Goal: Task Accomplishment & Management: Use online tool/utility

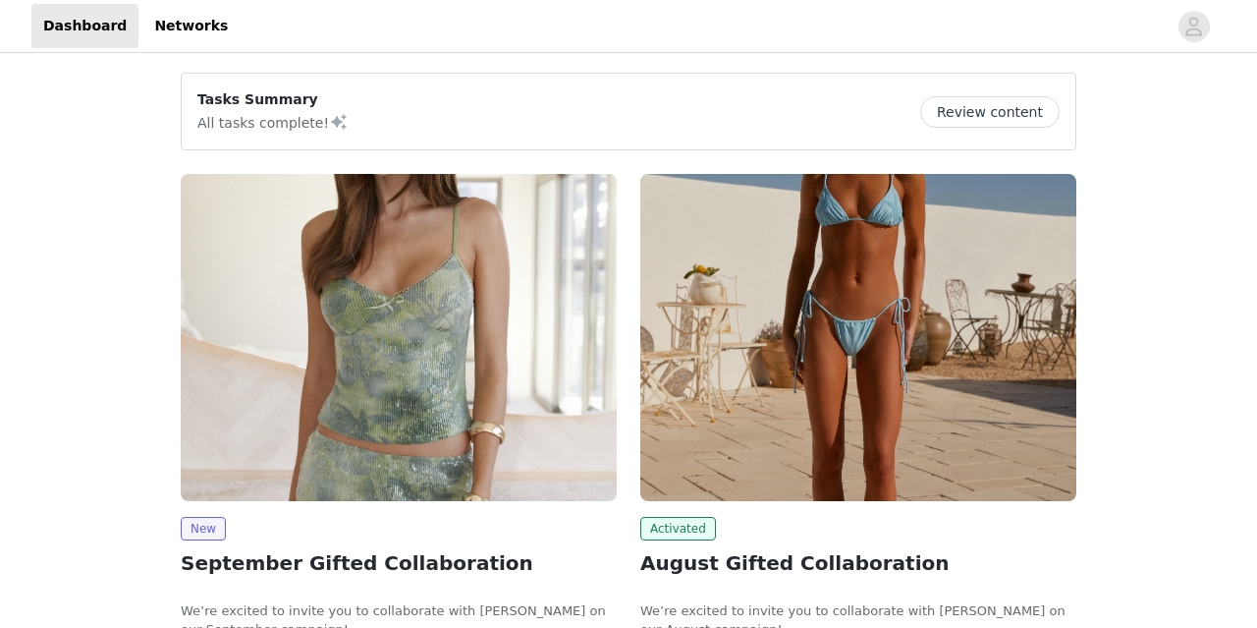
scroll to position [128, 0]
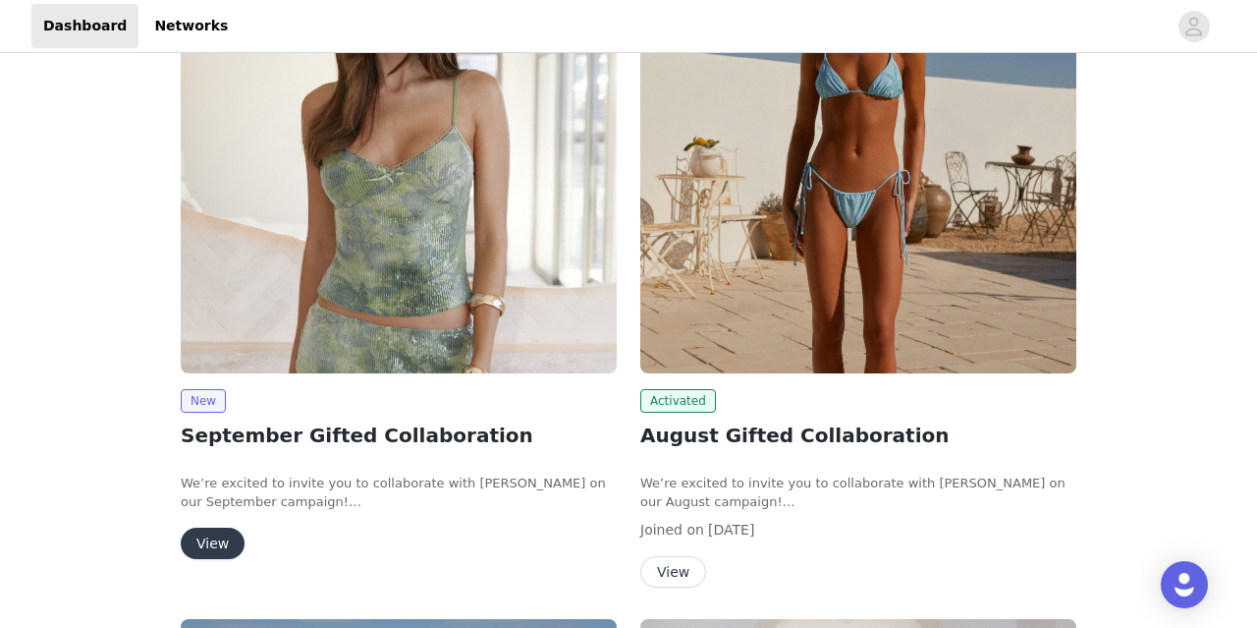
click at [194, 536] on button "View" at bounding box center [213, 542] width 64 height 31
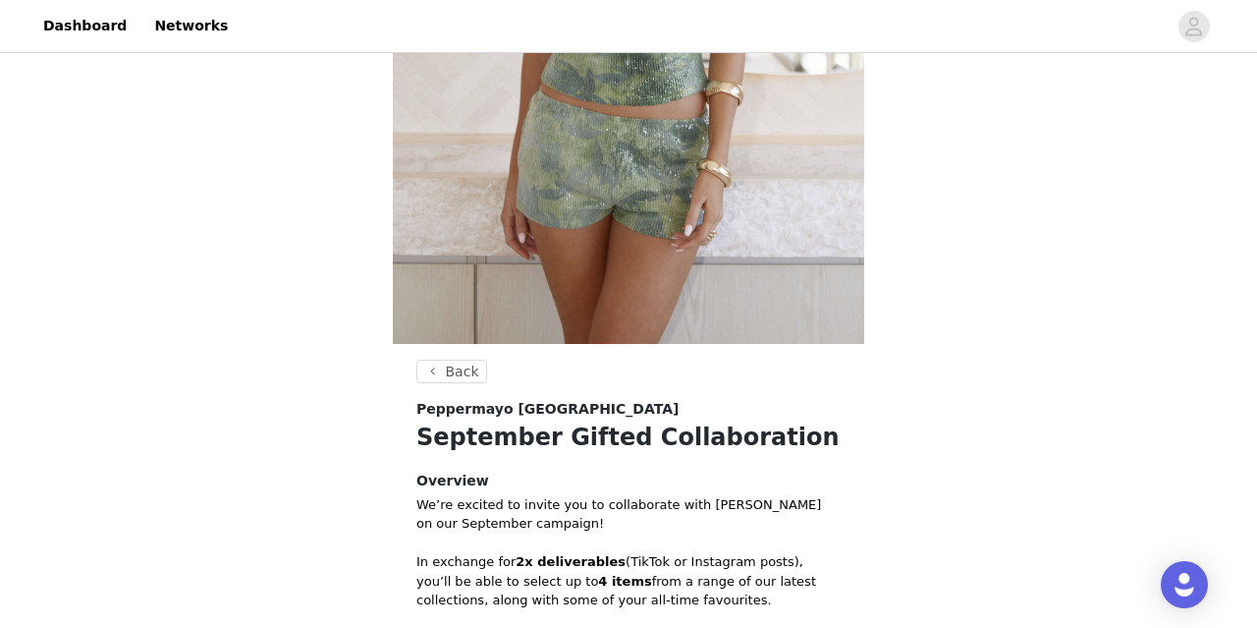
scroll to position [861, 0]
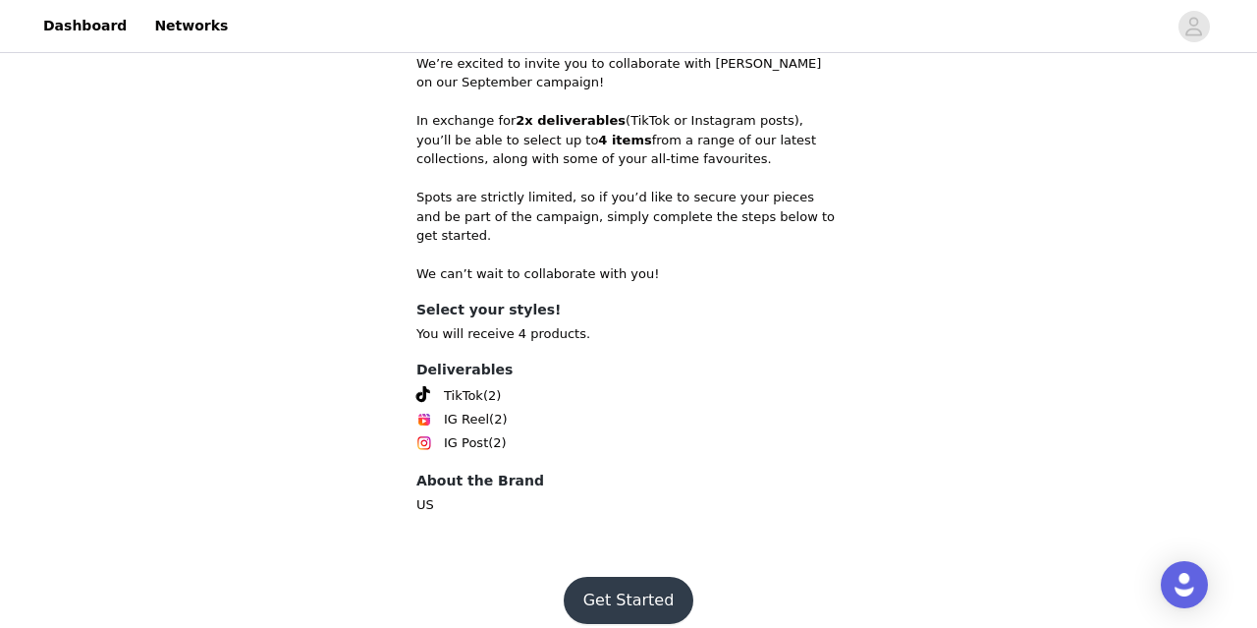
click at [647, 585] on button "Get Started" at bounding box center [629, 600] width 131 height 47
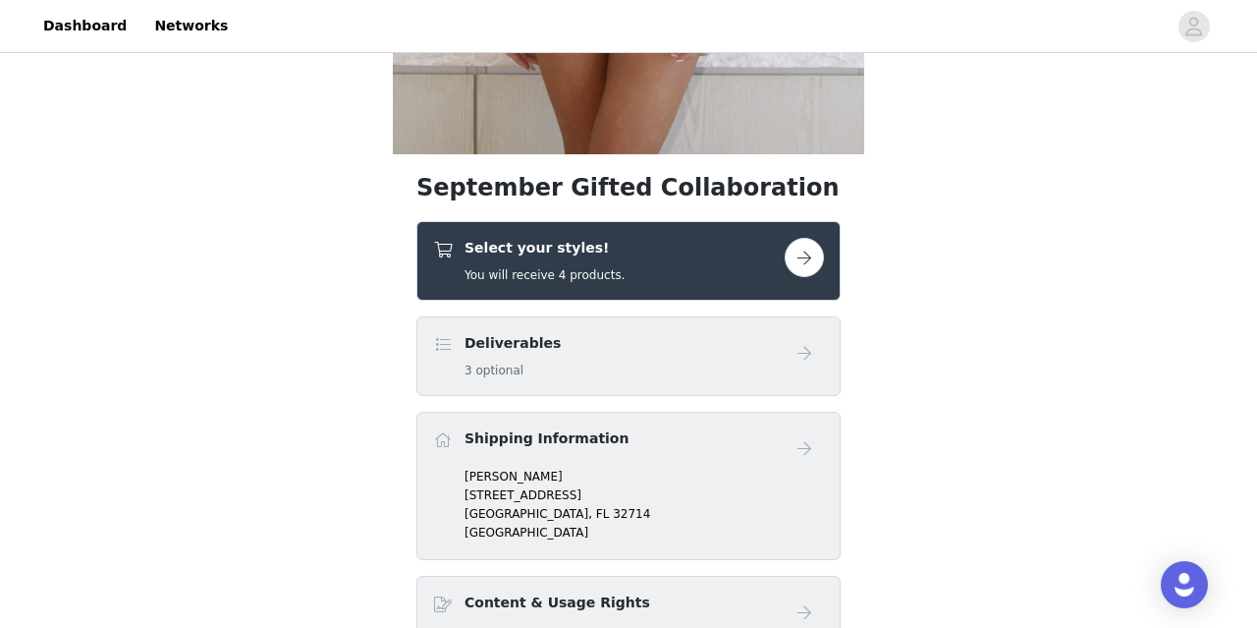
scroll to position [601, 0]
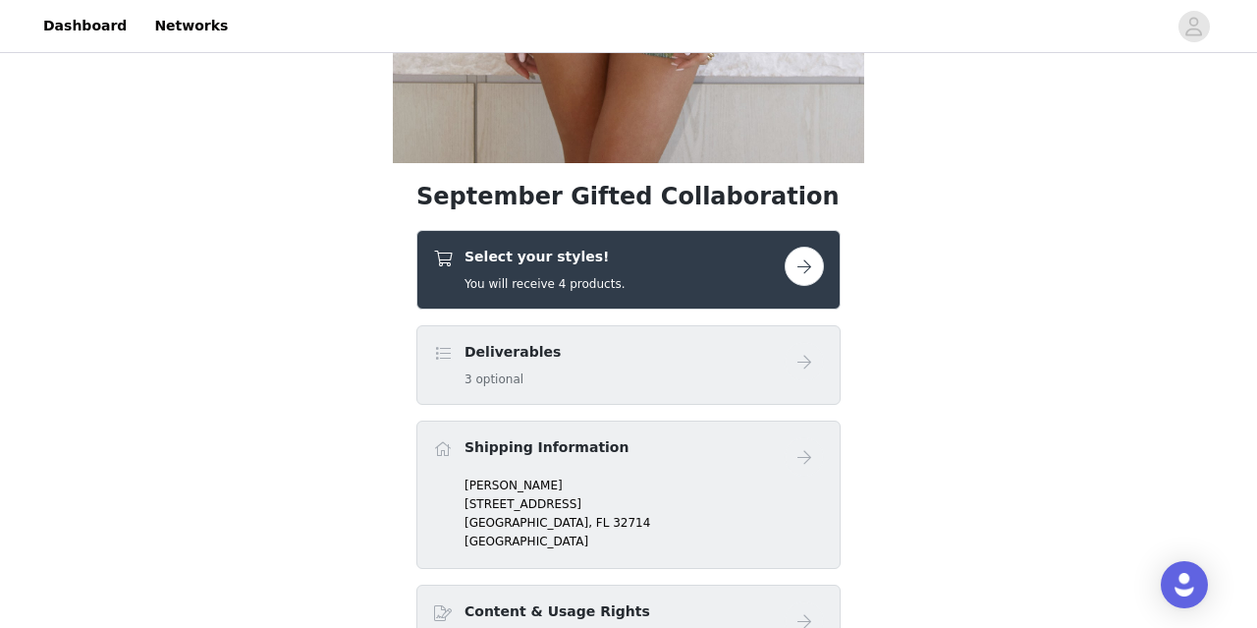
click at [813, 267] on button "button" at bounding box center [804, 266] width 39 height 39
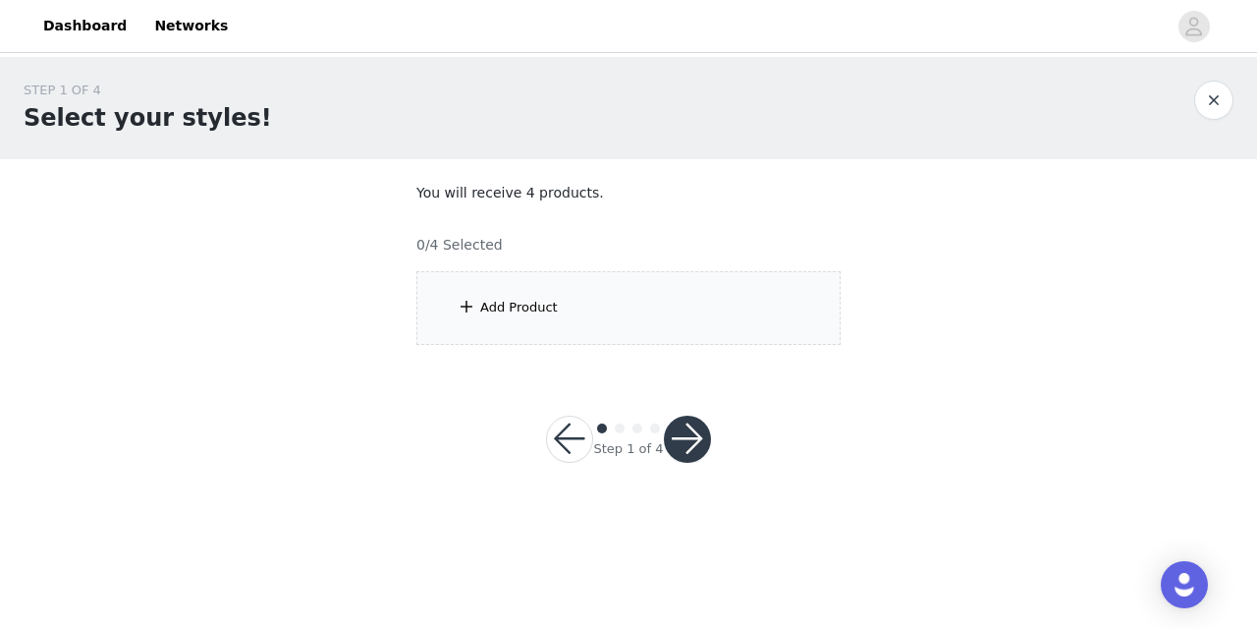
click at [717, 311] on div "Add Product" at bounding box center [628, 308] width 424 height 74
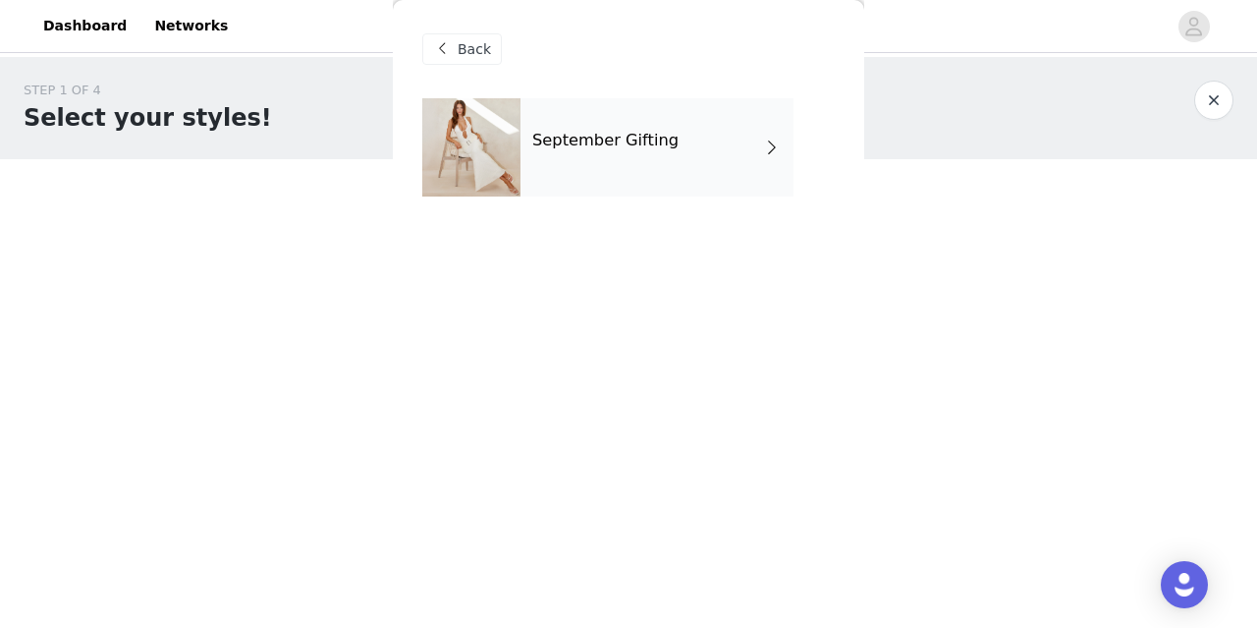
click at [614, 144] on h4 "September Gifting" at bounding box center [605, 141] width 146 height 18
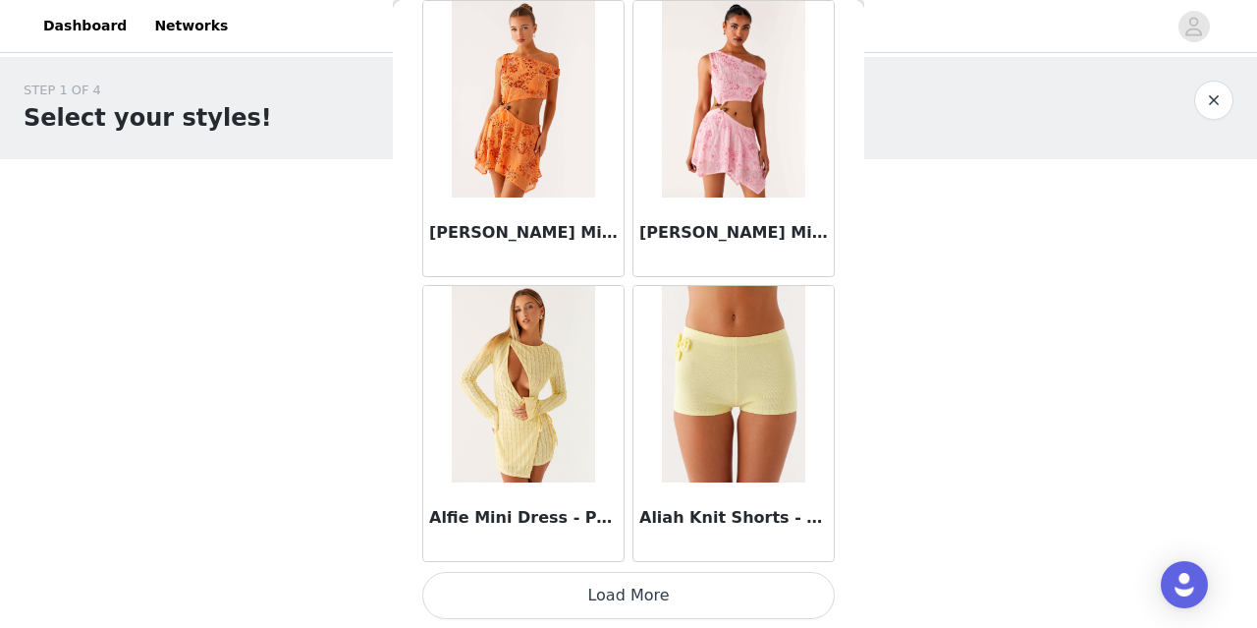
scroll to position [2378, 0]
click at [612, 611] on button "Load More" at bounding box center [628, 594] width 413 height 47
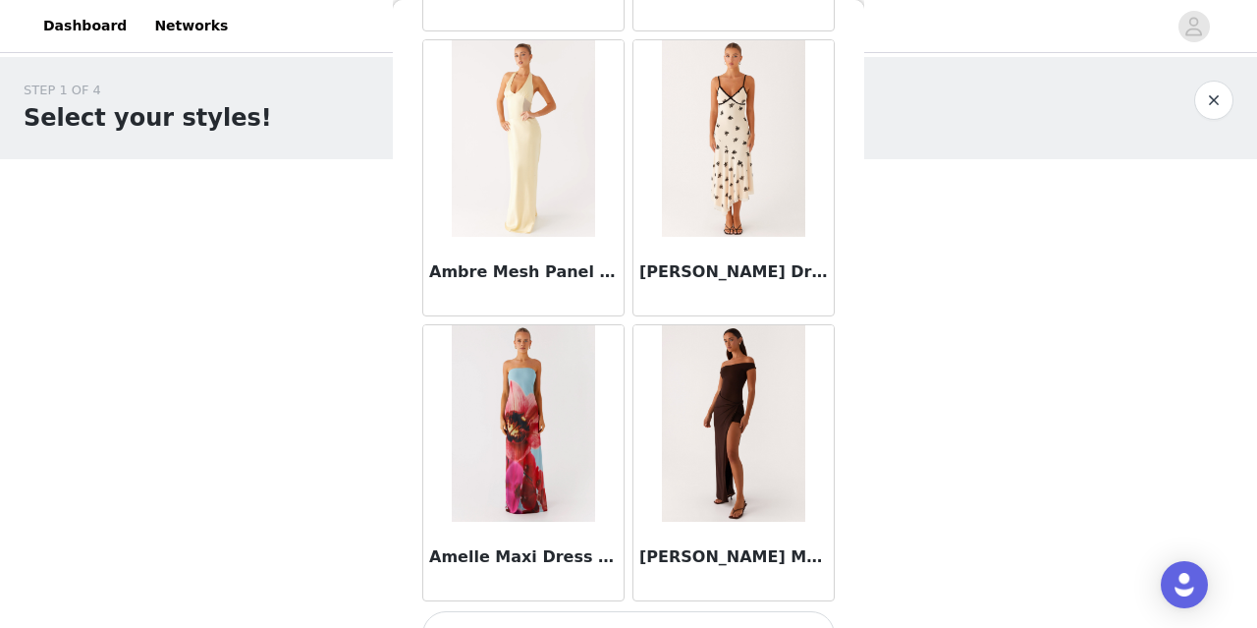
scroll to position [5227, 0]
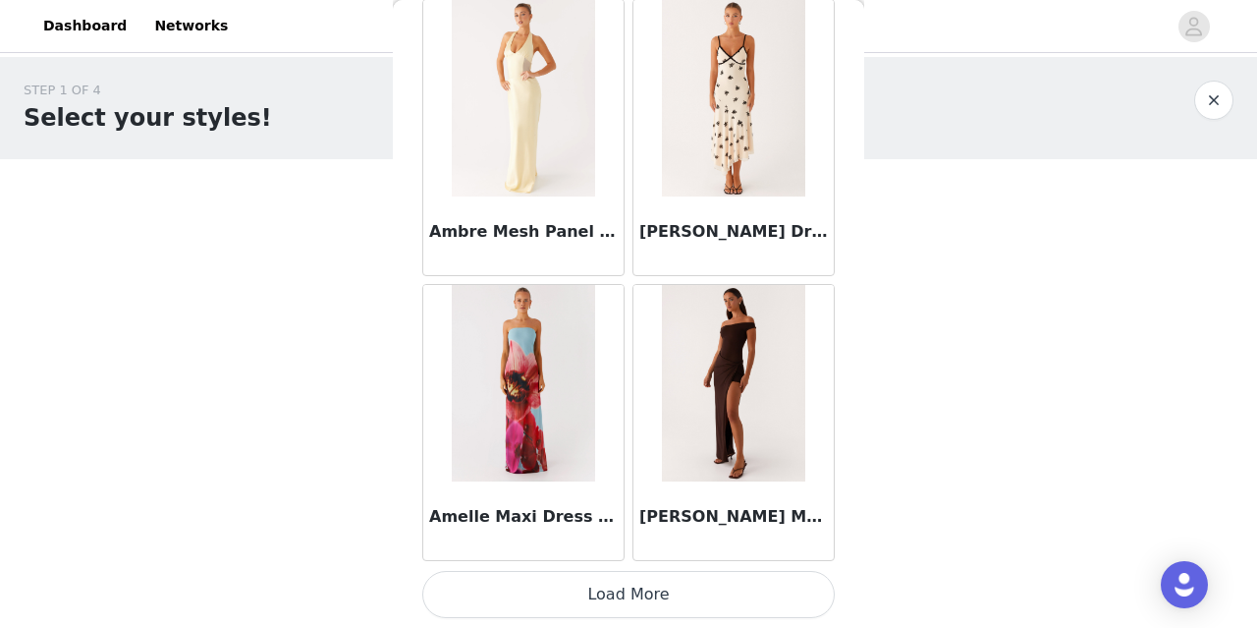
click at [612, 611] on button "Load More" at bounding box center [628, 594] width 413 height 47
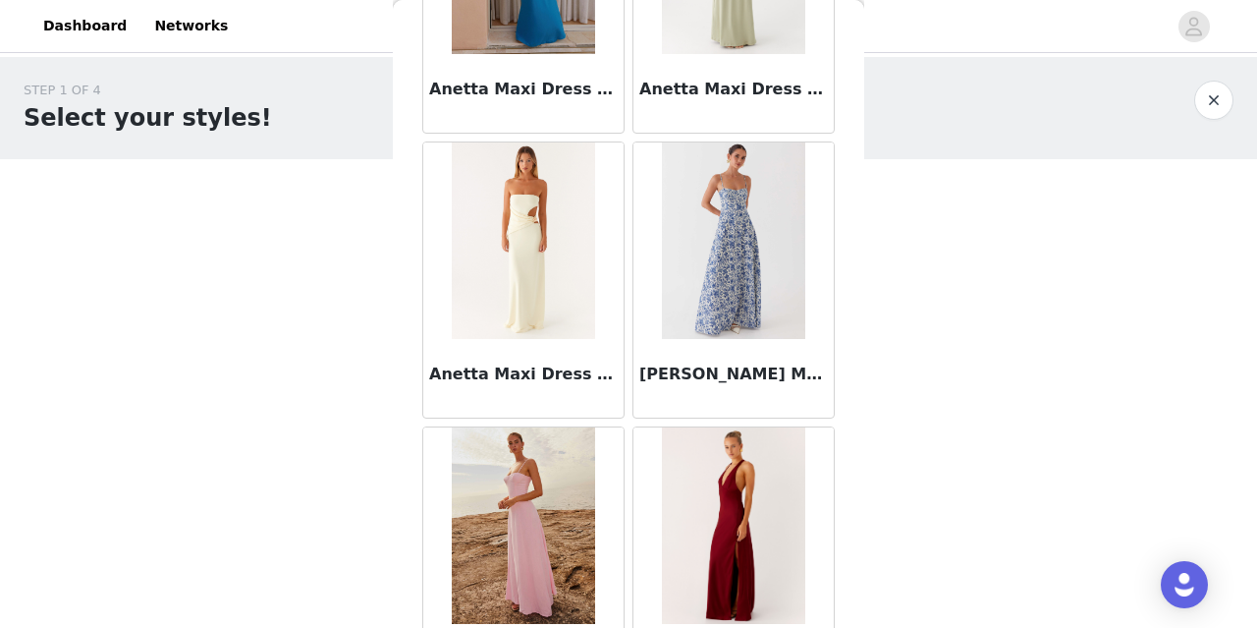
scroll to position [8075, 0]
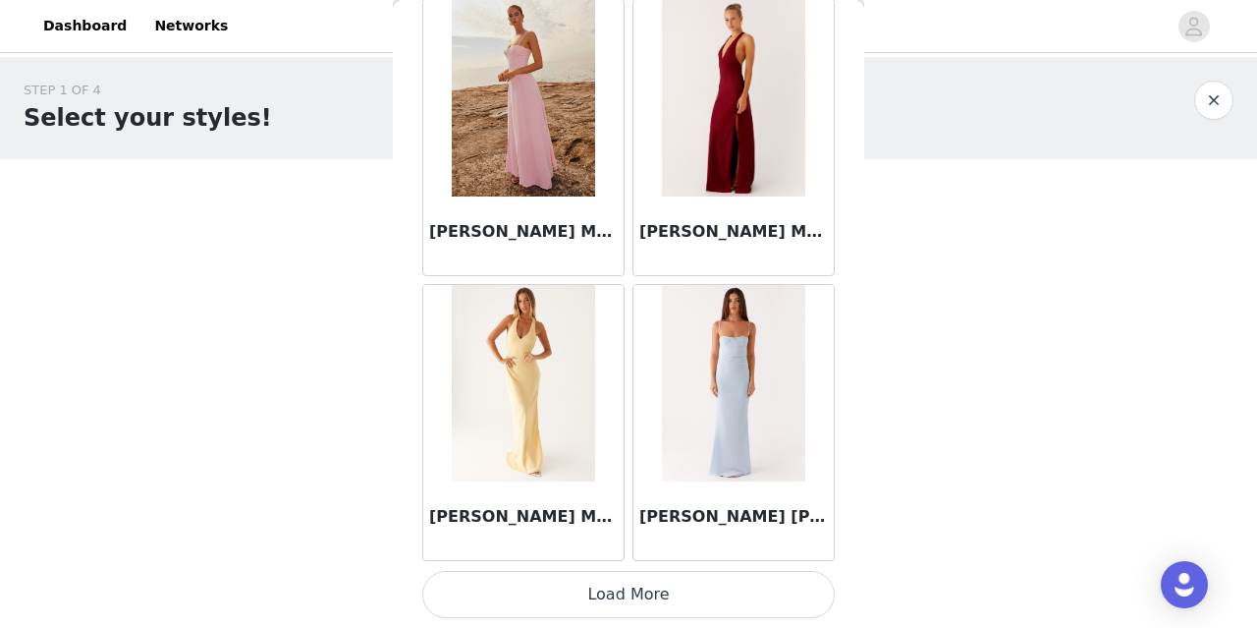
click at [613, 598] on button "Load More" at bounding box center [628, 594] width 413 height 47
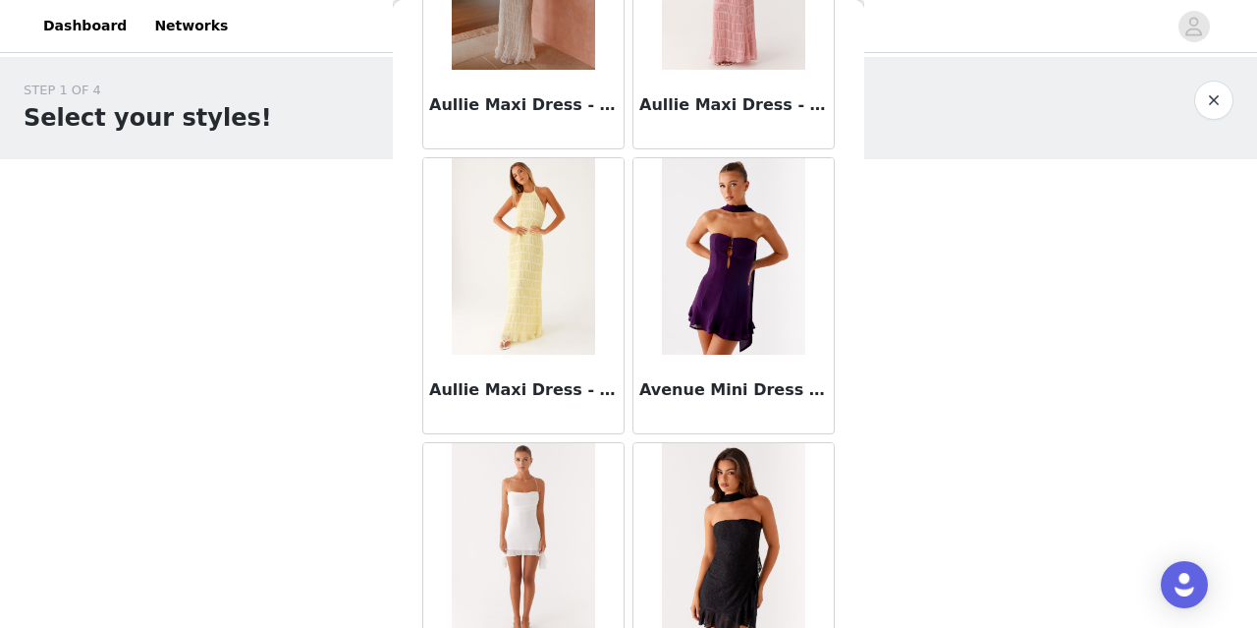
scroll to position [10924, 0]
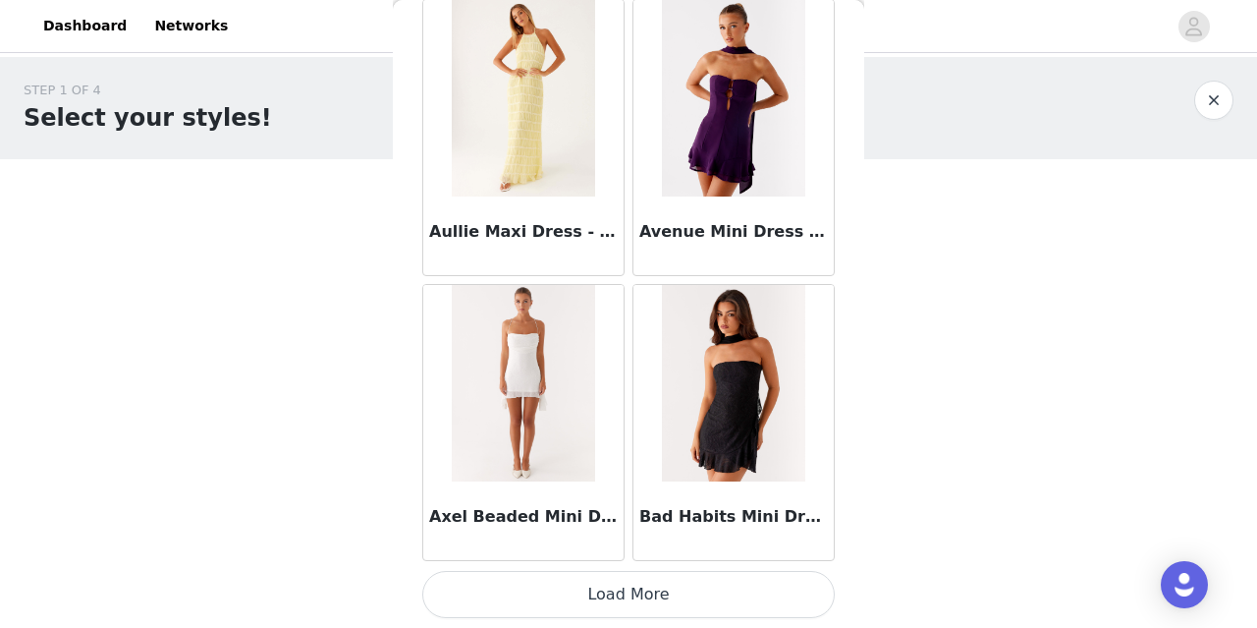
click at [638, 585] on button "Load More" at bounding box center [628, 594] width 413 height 47
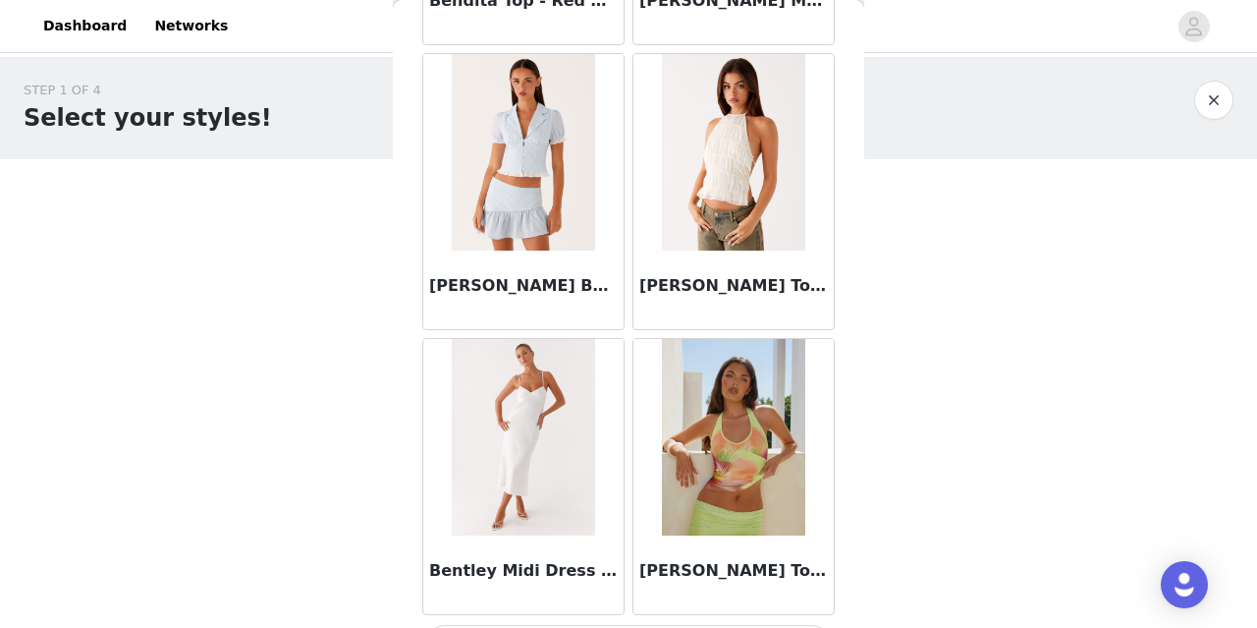
scroll to position [13772, 0]
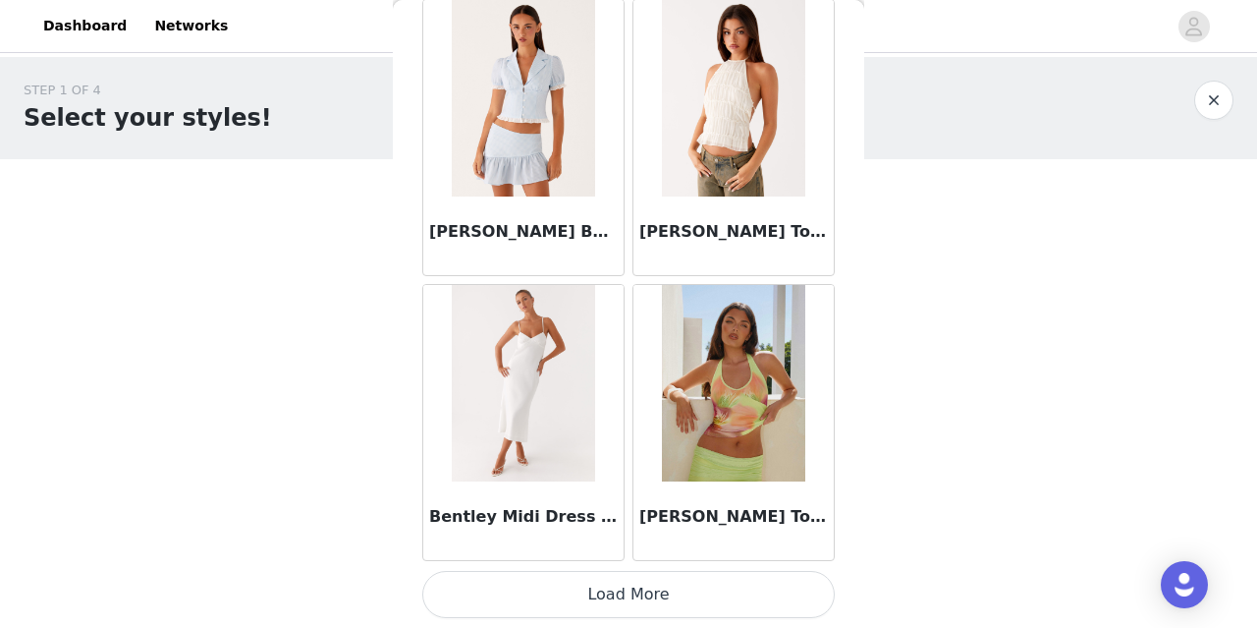
click at [686, 606] on button "Load More" at bounding box center [628, 594] width 413 height 47
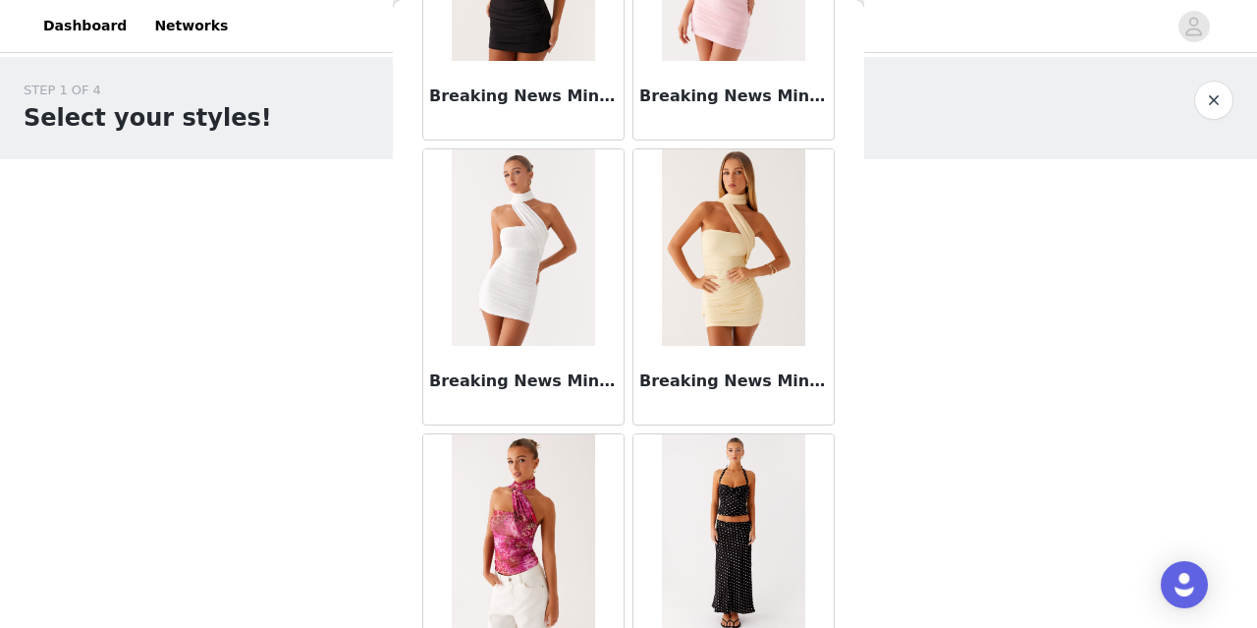
scroll to position [16621, 0]
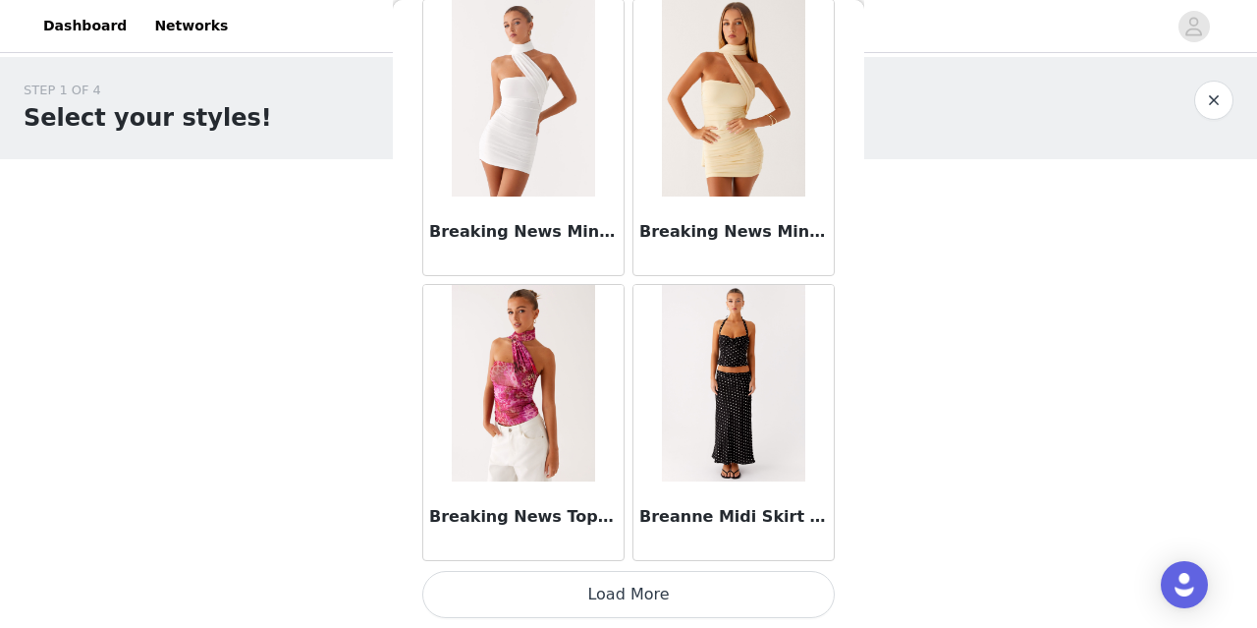
click at [638, 594] on button "Load More" at bounding box center [628, 594] width 413 height 47
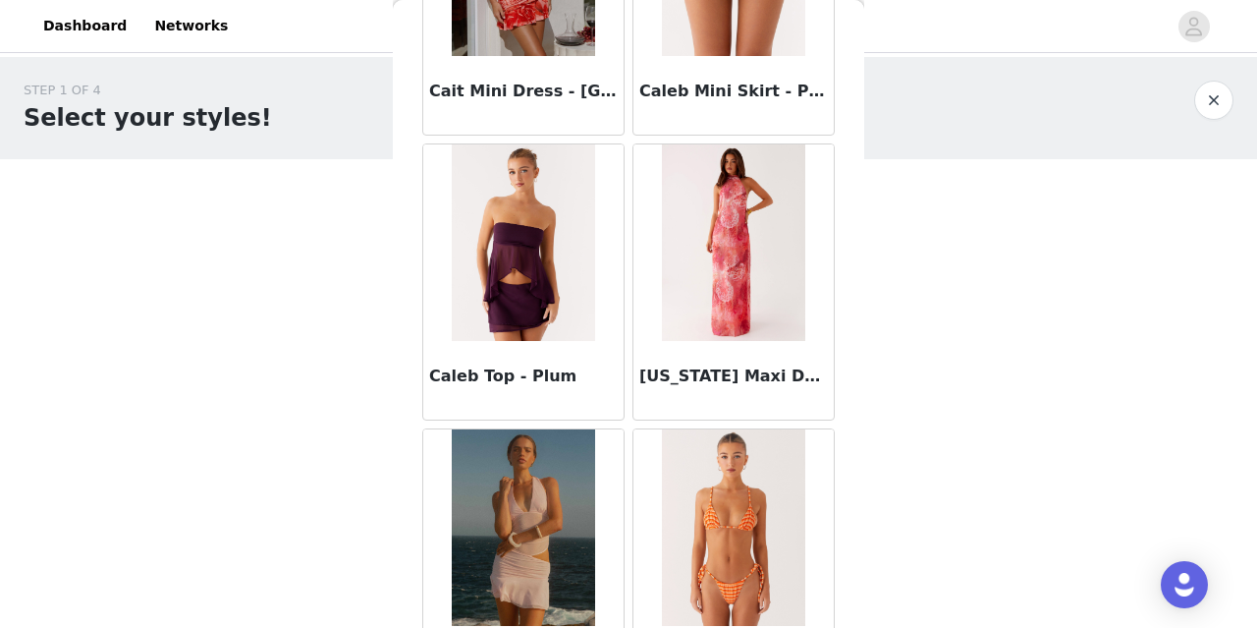
scroll to position [19470, 0]
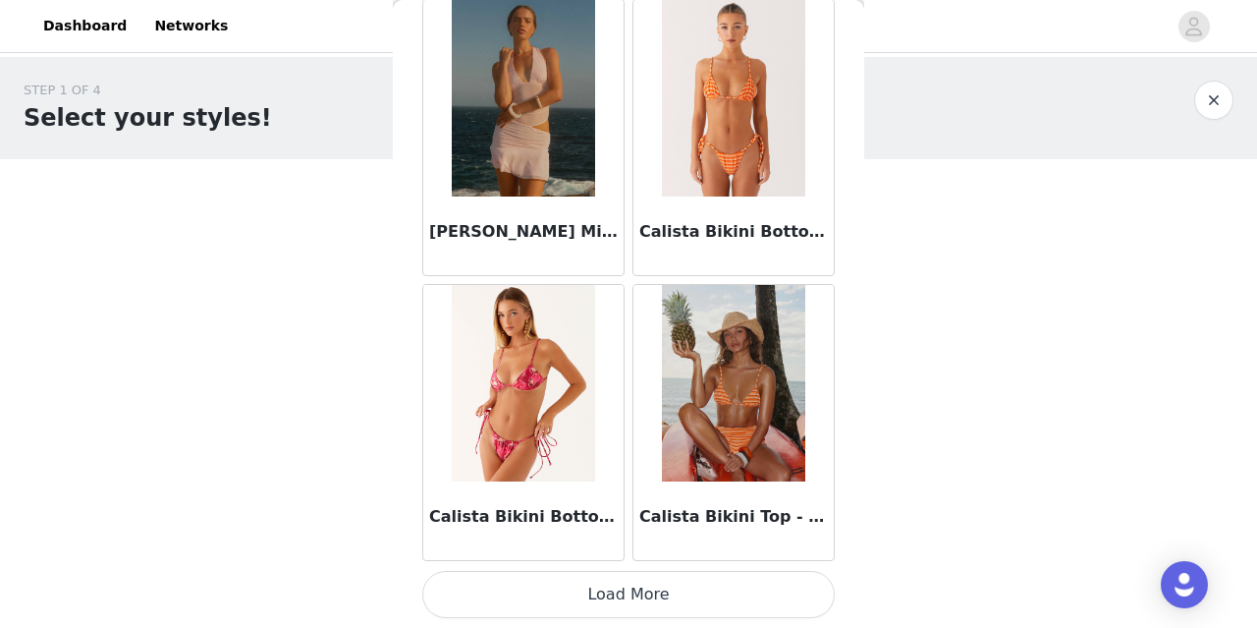
click at [649, 580] on button "Load More" at bounding box center [628, 594] width 413 height 47
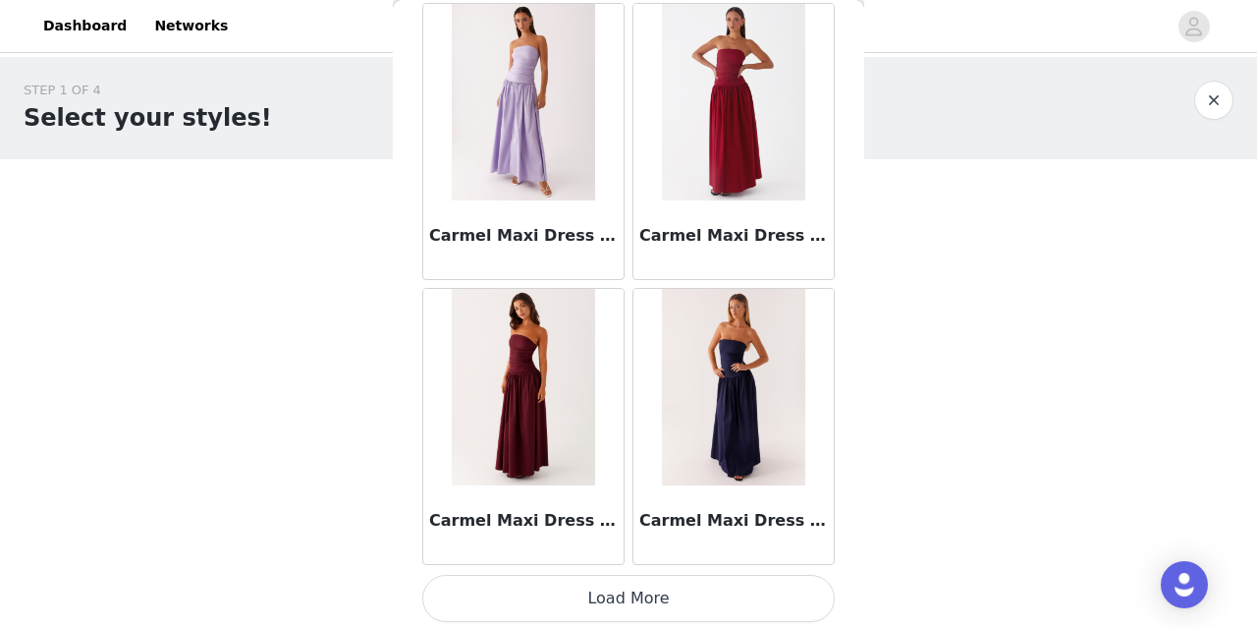
scroll to position [22318, 0]
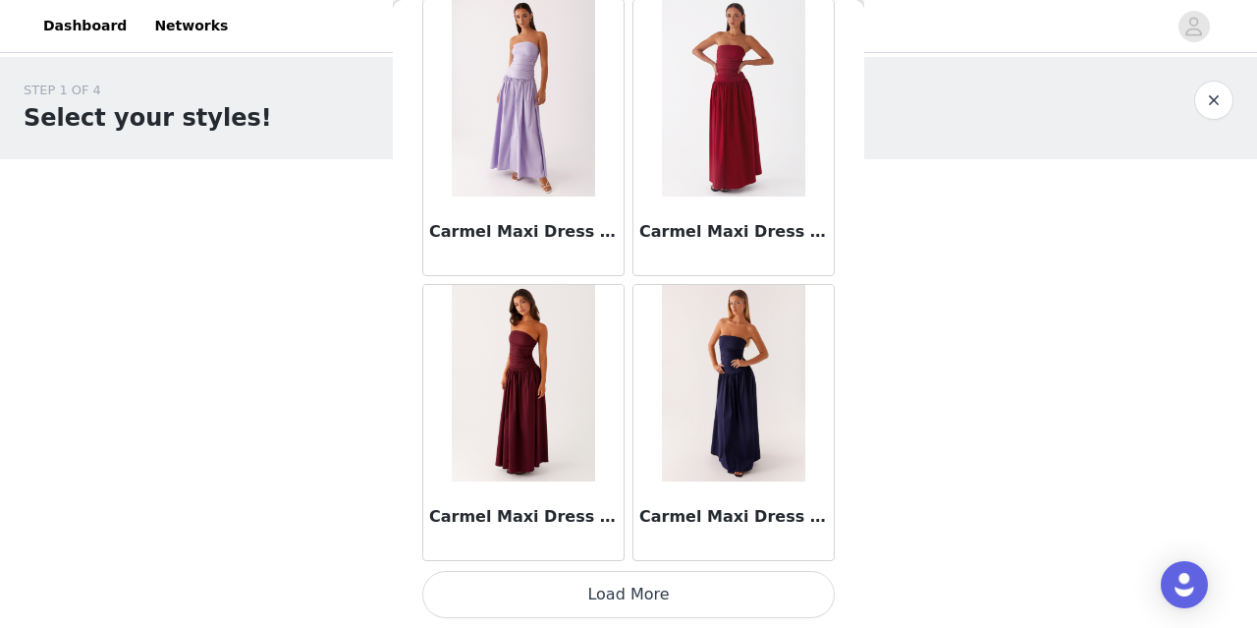
click at [633, 588] on button "Load More" at bounding box center [628, 594] width 413 height 47
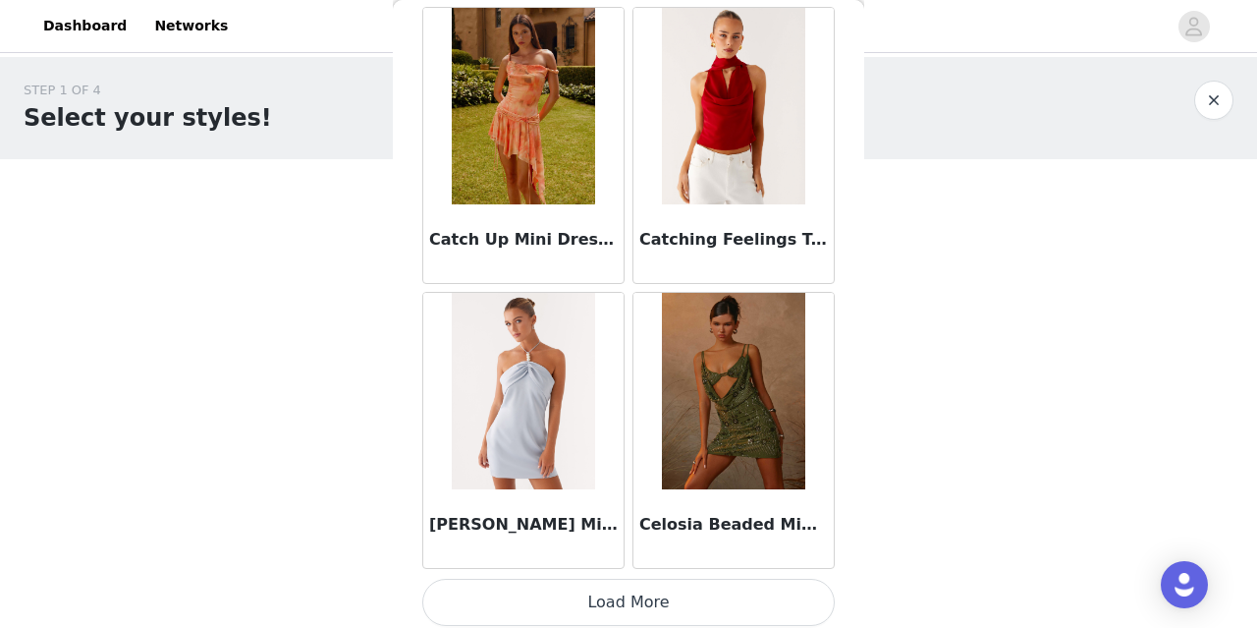
scroll to position [25167, 0]
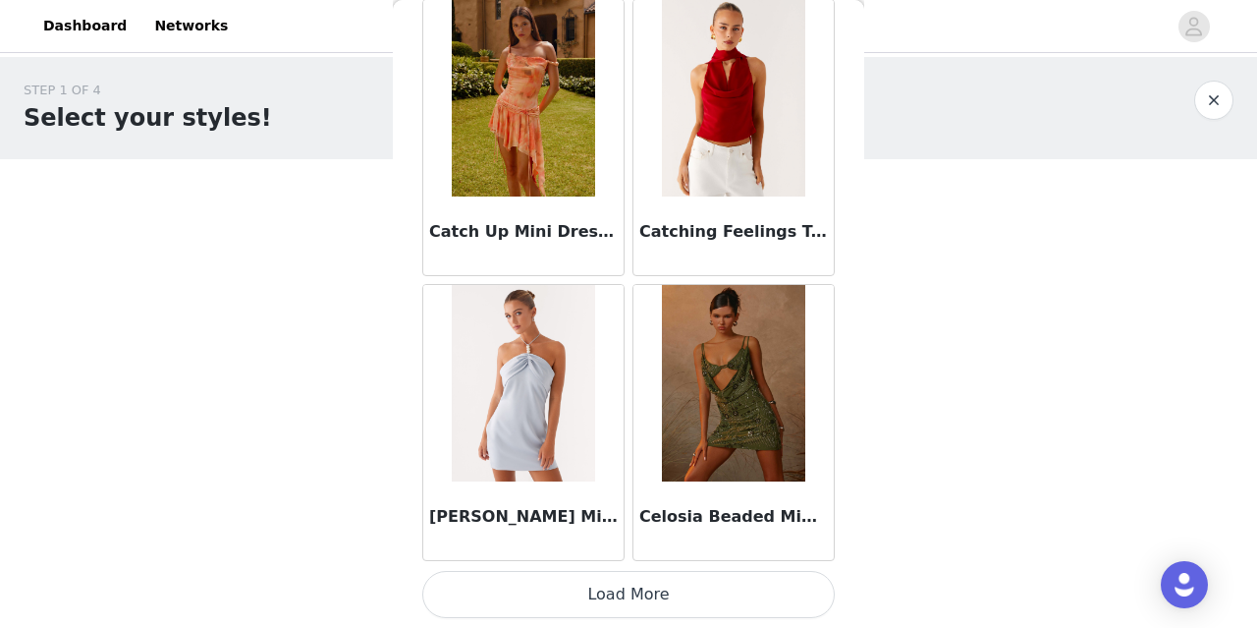
click at [626, 598] on button "Load More" at bounding box center [628, 594] width 413 height 47
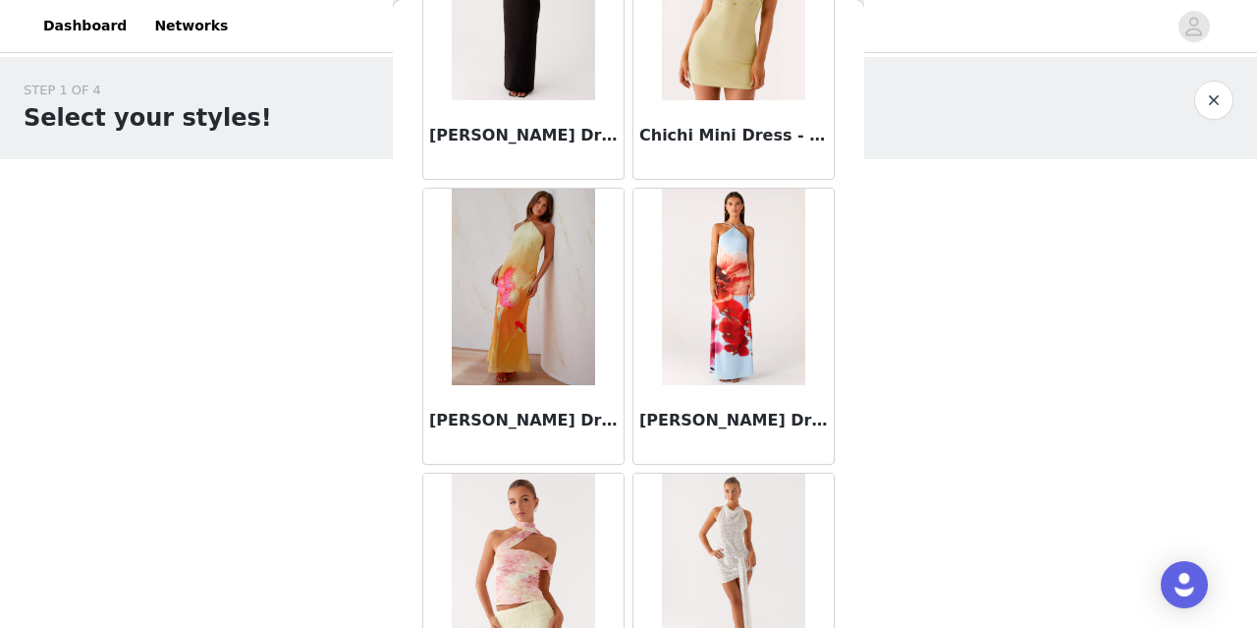
scroll to position [28015, 0]
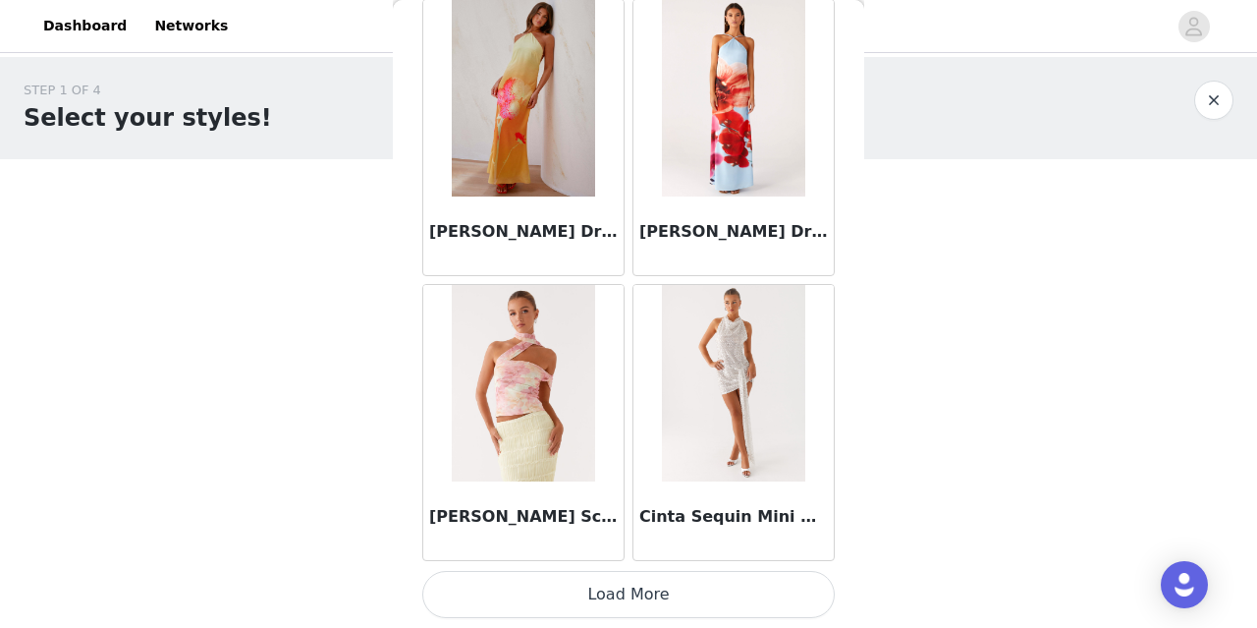
drag, startPoint x: 631, startPoint y: 621, endPoint x: 627, endPoint y: 590, distance: 30.7
click at [627, 590] on button "Load More" at bounding box center [628, 594] width 413 height 47
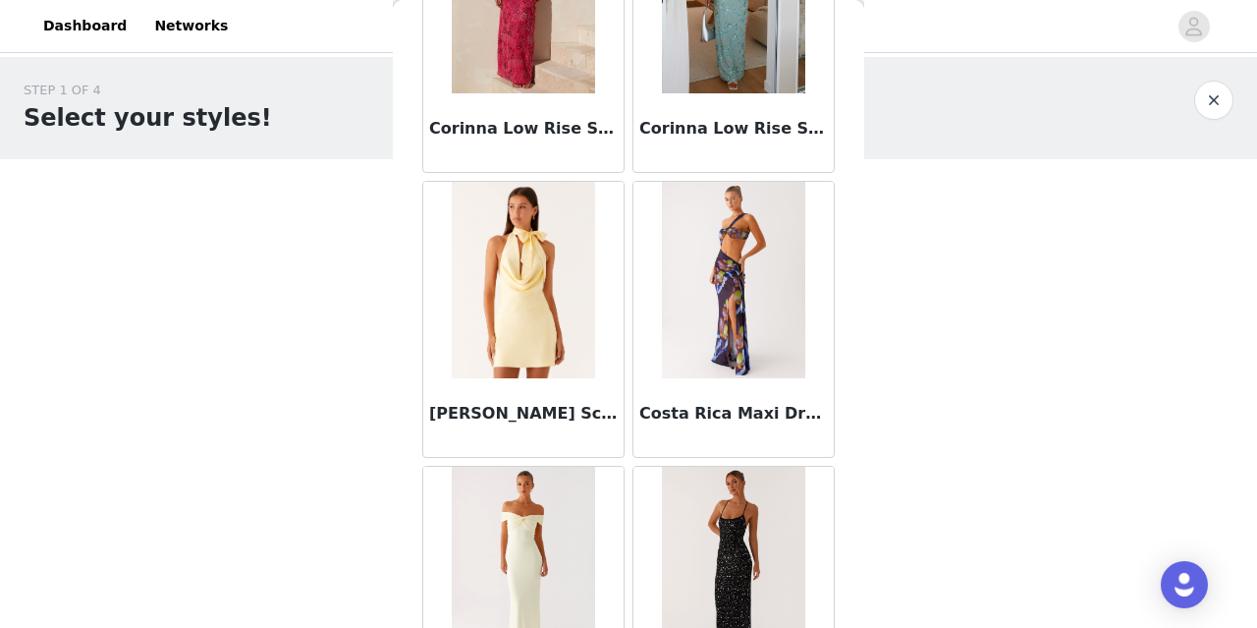
scroll to position [30864, 0]
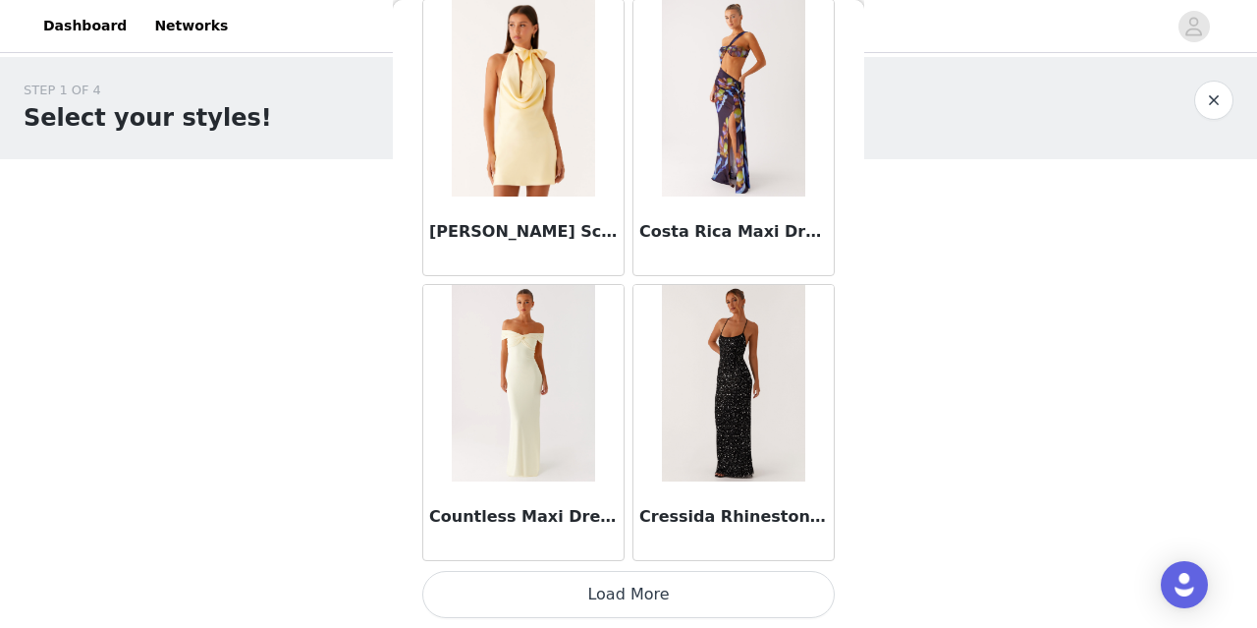
click at [621, 604] on button "Load More" at bounding box center [628, 594] width 413 height 47
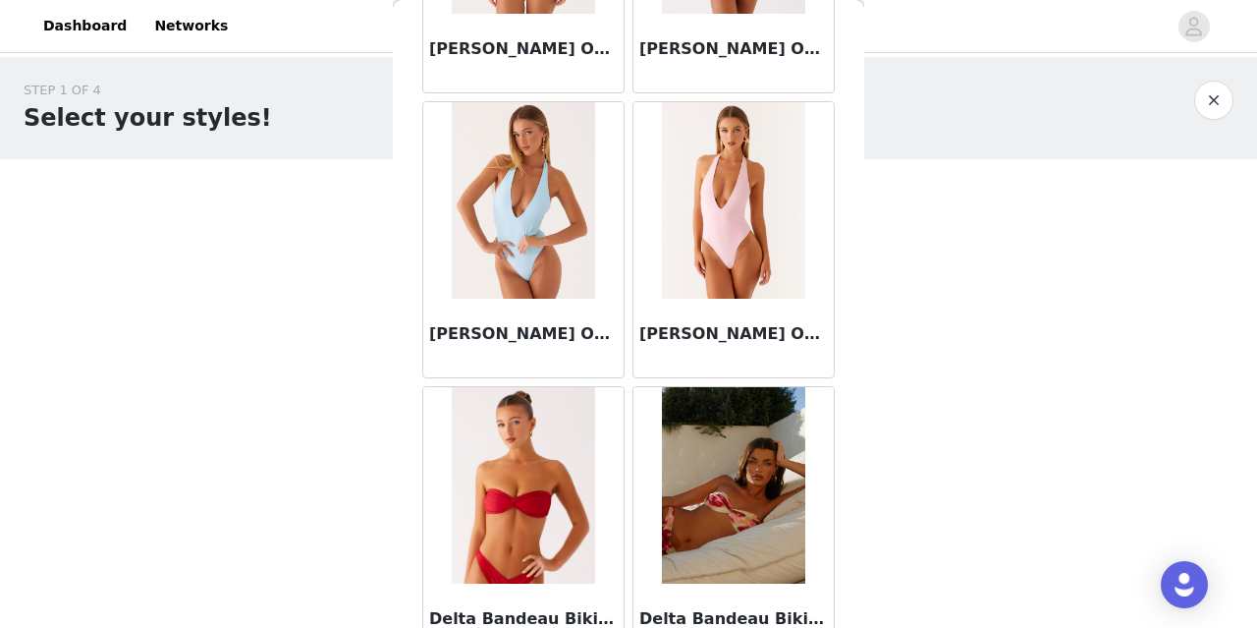
scroll to position [33712, 0]
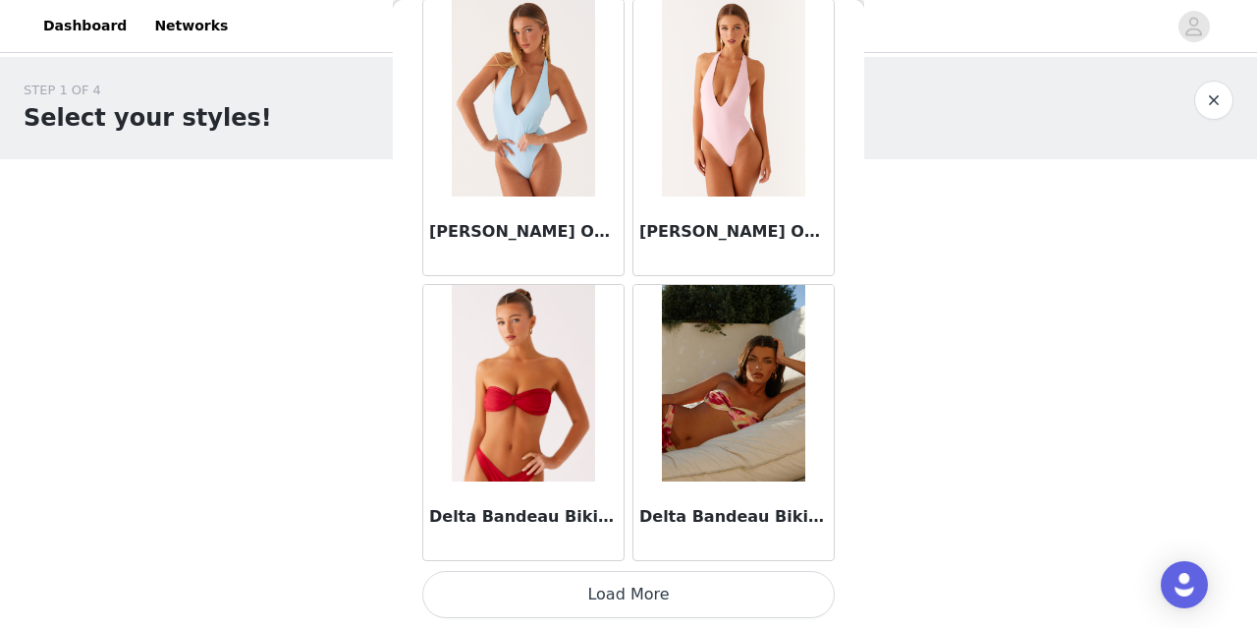
click at [605, 592] on button "Load More" at bounding box center [628, 594] width 413 height 47
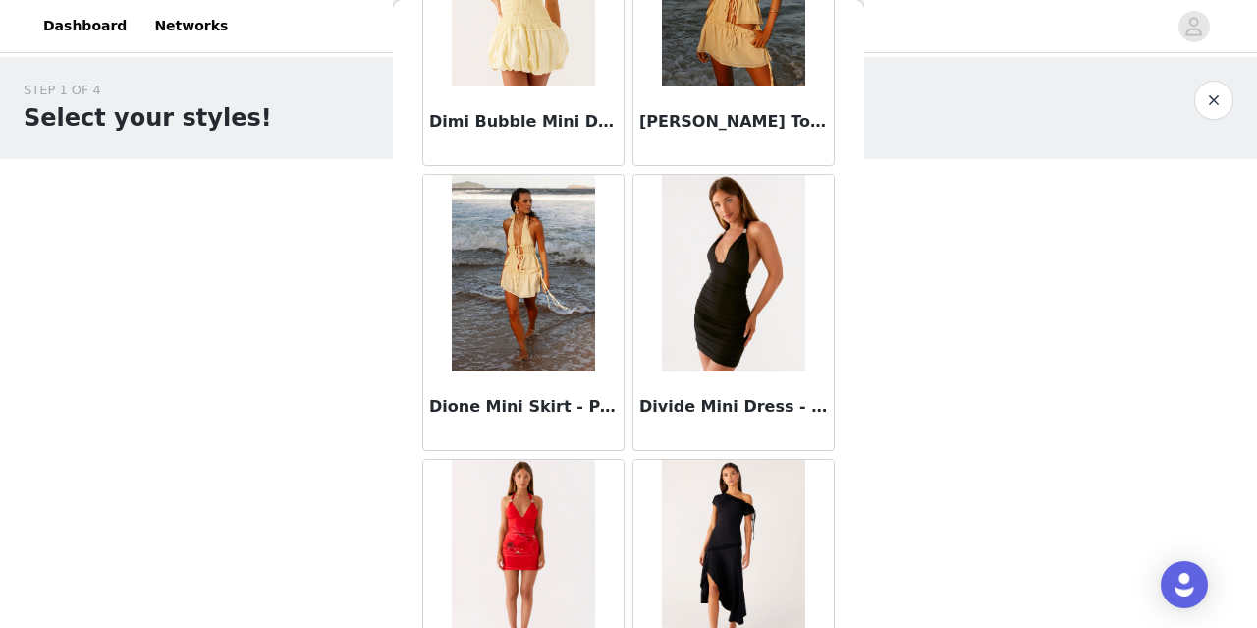
scroll to position [36561, 0]
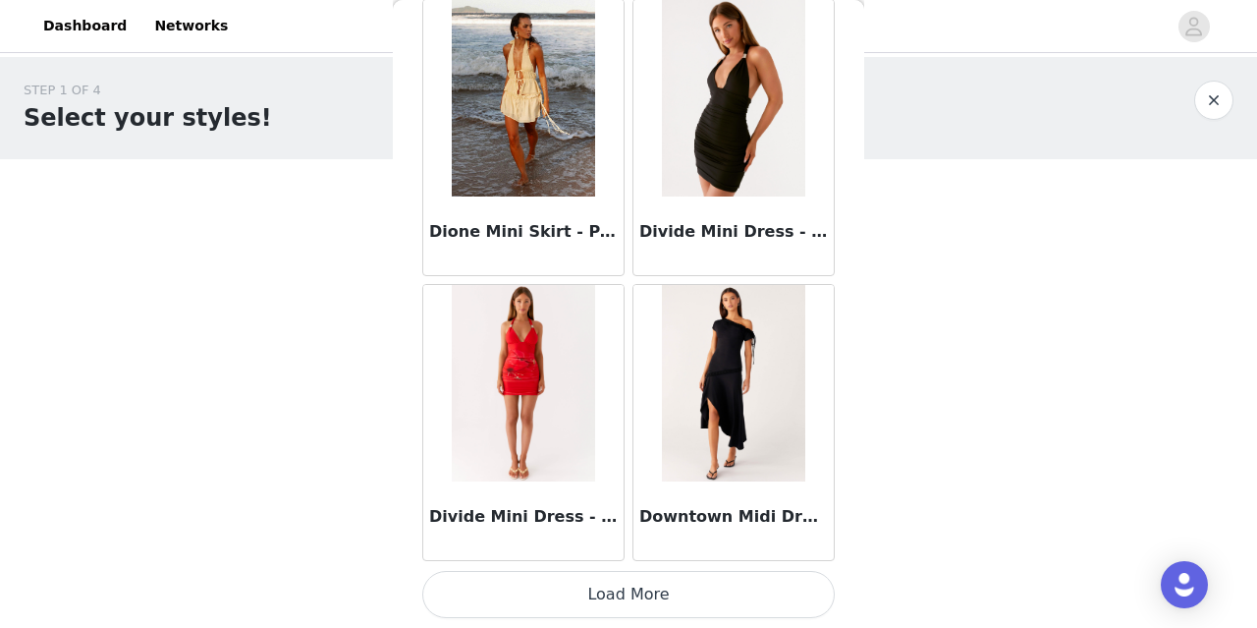
click at [607, 592] on button "Load More" at bounding box center [628, 594] width 413 height 47
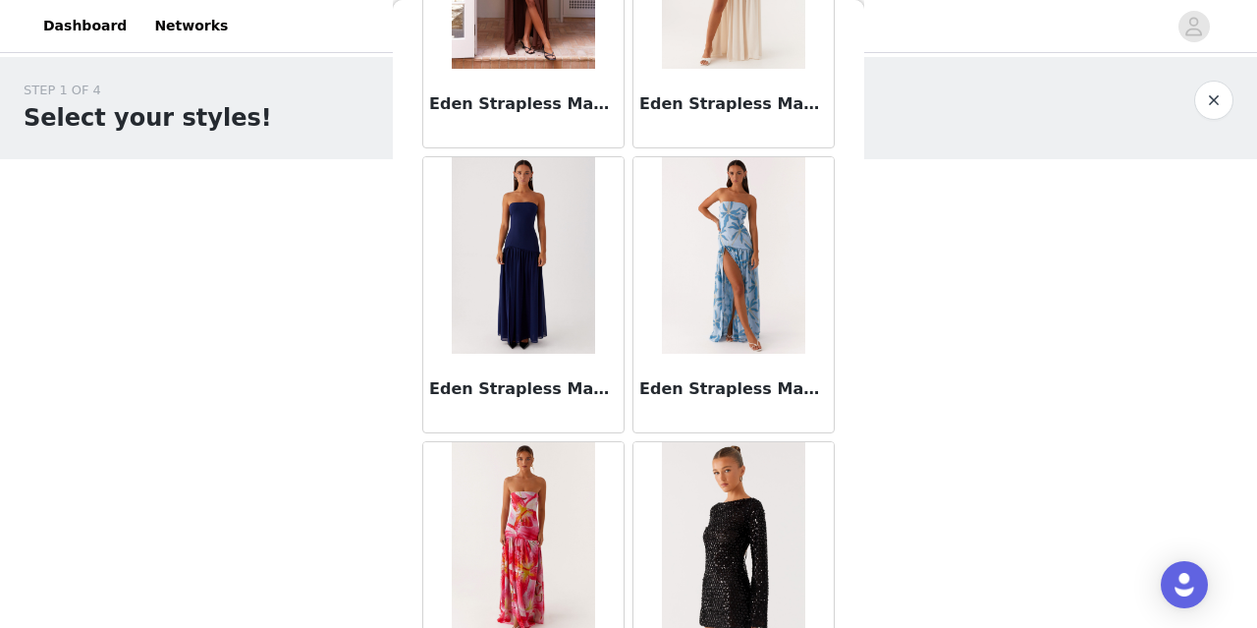
scroll to position [39410, 0]
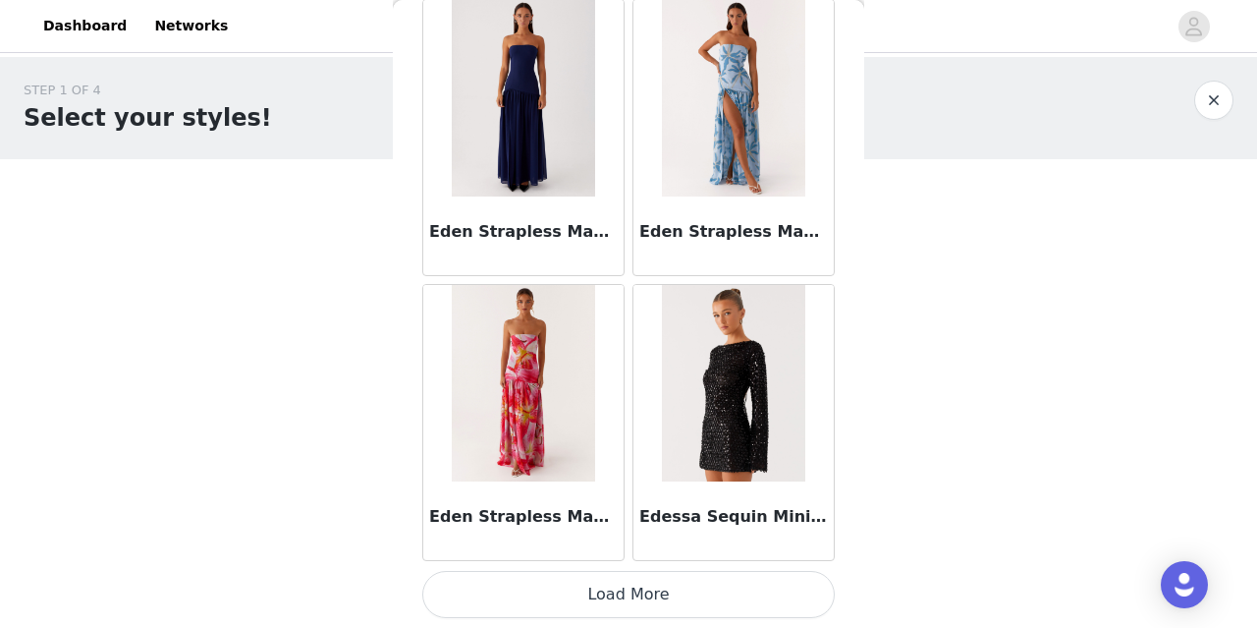
click at [594, 597] on button "Load More" at bounding box center [628, 594] width 413 height 47
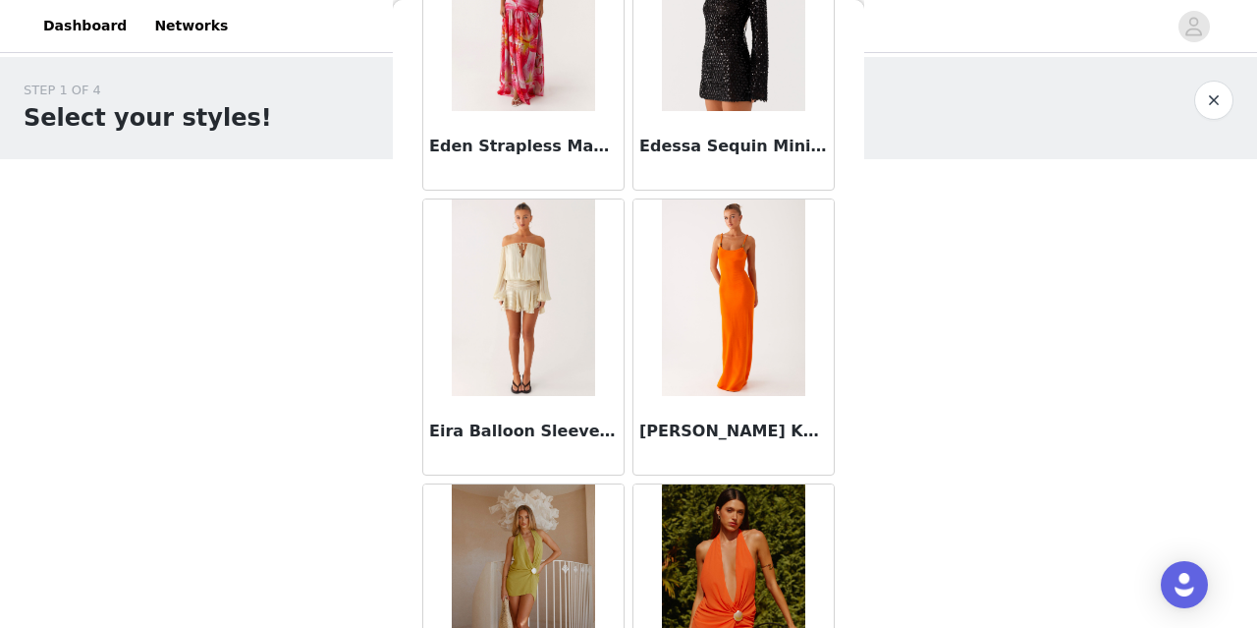
scroll to position [39783, 0]
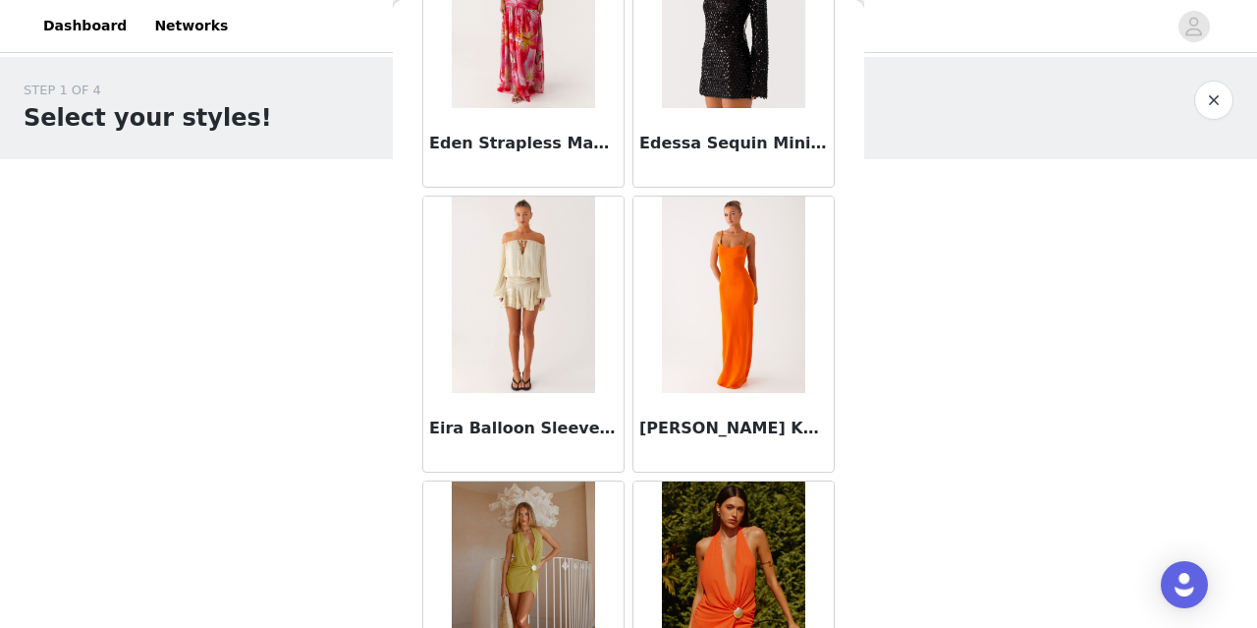
click at [537, 367] on img at bounding box center [523, 294] width 142 height 196
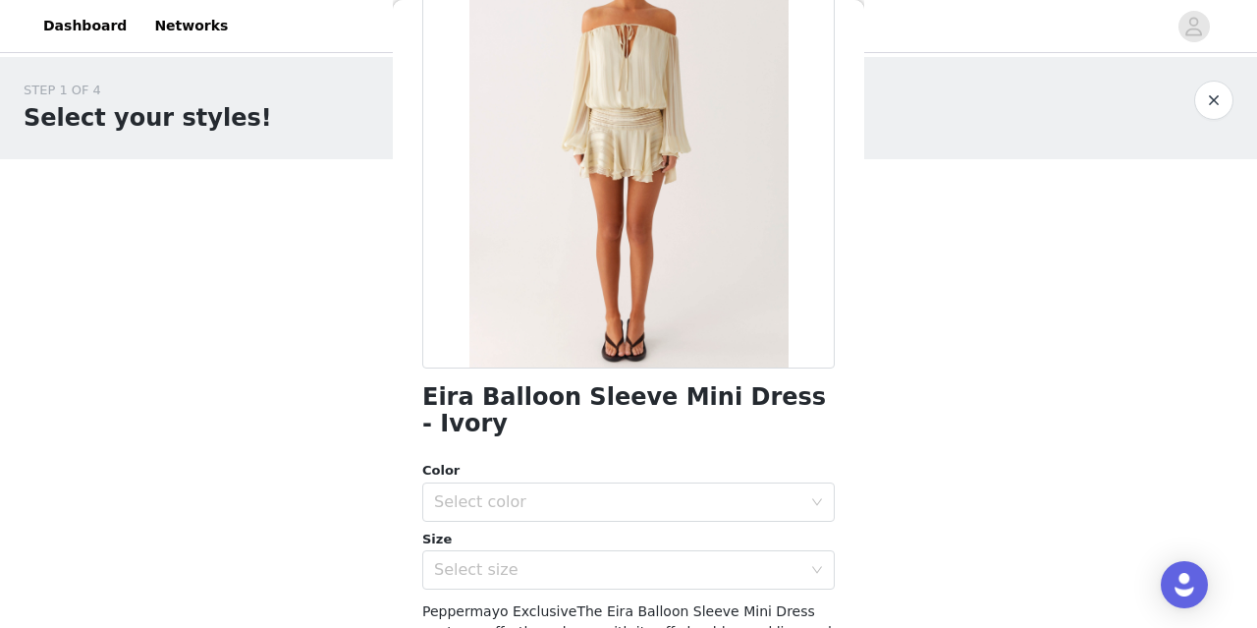
scroll to position [237, 0]
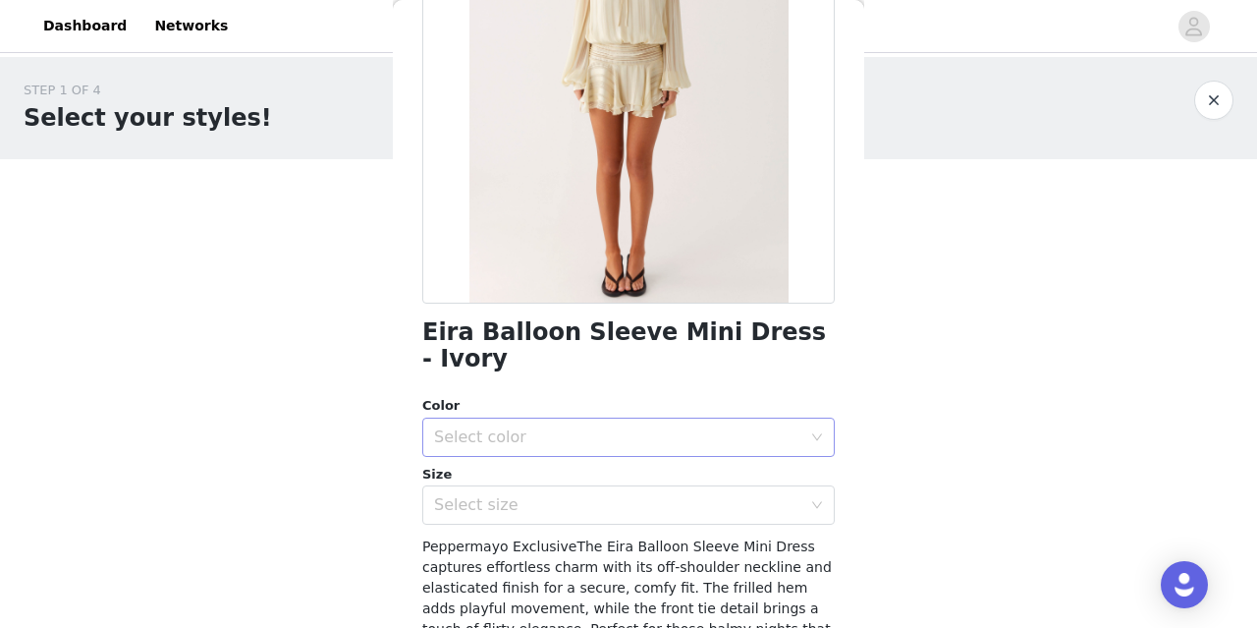
click at [580, 427] on div "Select color" at bounding box center [617, 437] width 367 height 20
click at [566, 465] on li "Ivory" at bounding box center [628, 453] width 413 height 31
click at [563, 495] on div "Select size" at bounding box center [617, 505] width 367 height 20
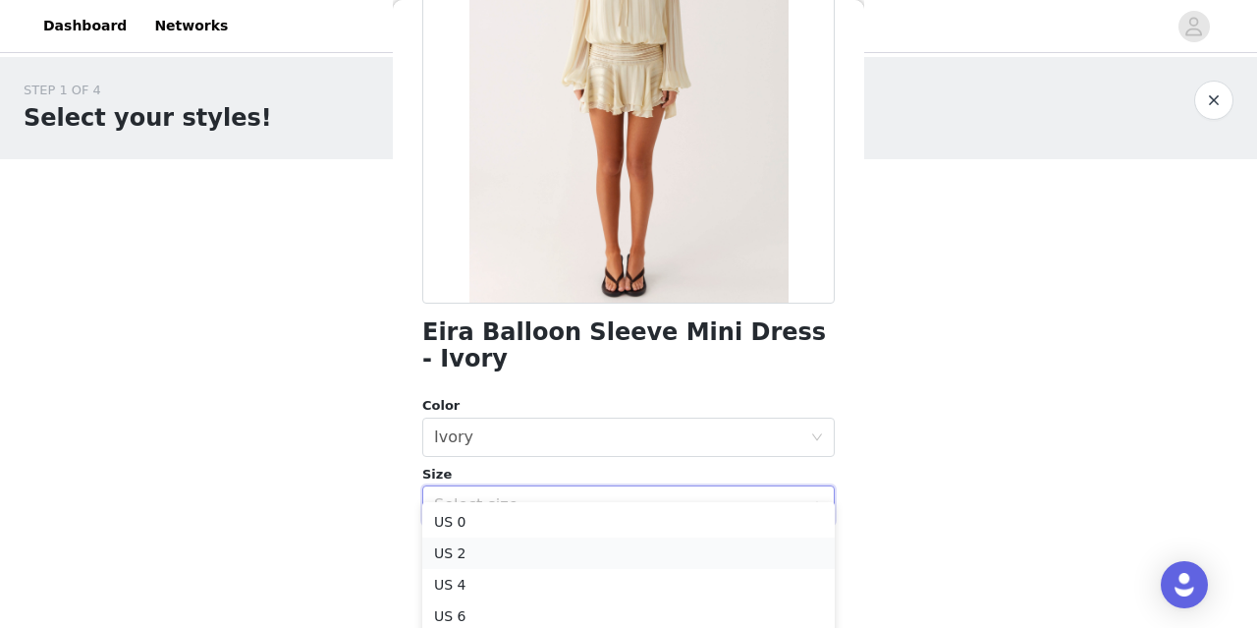
click at [515, 551] on li "US 2" at bounding box center [628, 552] width 413 height 31
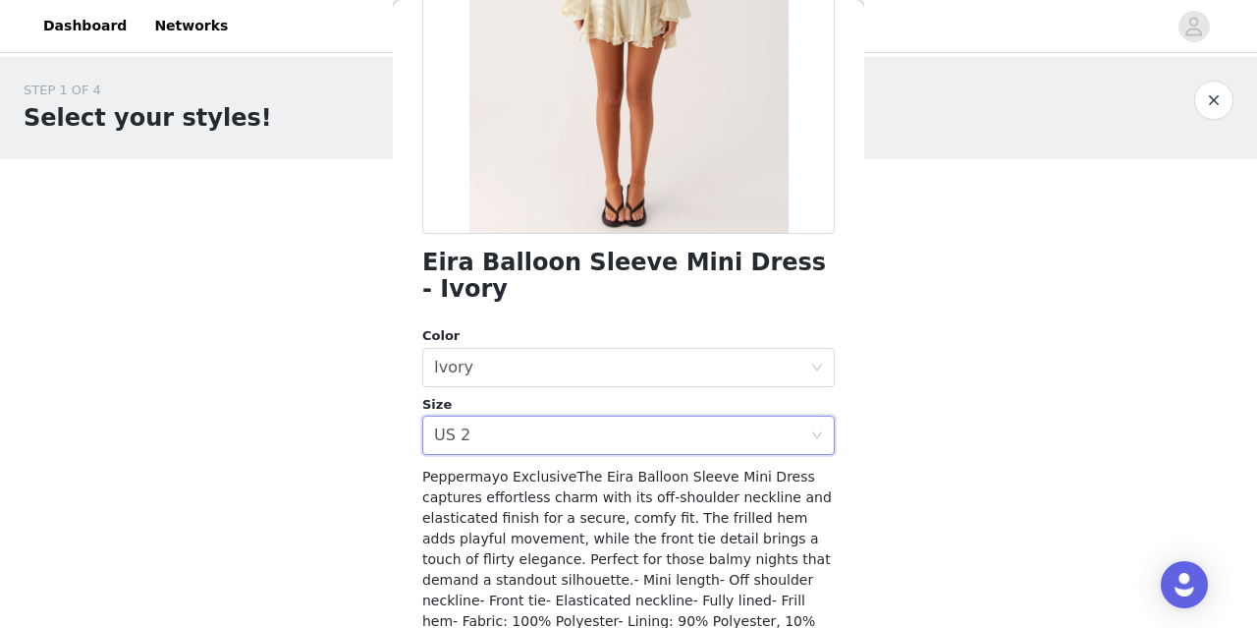
scroll to position [428, 0]
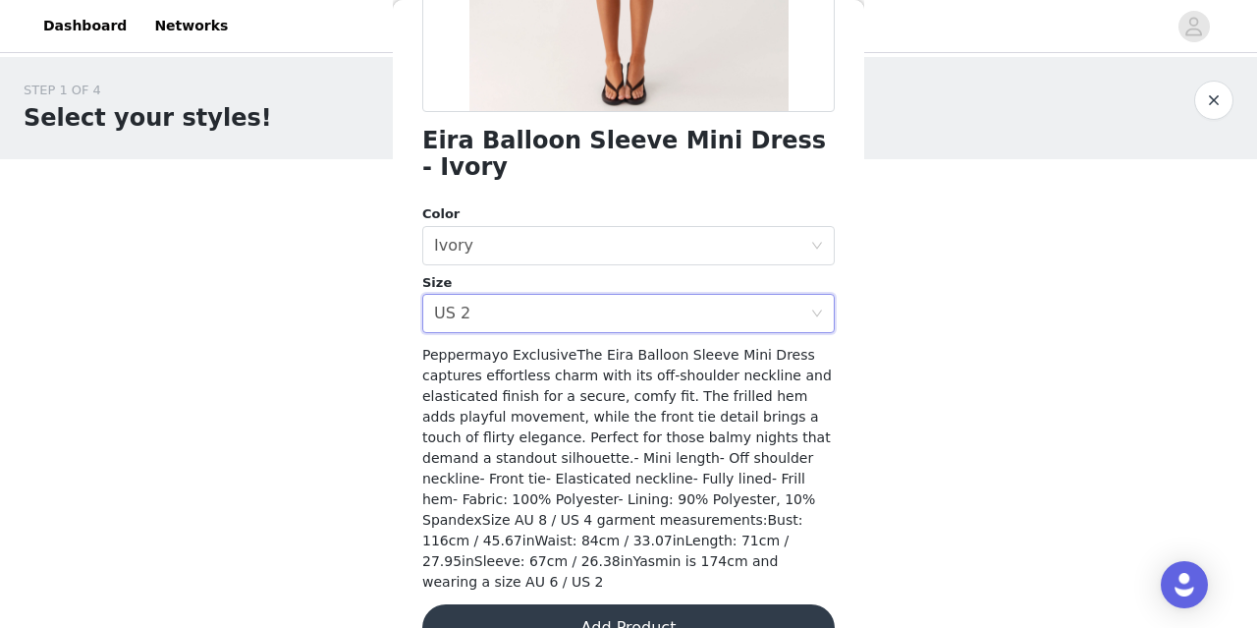
click at [524, 604] on button "Add Product" at bounding box center [628, 627] width 413 height 47
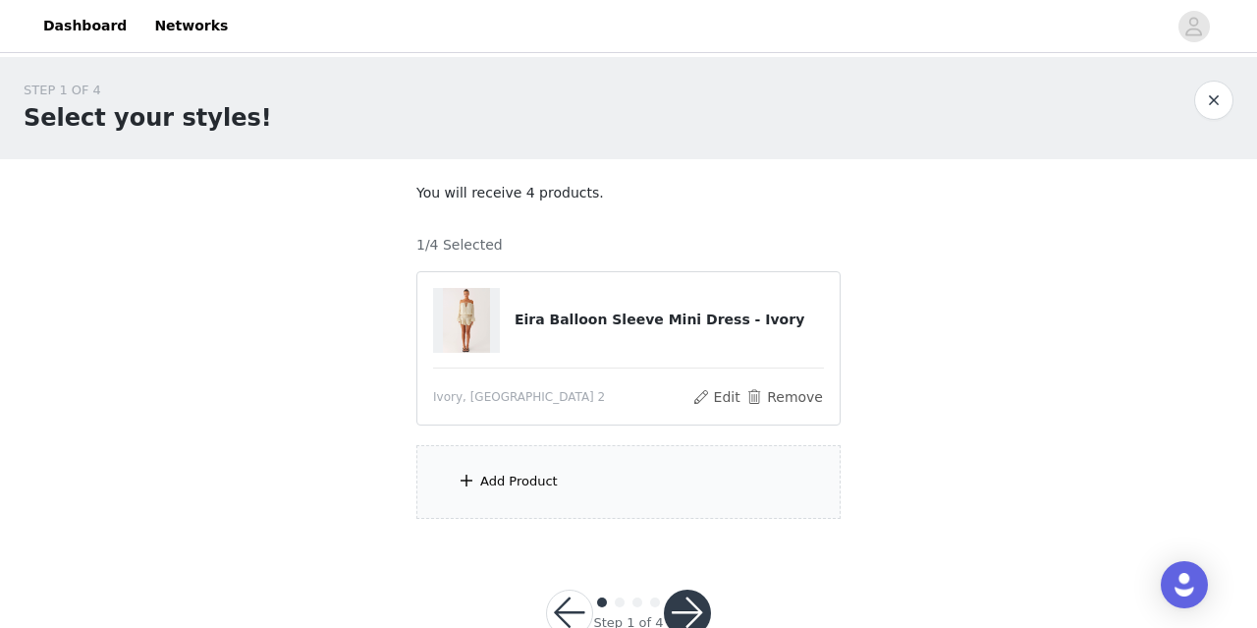
click at [535, 487] on div "Add Product" at bounding box center [519, 481] width 78 height 20
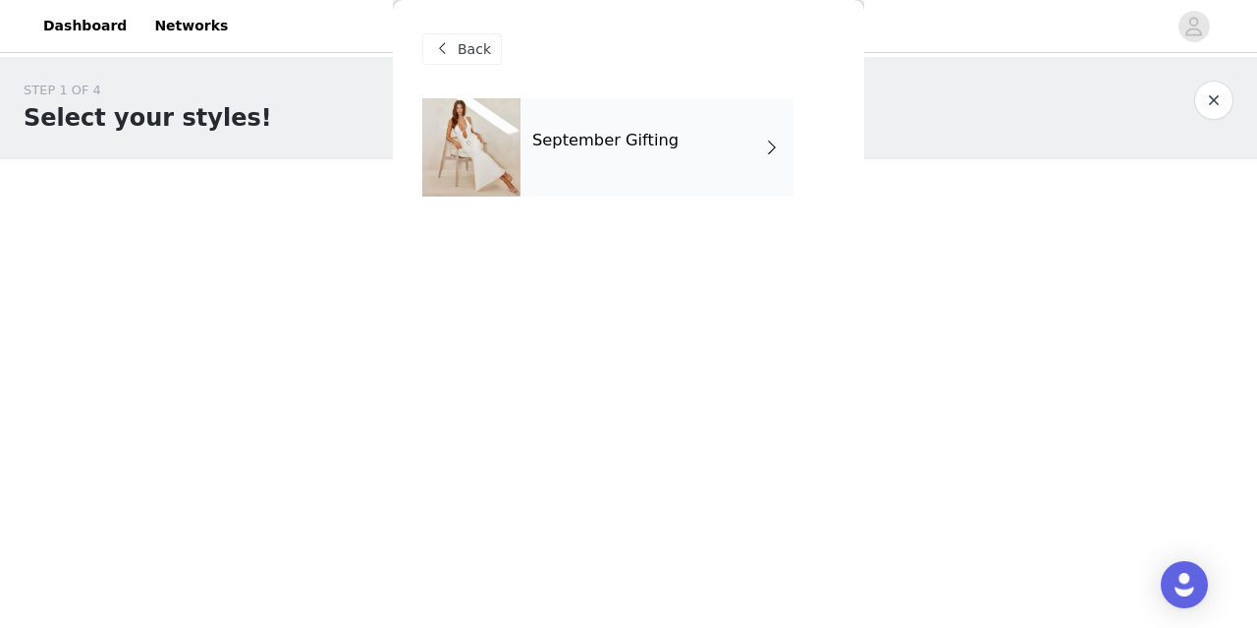
click at [559, 158] on div "September Gifting" at bounding box center [657, 147] width 273 height 98
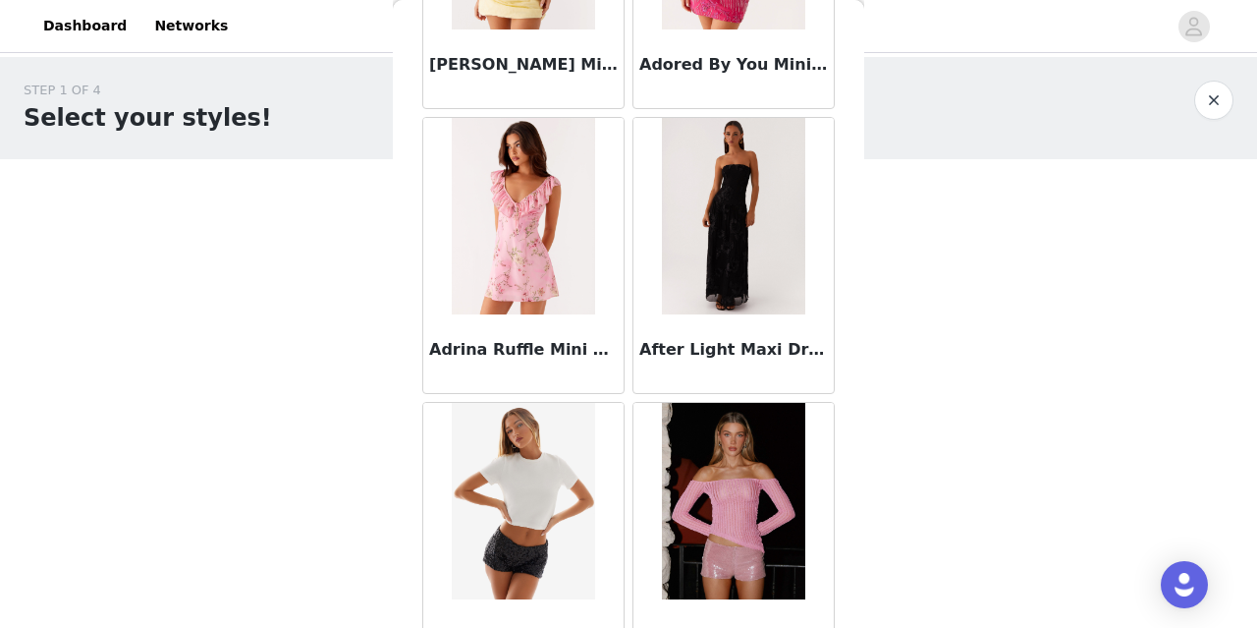
scroll to position [2378, 0]
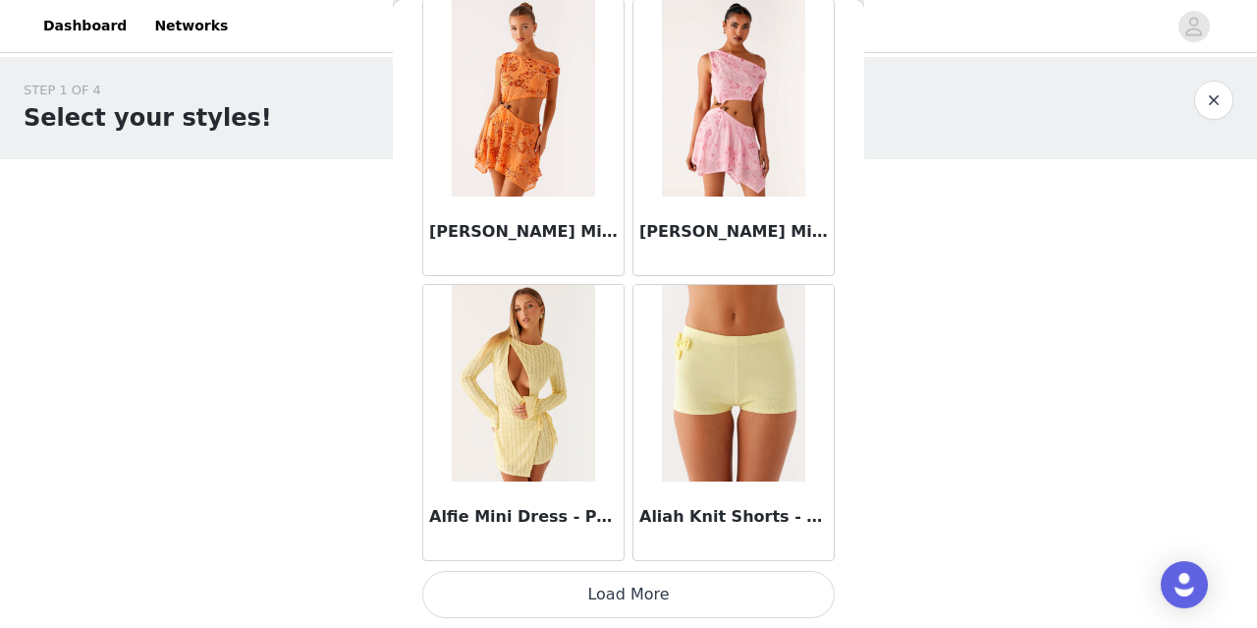
click at [606, 597] on button "Load More" at bounding box center [628, 594] width 413 height 47
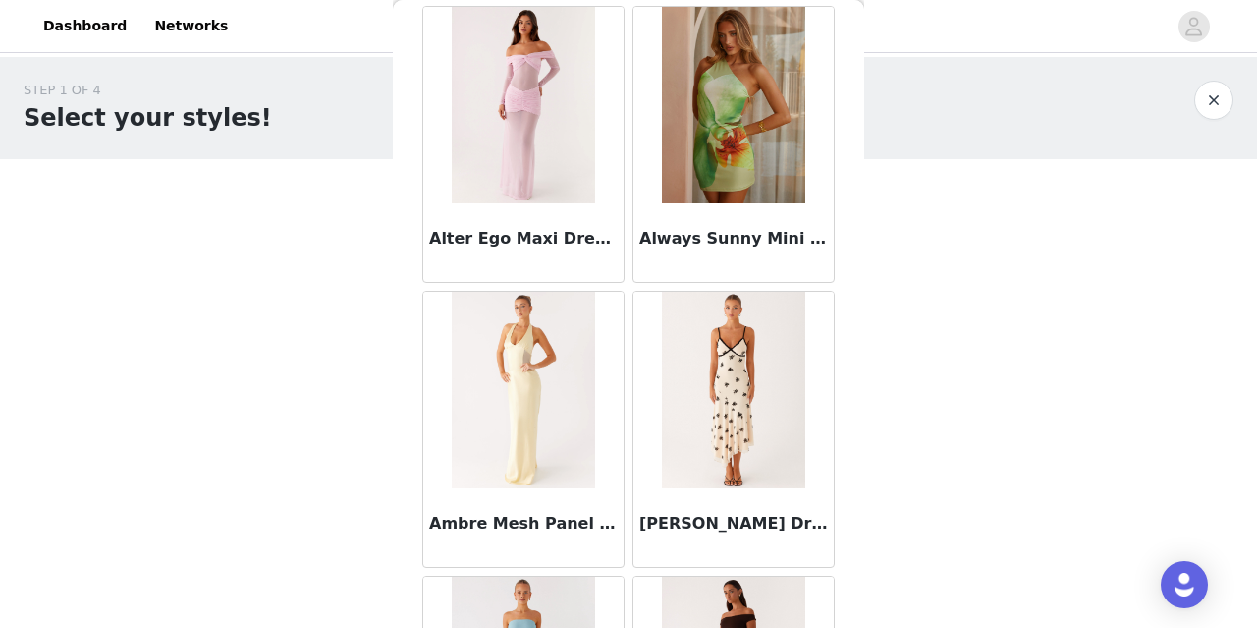
scroll to position [5227, 0]
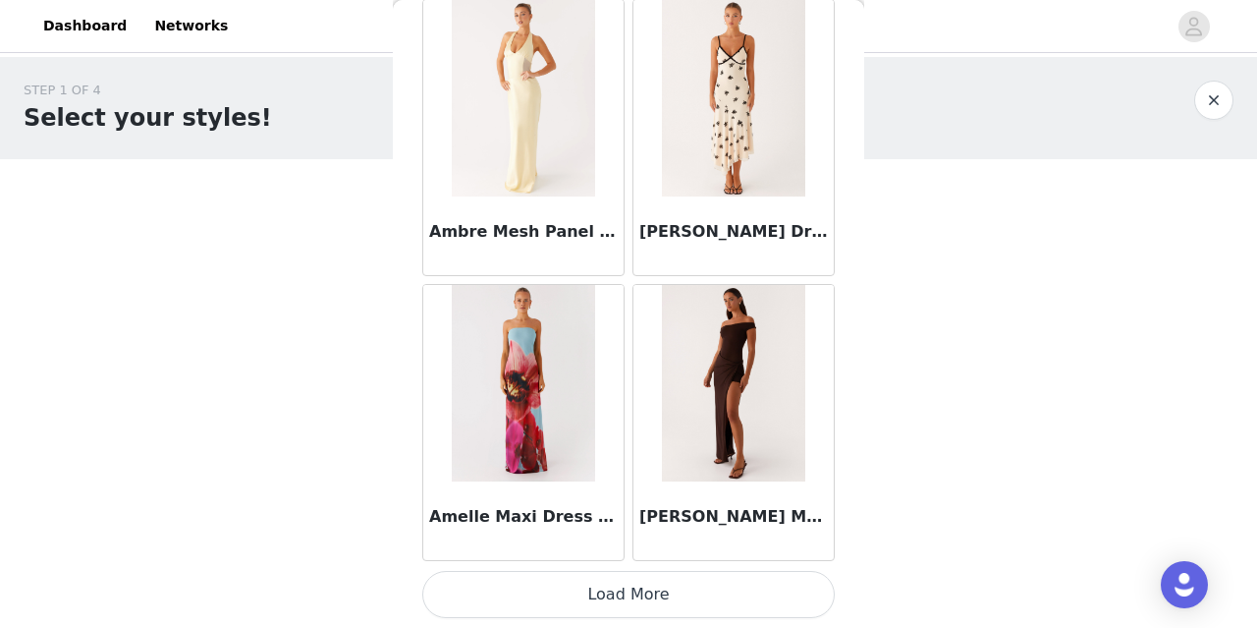
click at [623, 598] on button "Load More" at bounding box center [628, 594] width 413 height 47
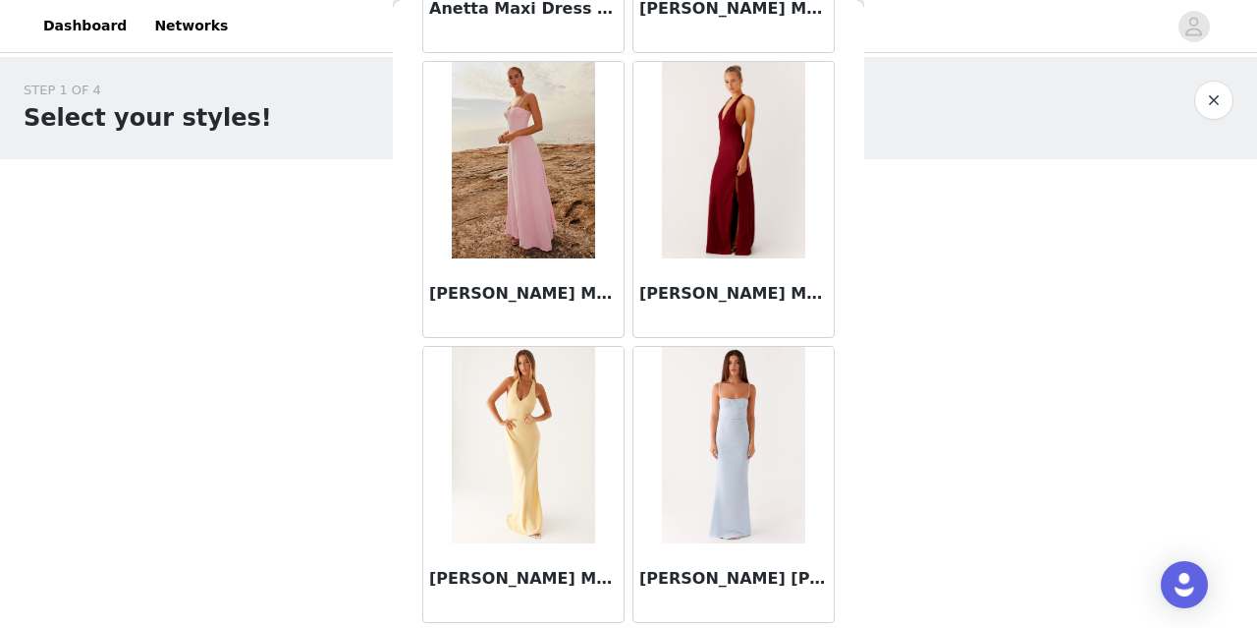
scroll to position [8075, 0]
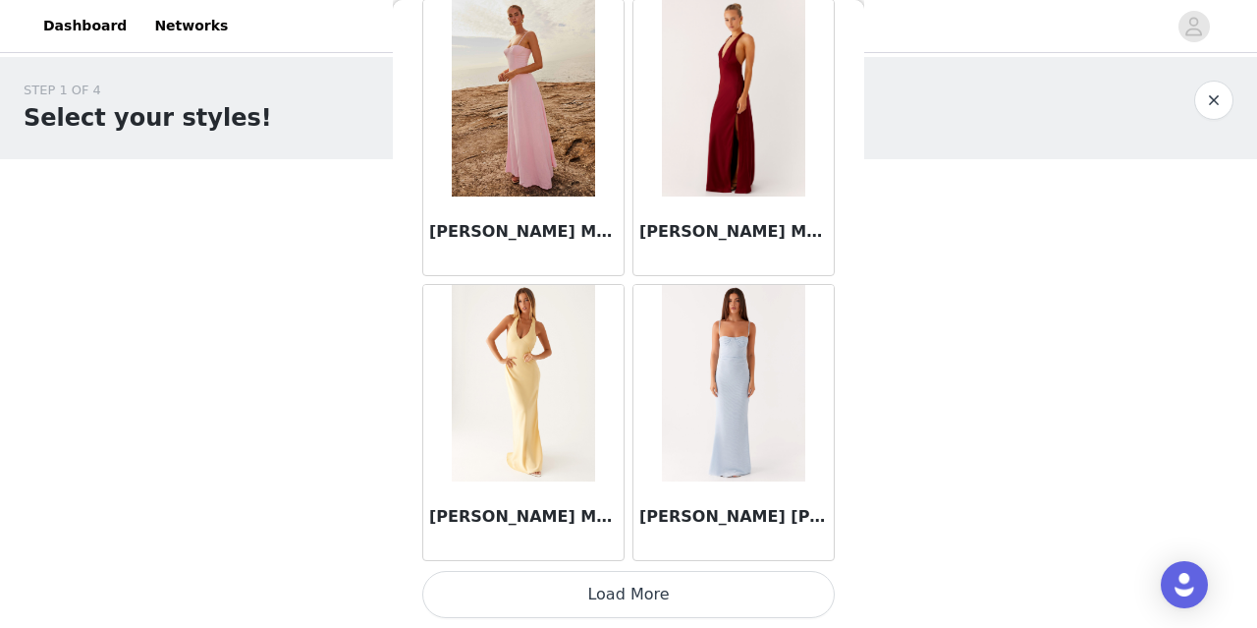
click at [610, 581] on button "Load More" at bounding box center [628, 594] width 413 height 47
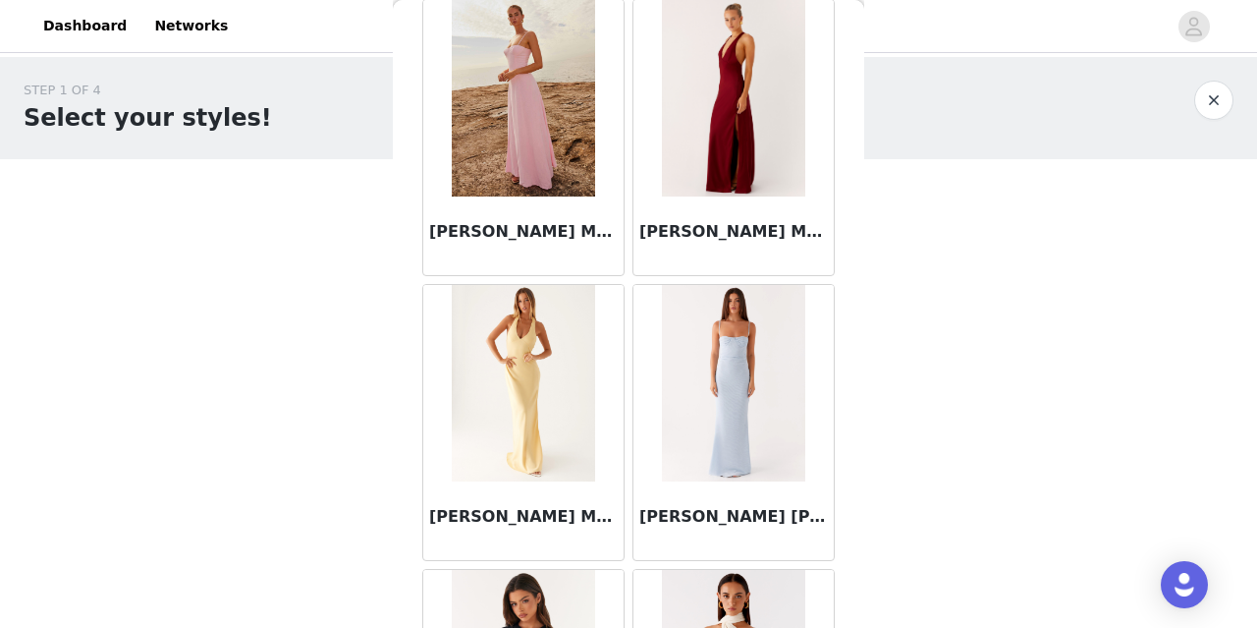
scroll to position [8428, 0]
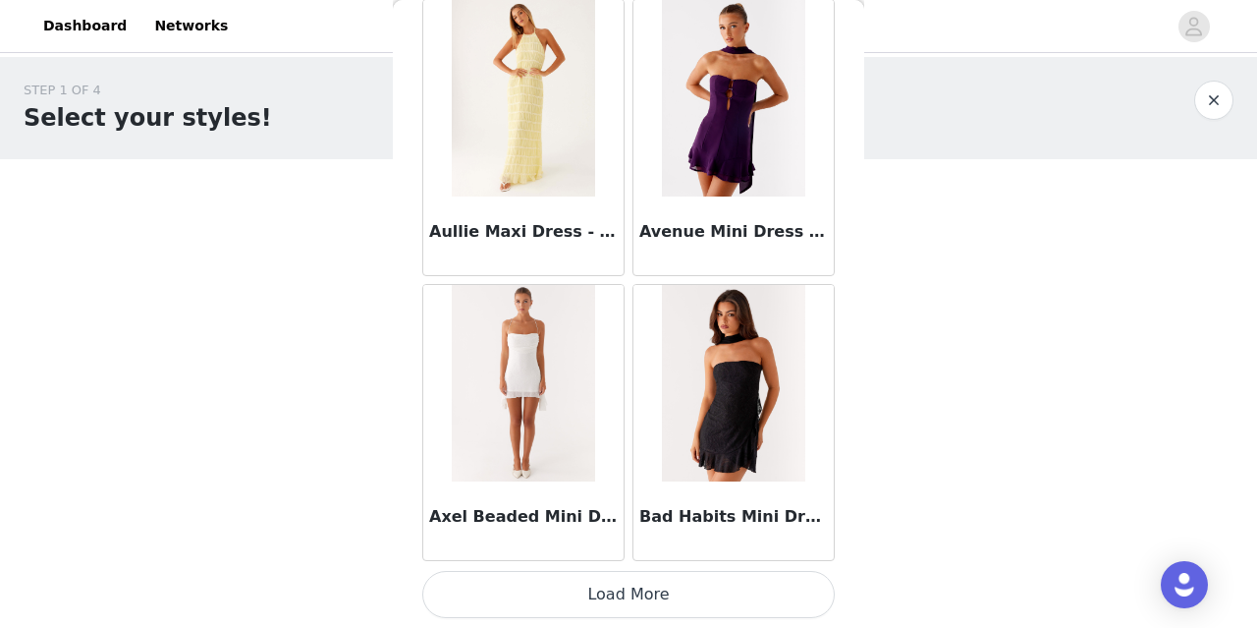
click at [610, 581] on button "Load More" at bounding box center [628, 594] width 413 height 47
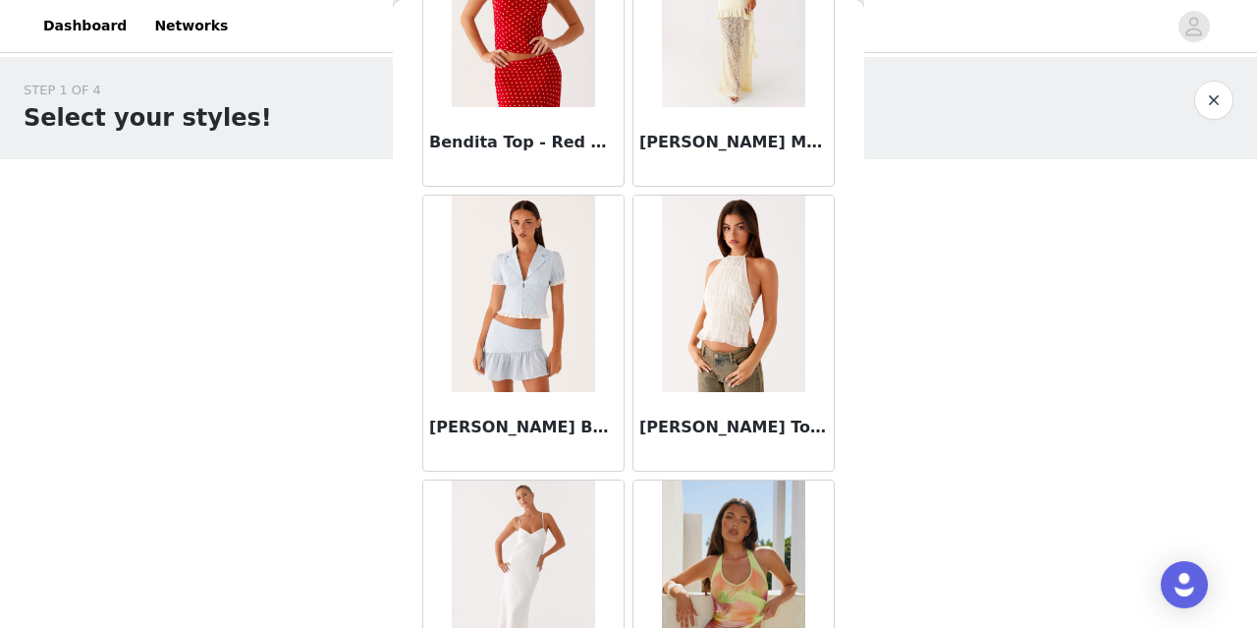
scroll to position [13772, 0]
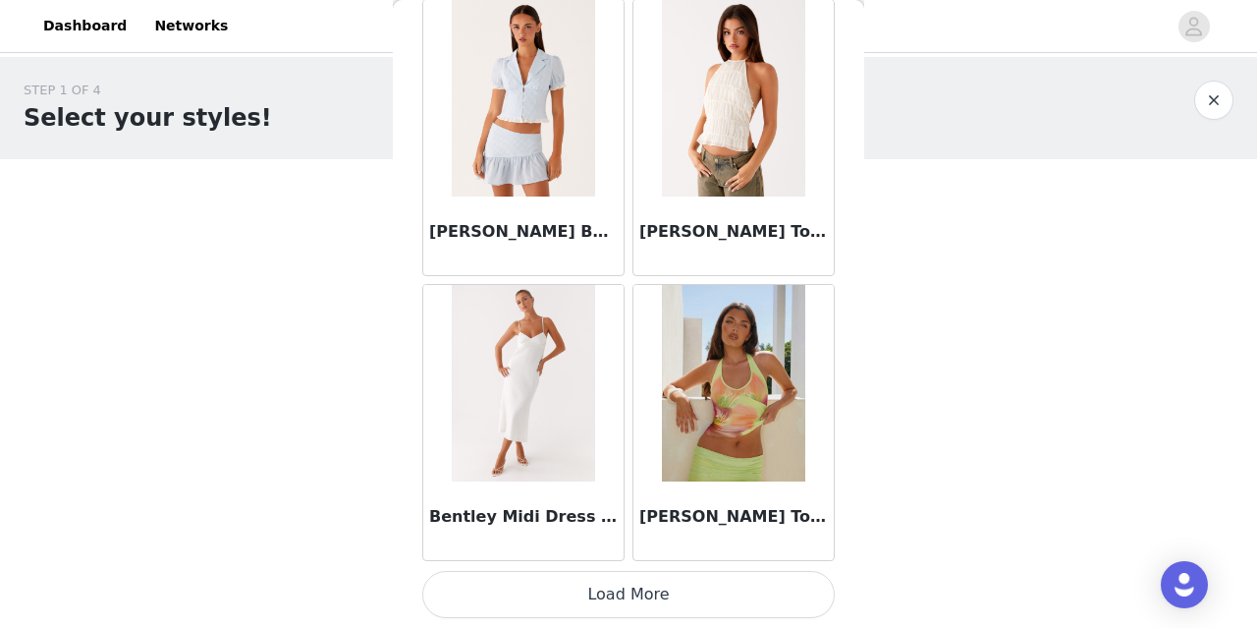
click at [614, 593] on button "Load More" at bounding box center [628, 594] width 413 height 47
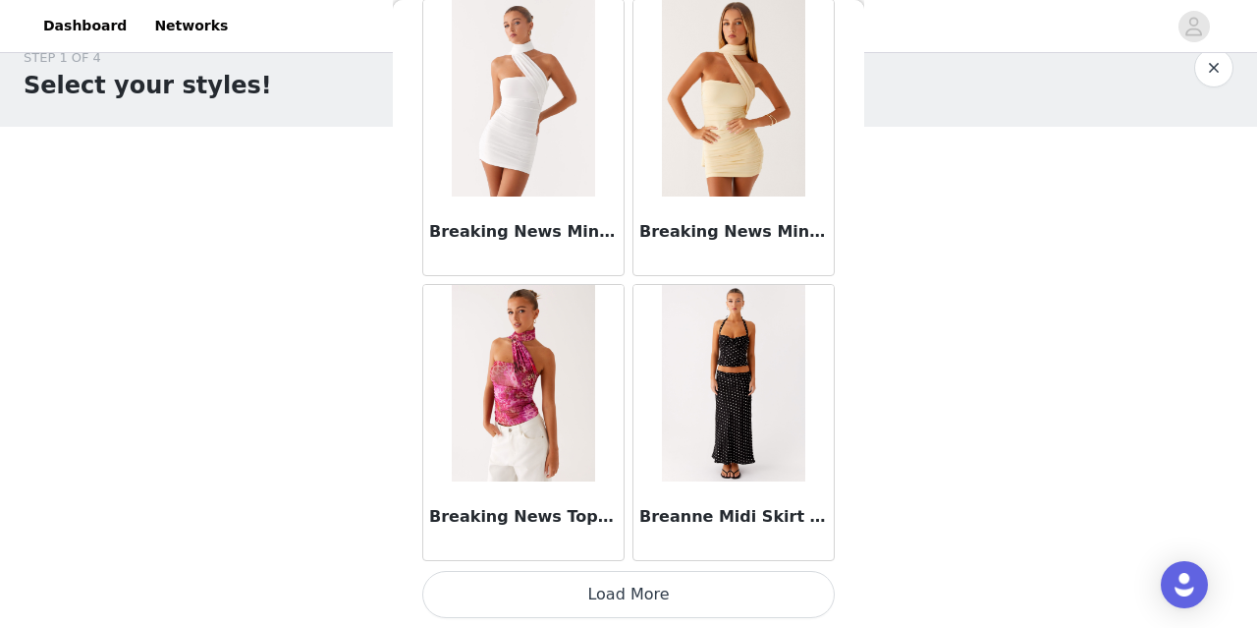
scroll to position [55, 0]
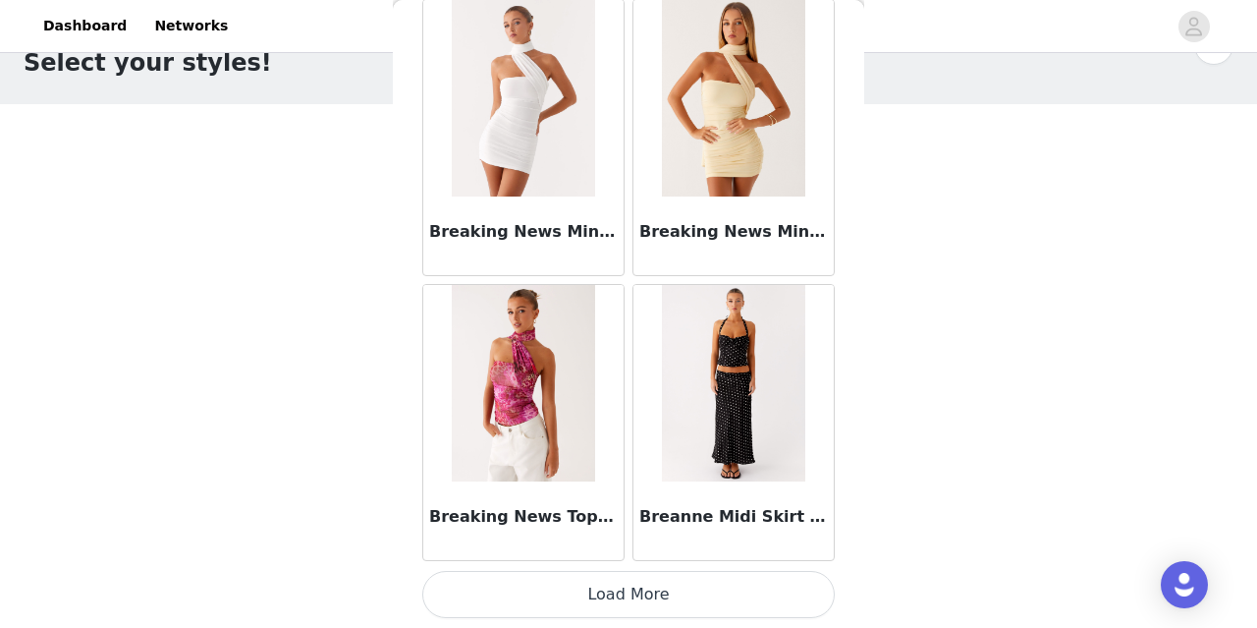
click at [641, 593] on button "Load More" at bounding box center [628, 594] width 413 height 47
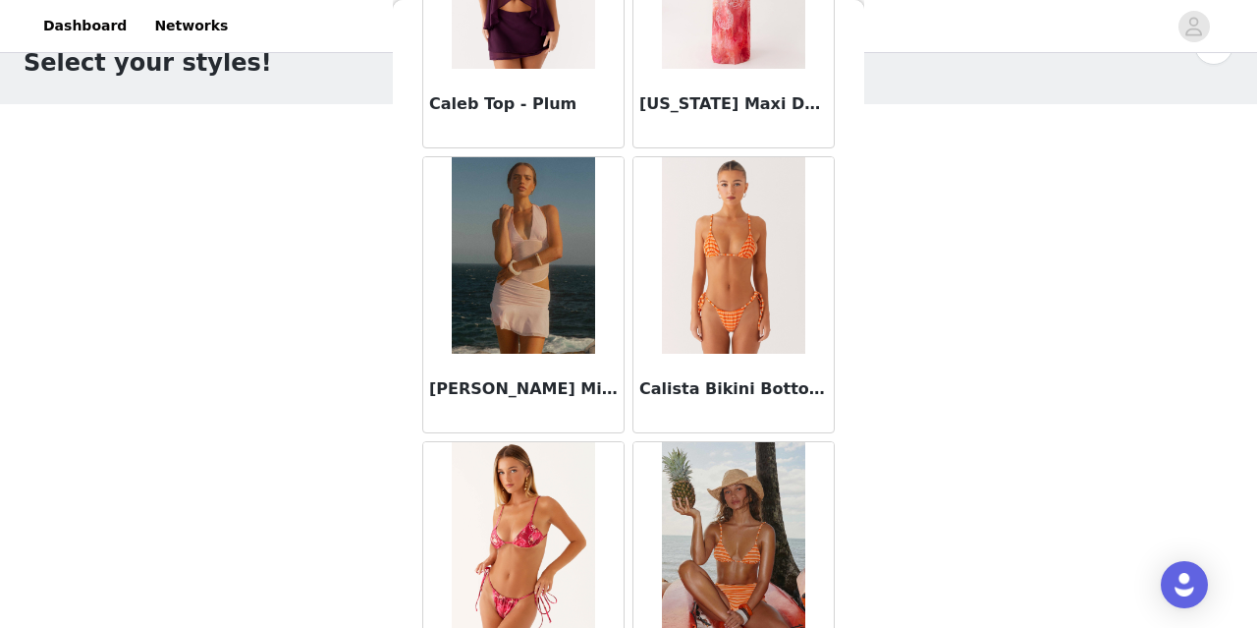
scroll to position [19470, 0]
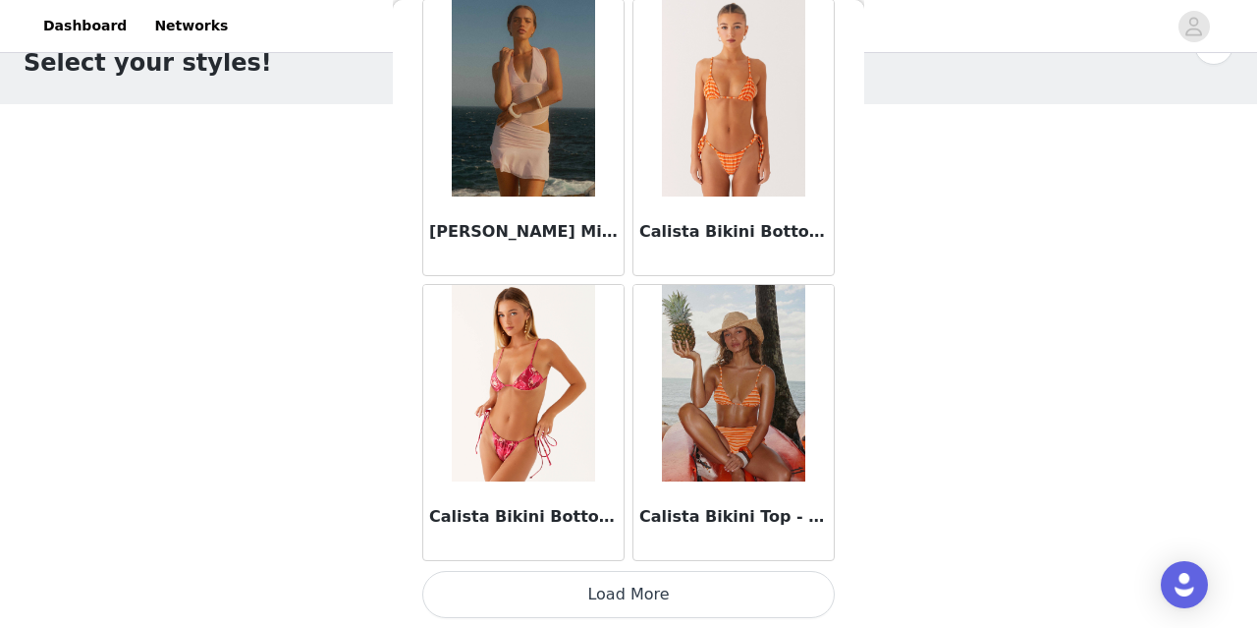
click at [653, 592] on button "Load More" at bounding box center [628, 594] width 413 height 47
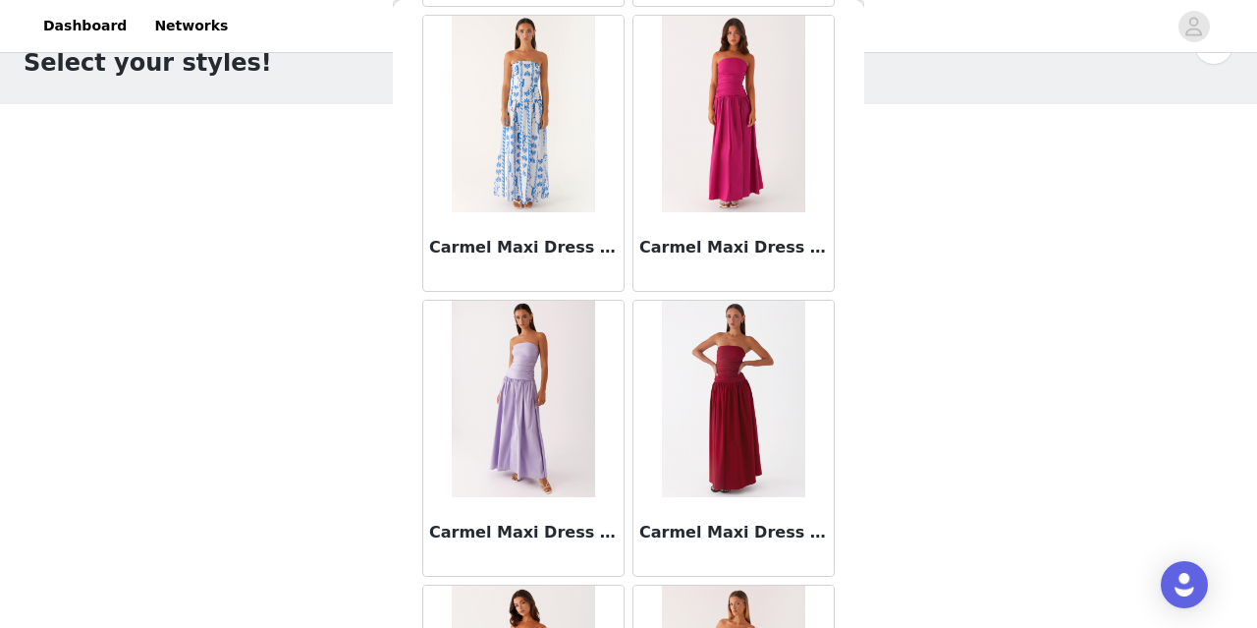
scroll to position [22318, 0]
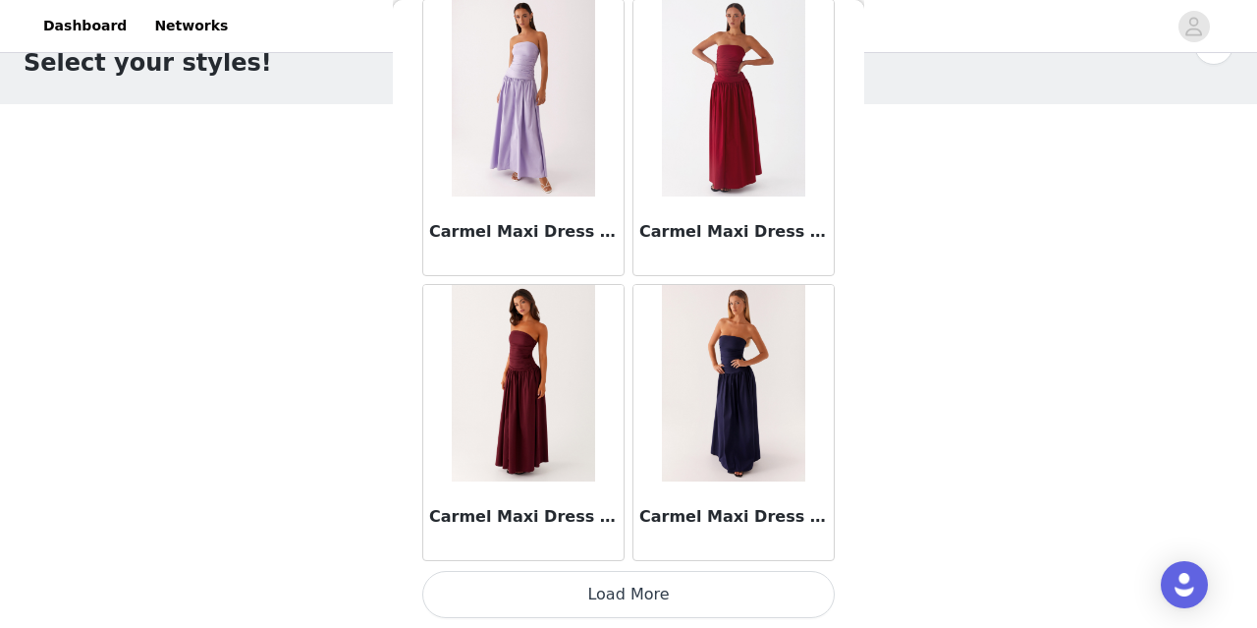
click at [631, 581] on button "Load More" at bounding box center [628, 594] width 413 height 47
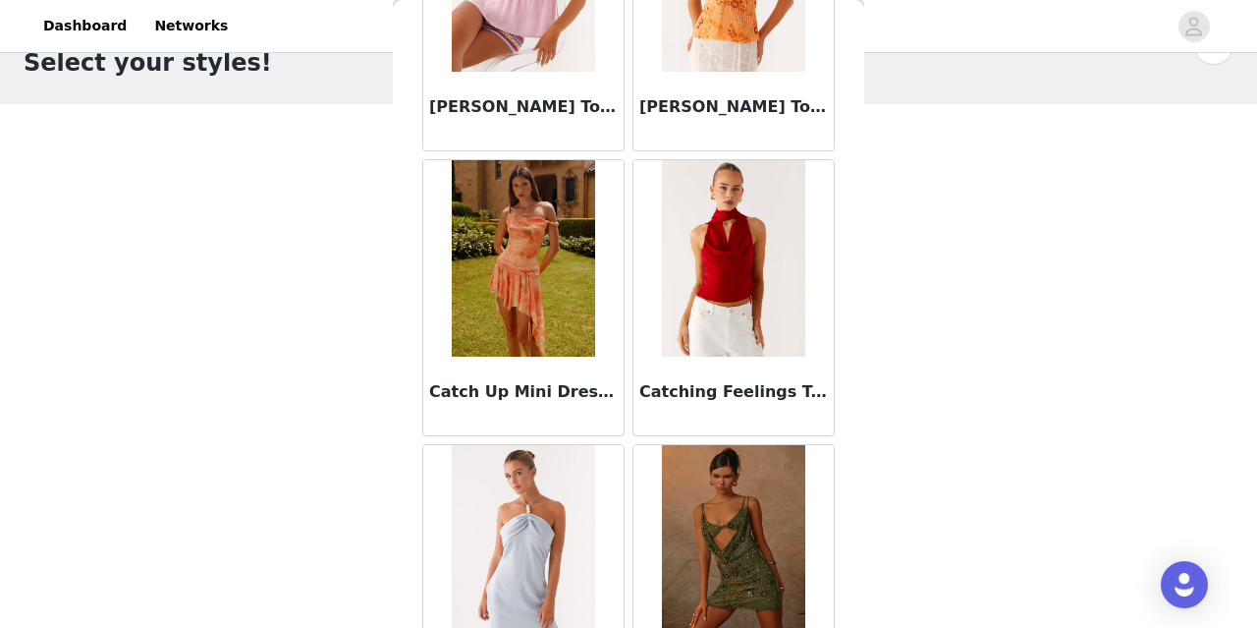
scroll to position [25167, 0]
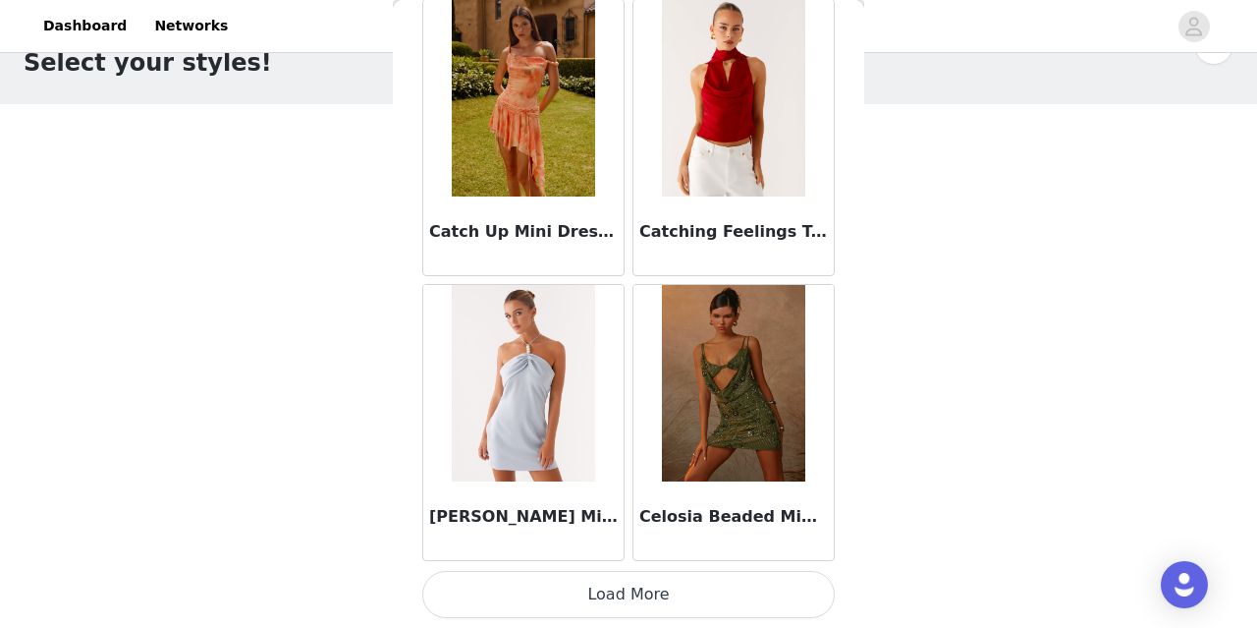
click at [625, 599] on button "Load More" at bounding box center [628, 594] width 413 height 47
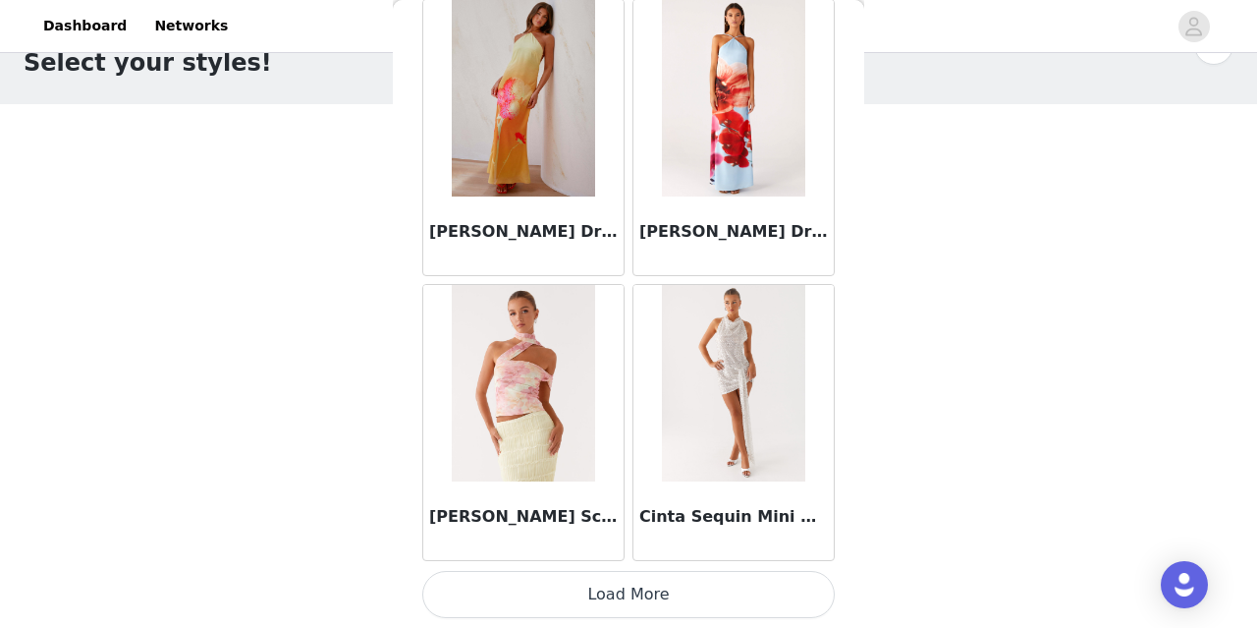
scroll to position [28014, 0]
click at [643, 592] on button "Load More" at bounding box center [628, 595] width 413 height 47
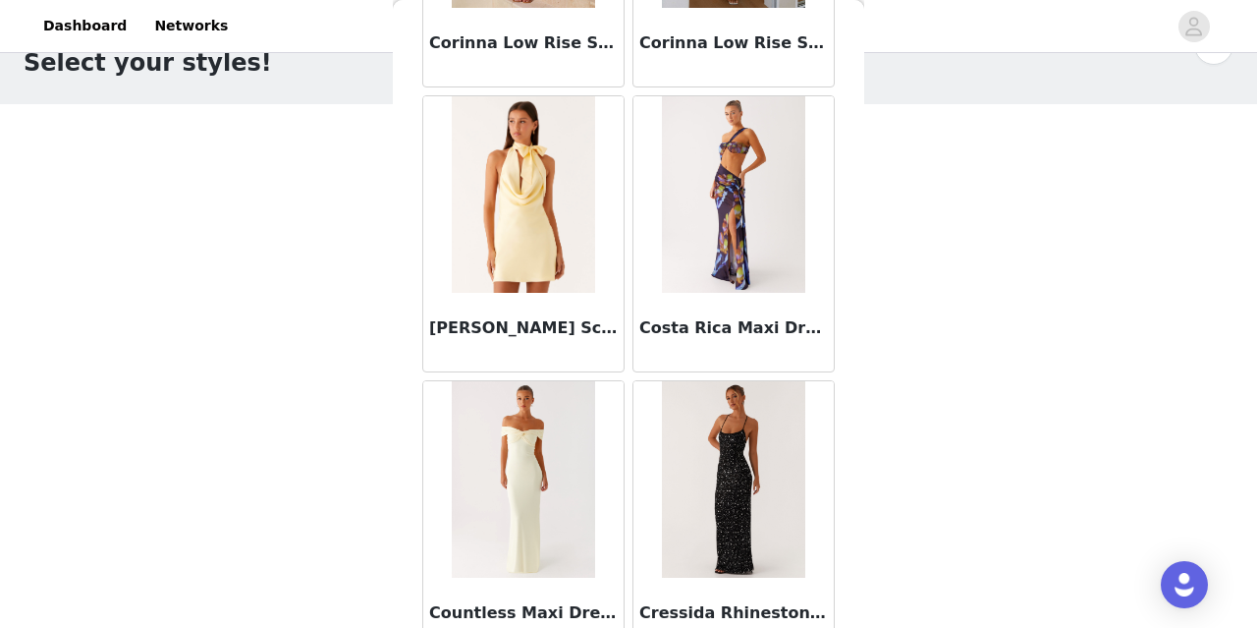
scroll to position [30864, 0]
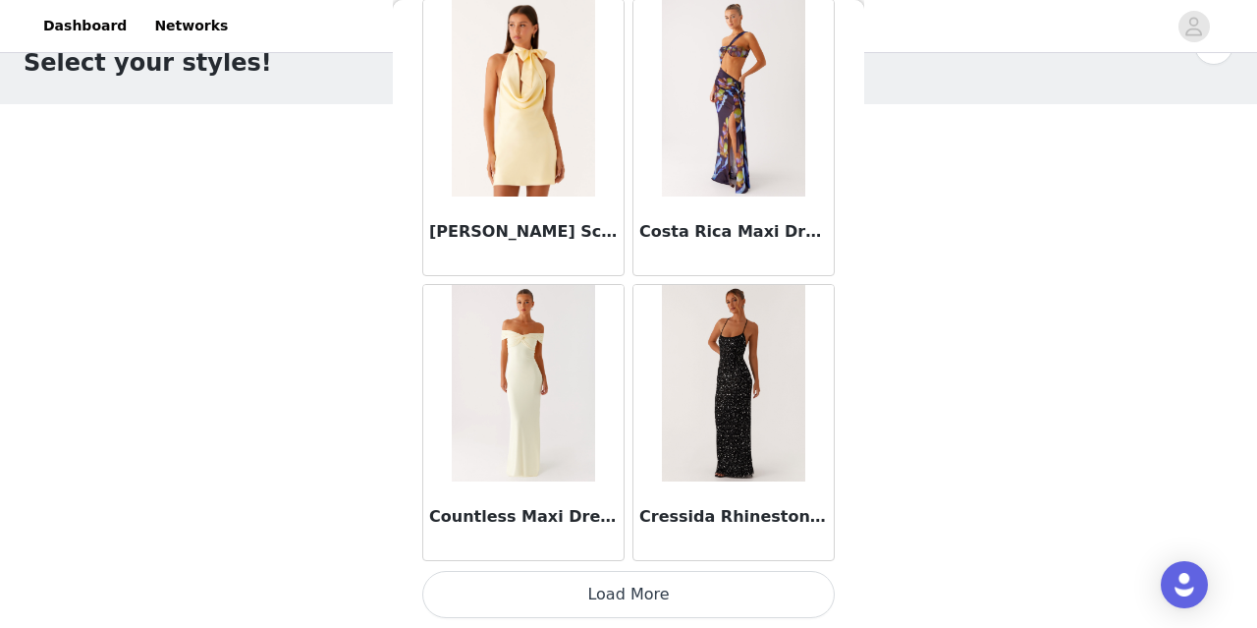
click at [621, 594] on button "Load More" at bounding box center [628, 594] width 413 height 47
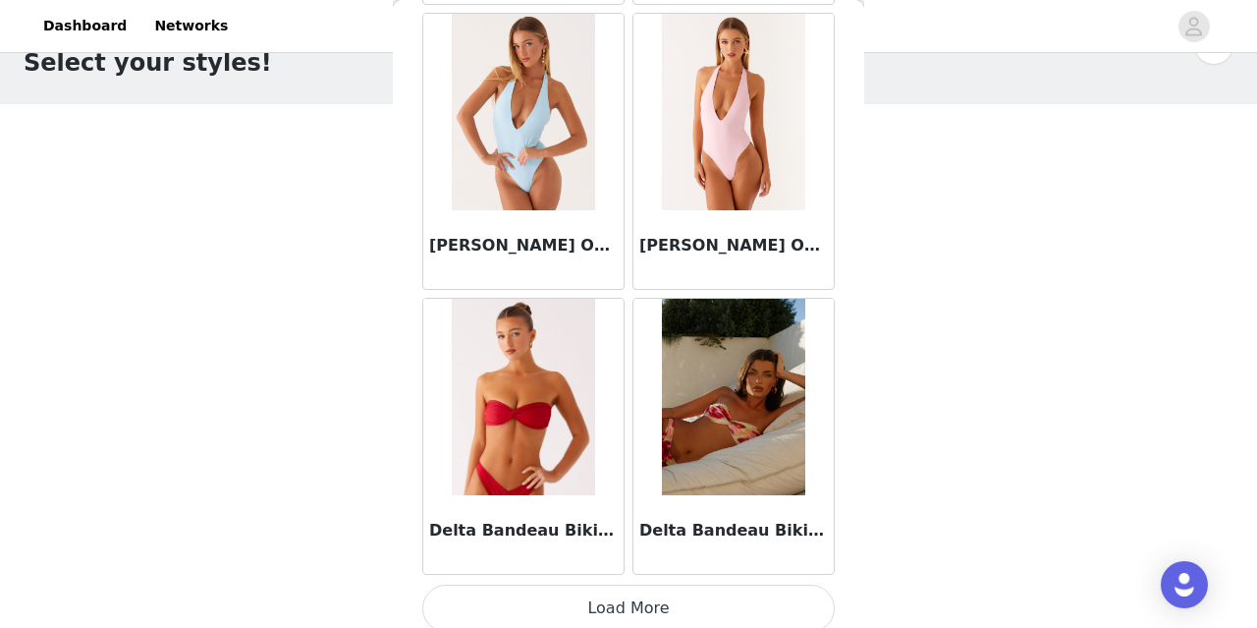
scroll to position [33712, 0]
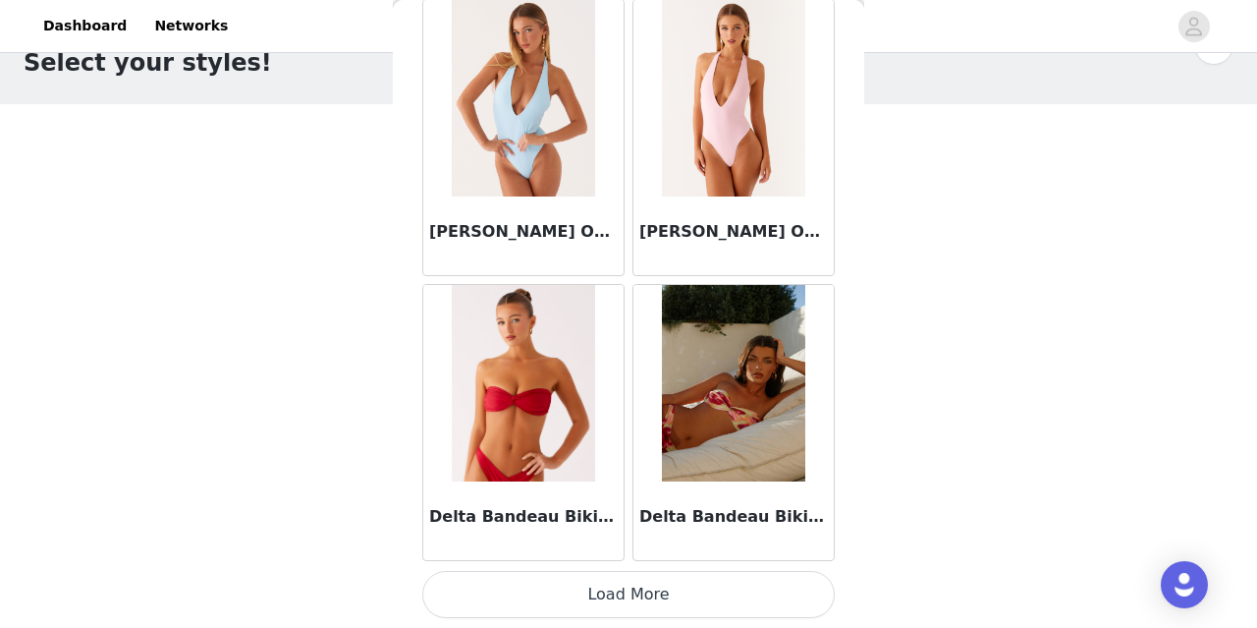
click at [627, 597] on button "Load More" at bounding box center [628, 594] width 413 height 47
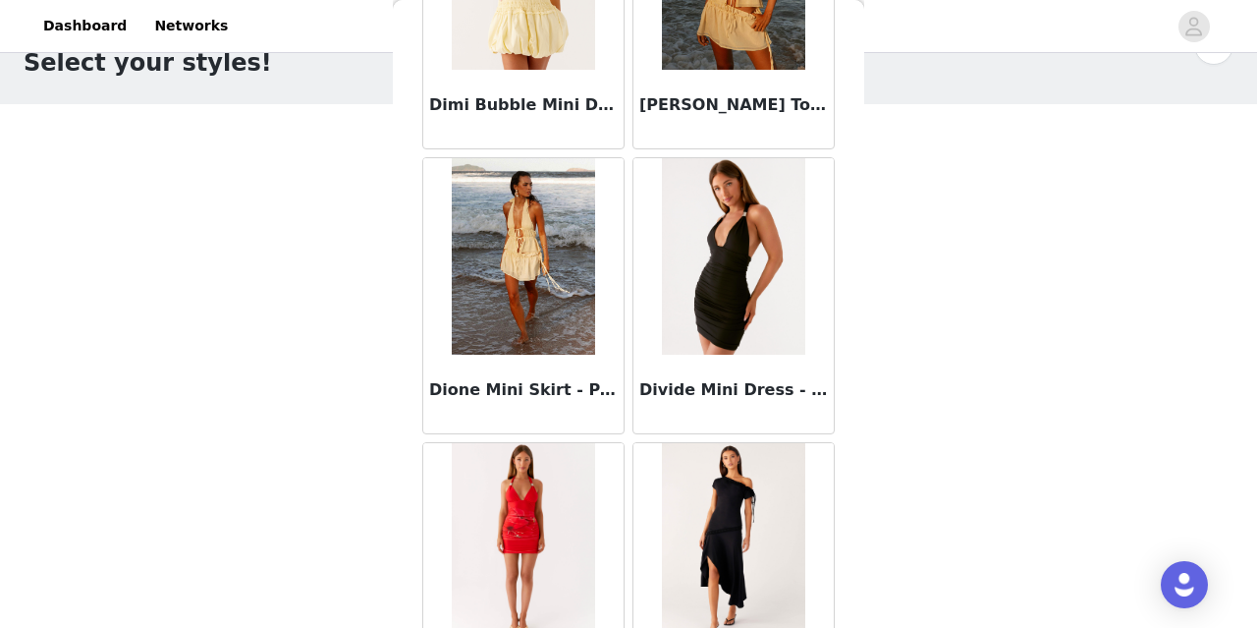
scroll to position [36561, 0]
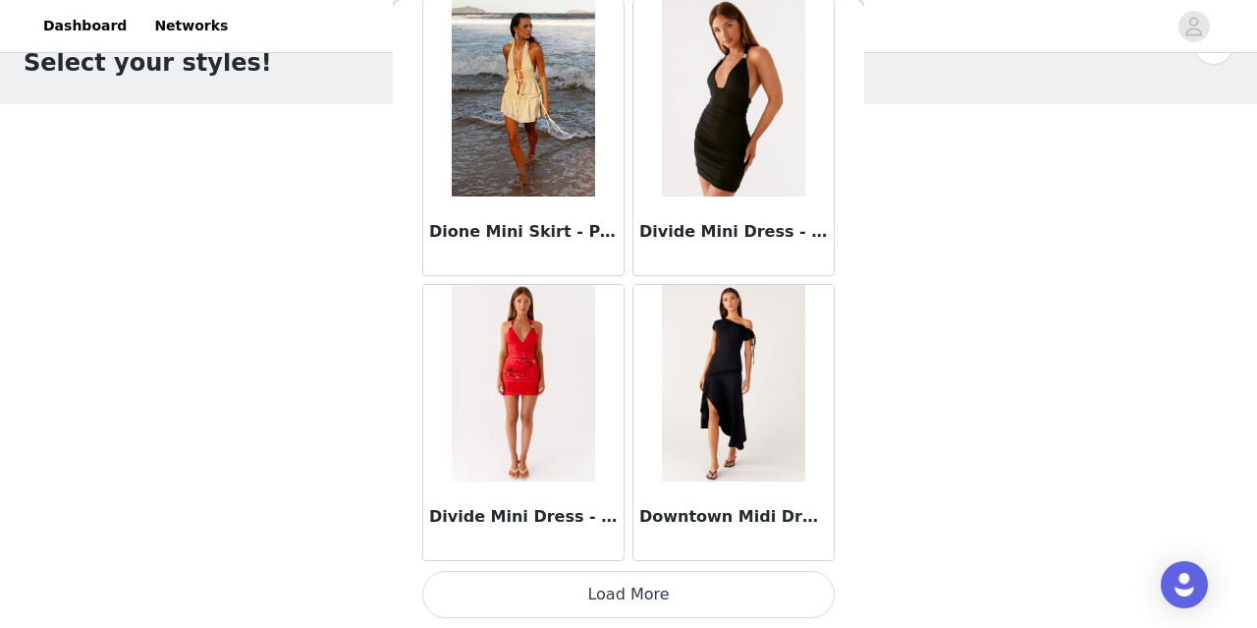
click at [639, 589] on button "Load More" at bounding box center [628, 594] width 413 height 47
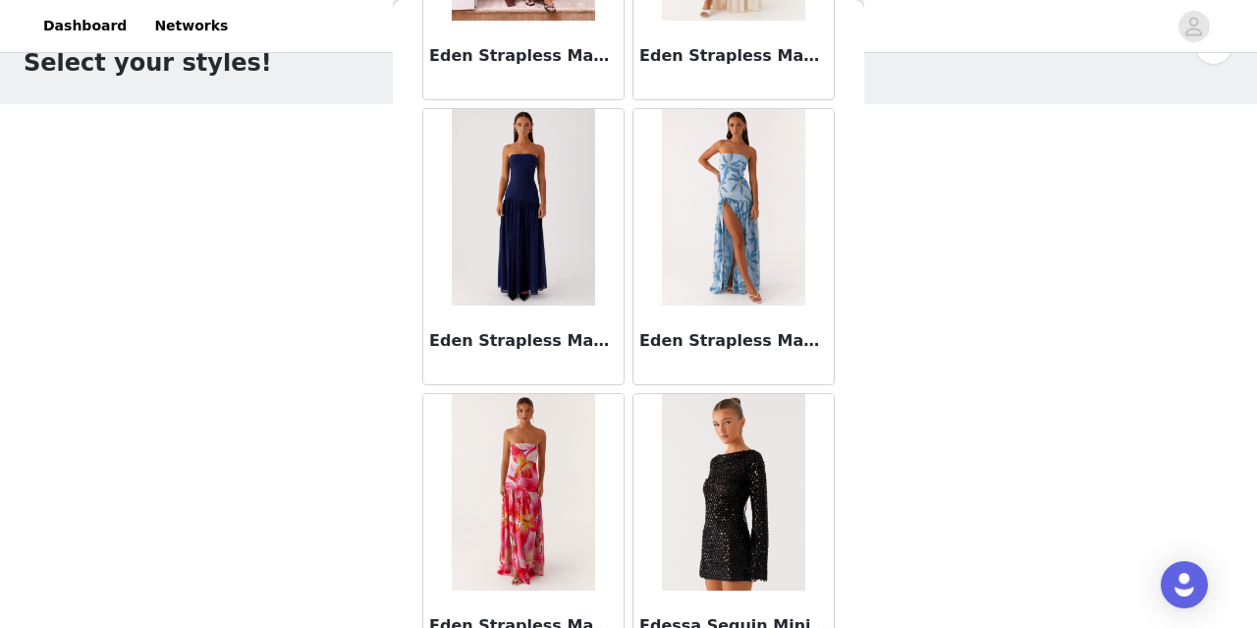
scroll to position [39410, 0]
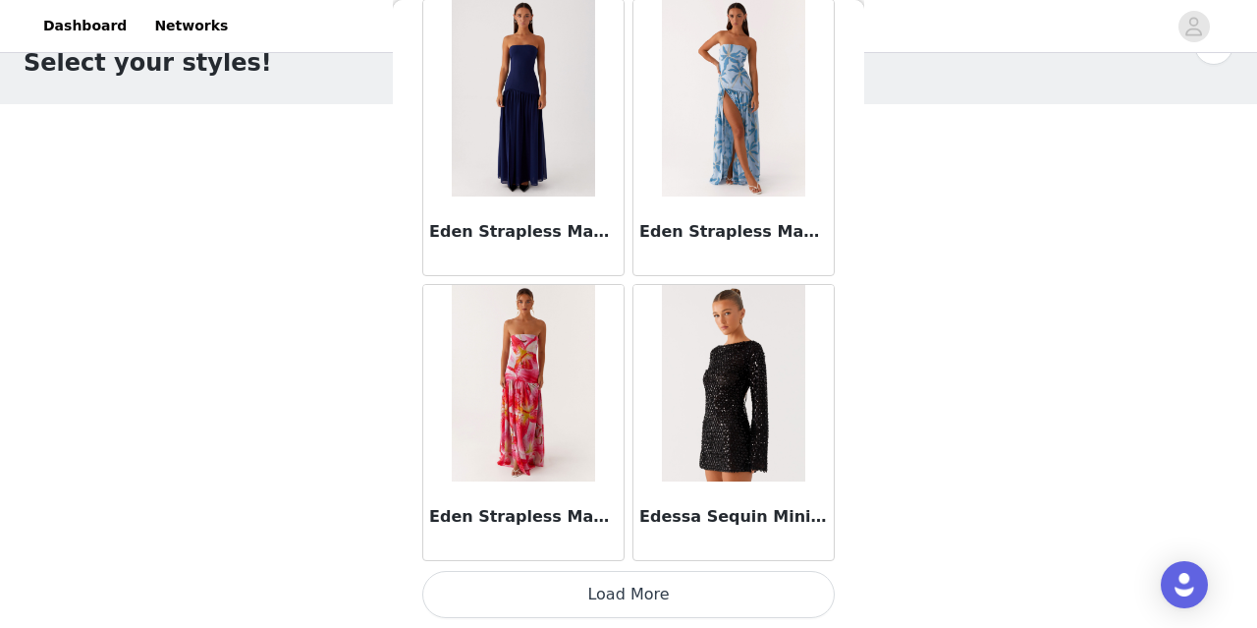
click at [638, 595] on button "Load More" at bounding box center [628, 594] width 413 height 47
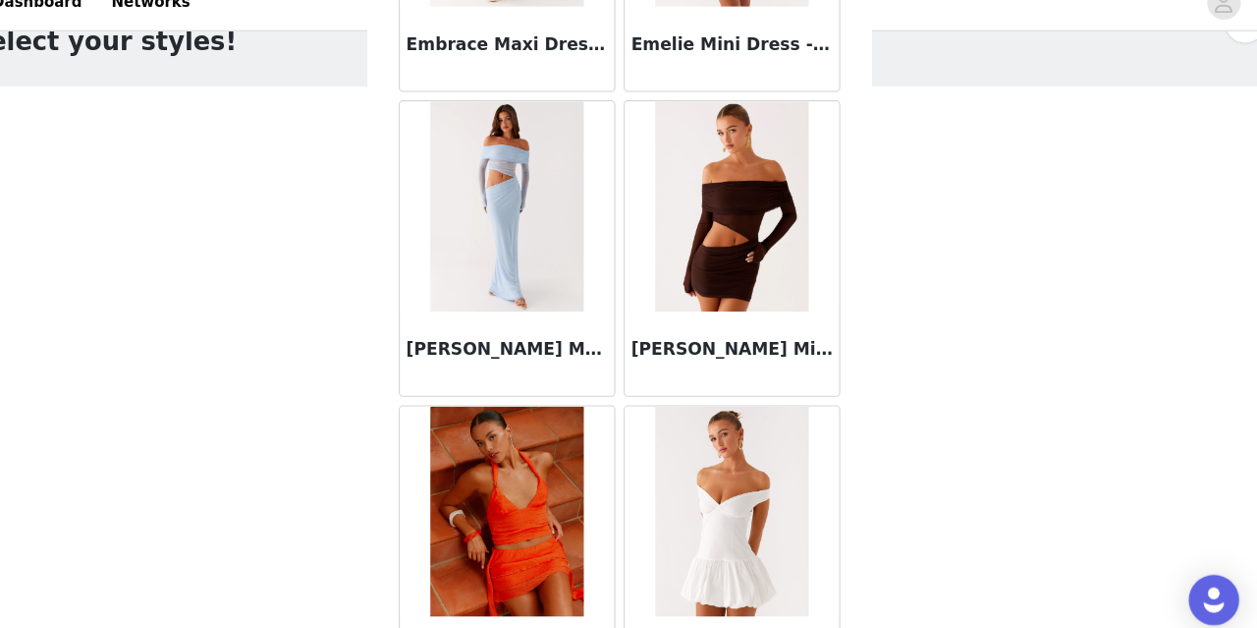
scroll to position [42258, 0]
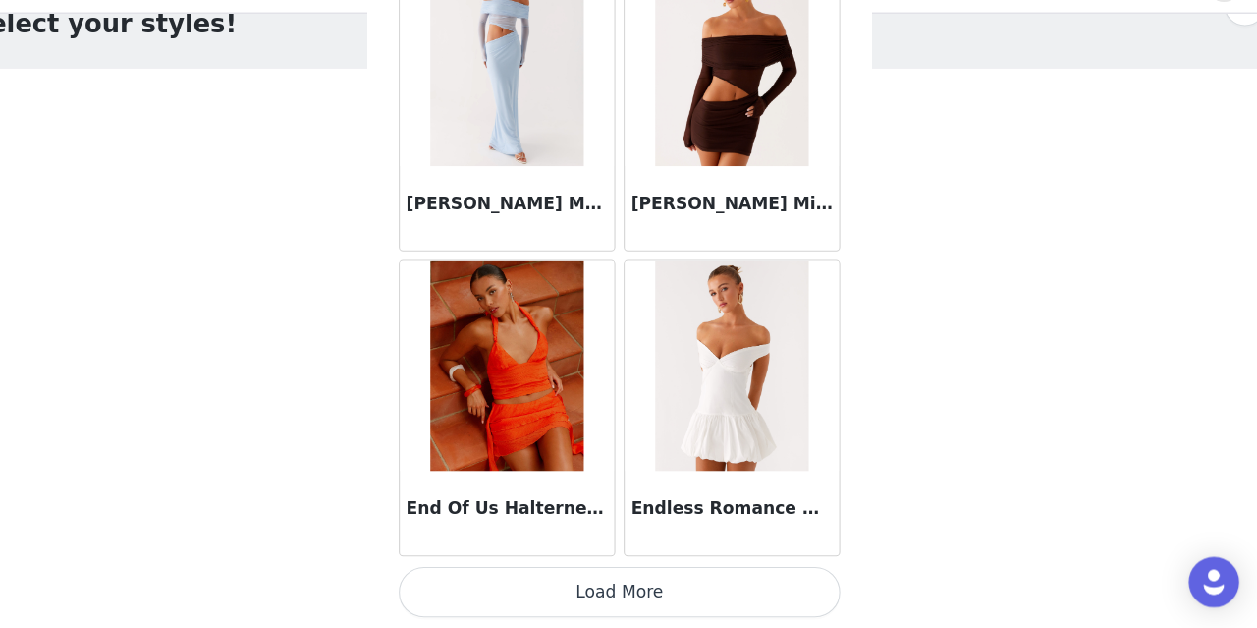
click at [664, 590] on button "Load More" at bounding box center [628, 594] width 413 height 47
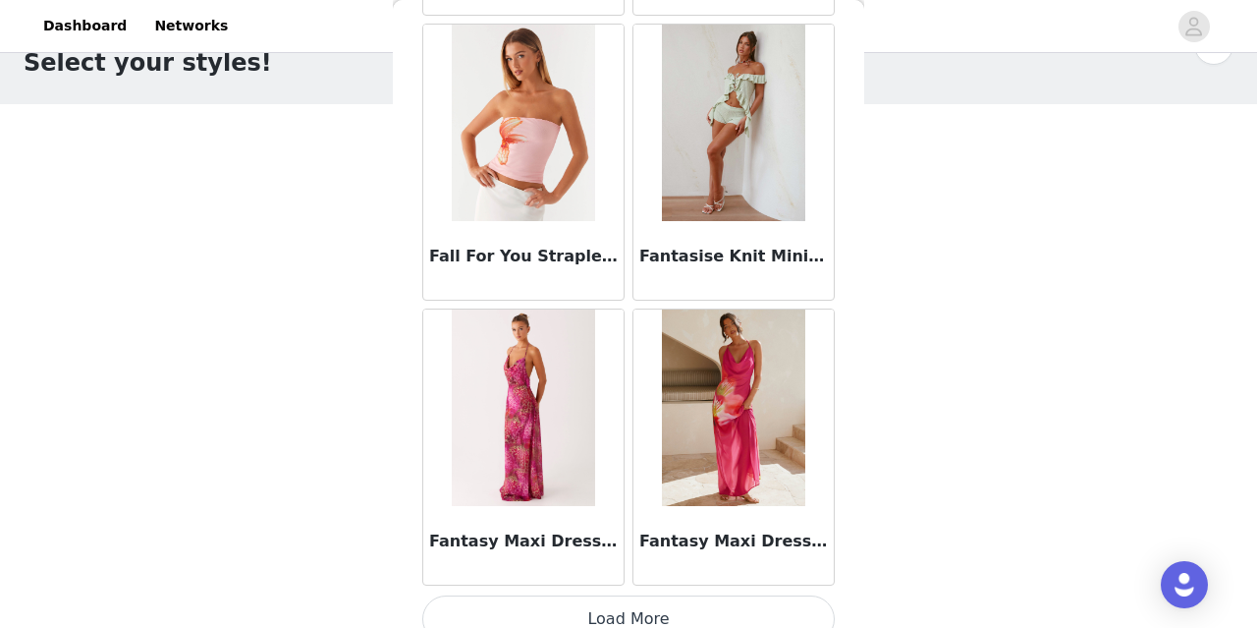
scroll to position [45083, 0]
click at [617, 614] on button "Load More" at bounding box center [628, 617] width 413 height 47
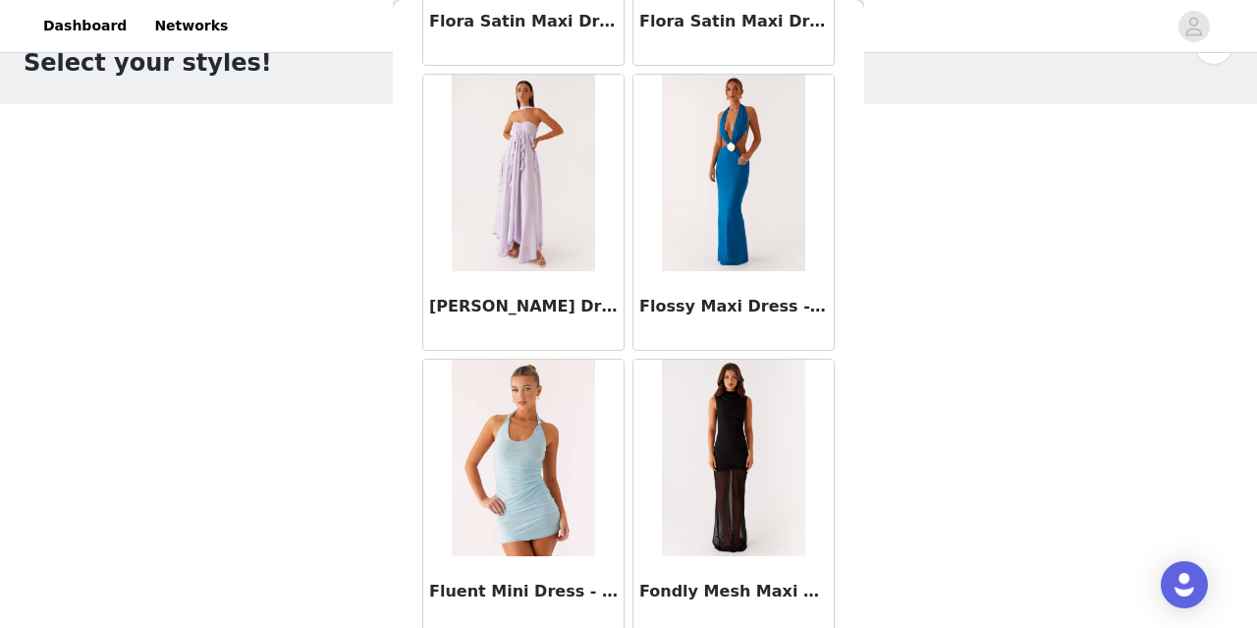
scroll to position [47955, 0]
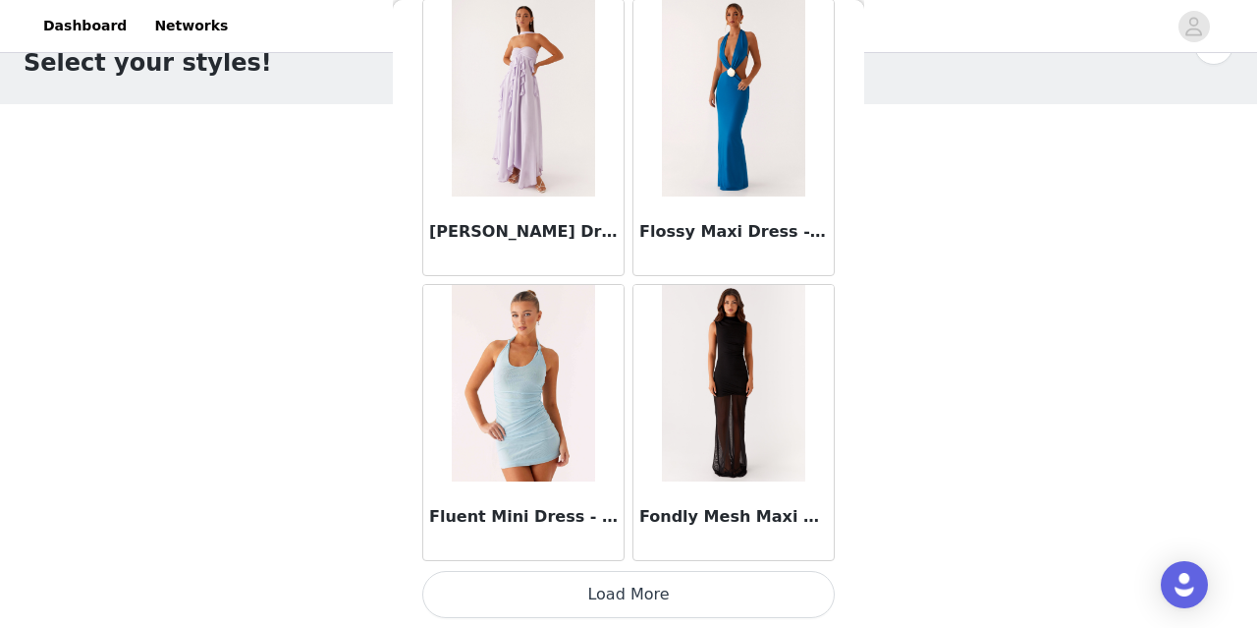
click at [647, 586] on button "Load More" at bounding box center [628, 594] width 413 height 47
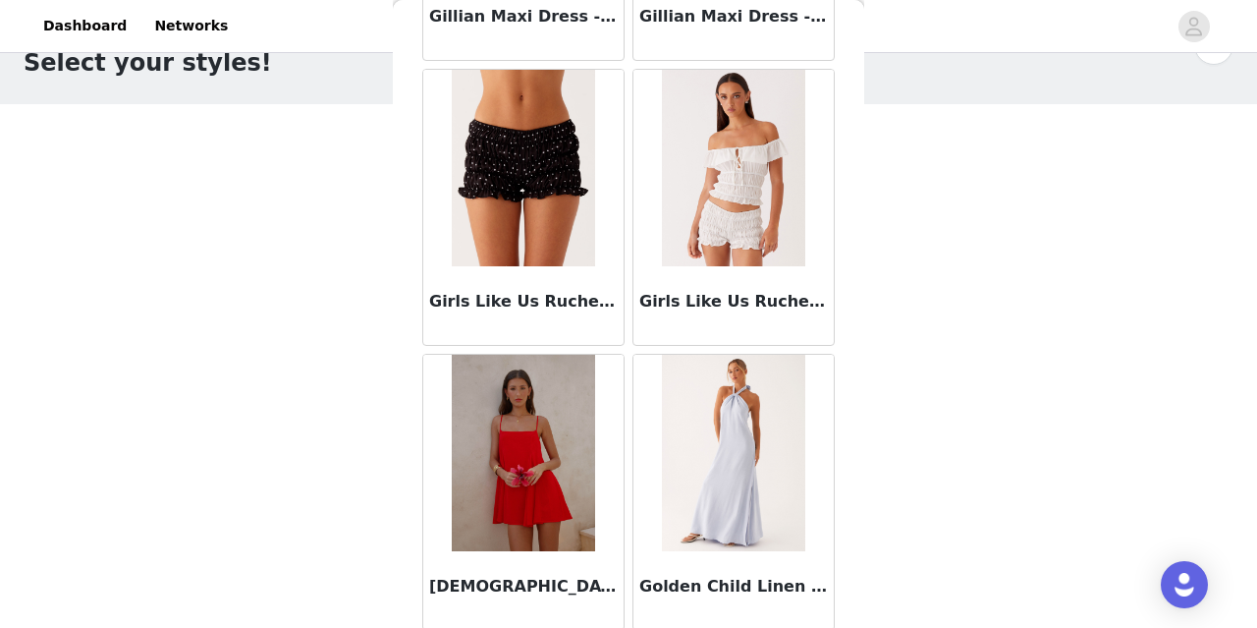
scroll to position [50151, 0]
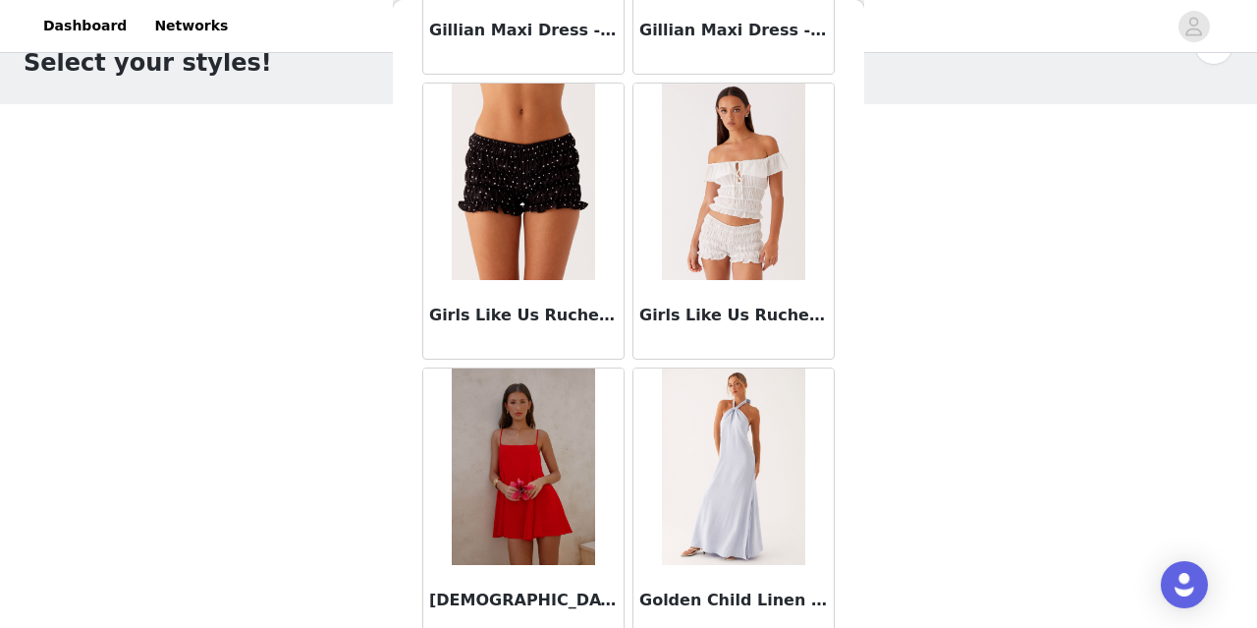
drag, startPoint x: 503, startPoint y: 198, endPoint x: 630, endPoint y: 0, distance: 235.4
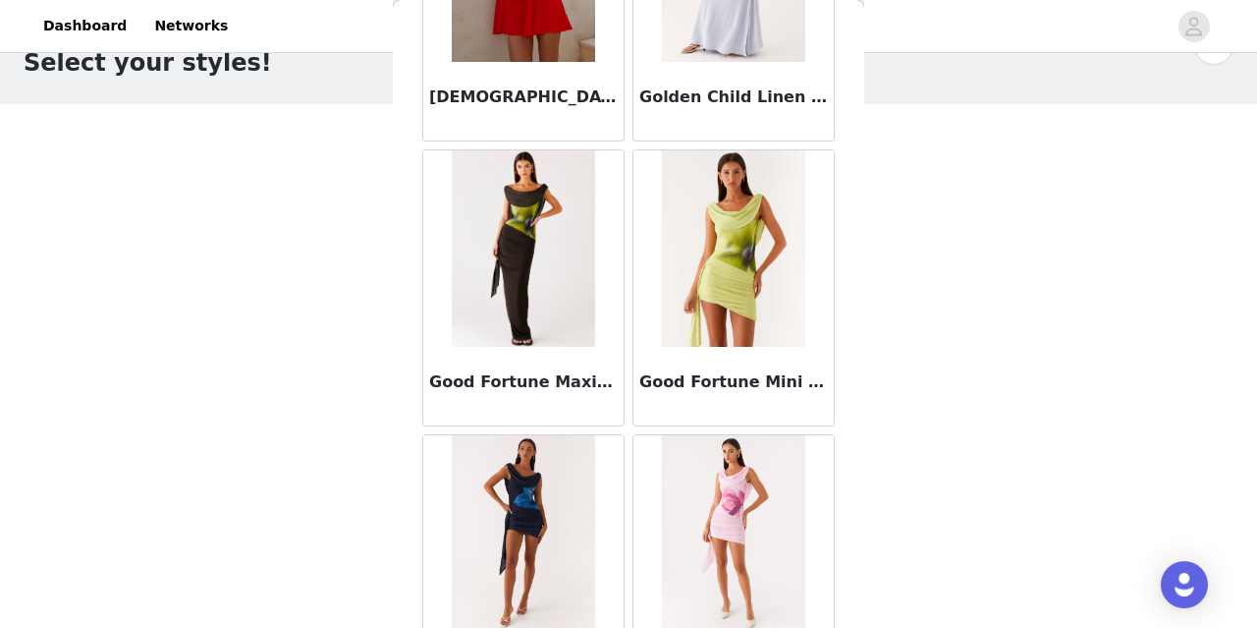
scroll to position [50804, 0]
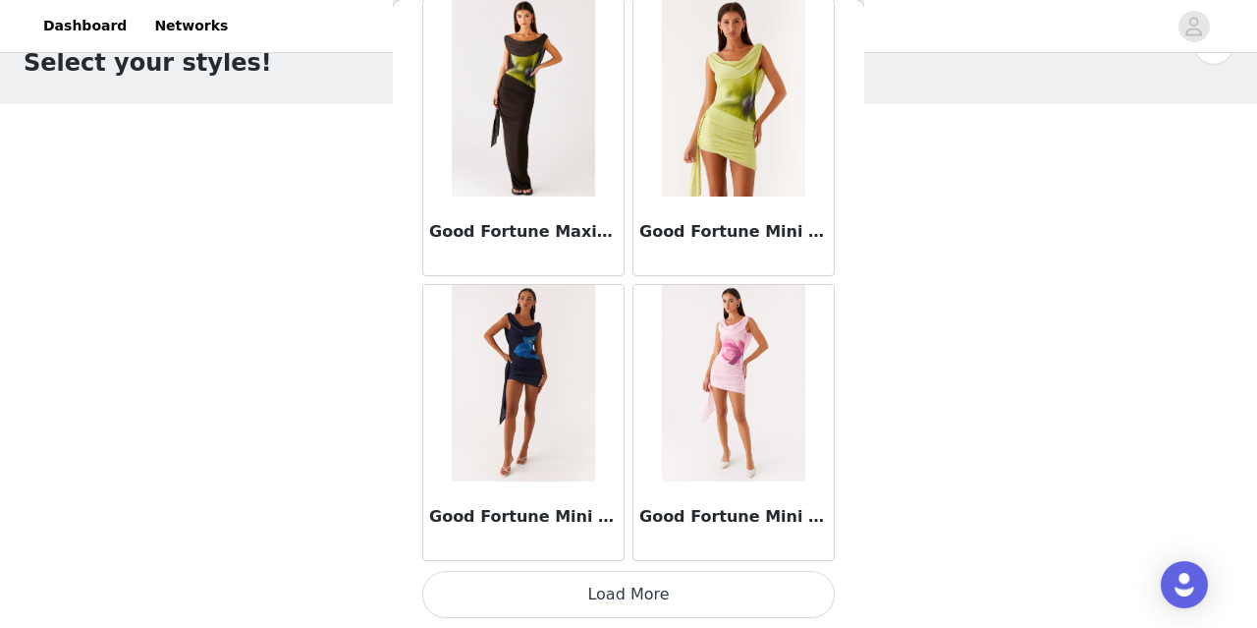
click at [650, 594] on button "Load More" at bounding box center [628, 594] width 413 height 47
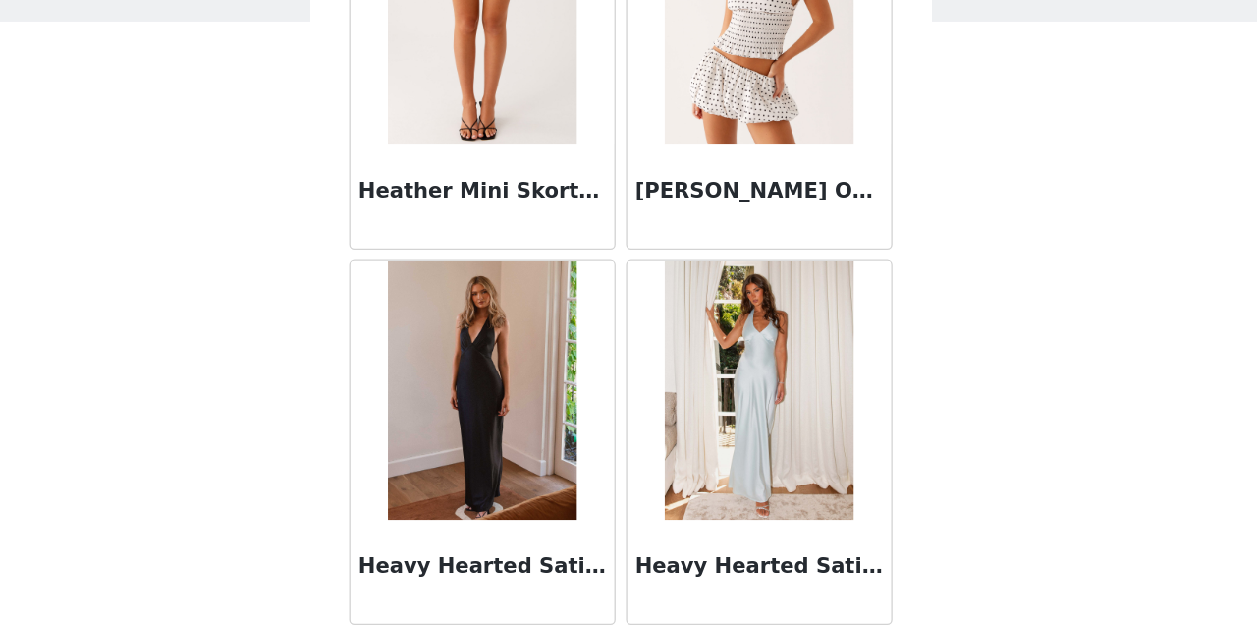
scroll to position [53652, 0]
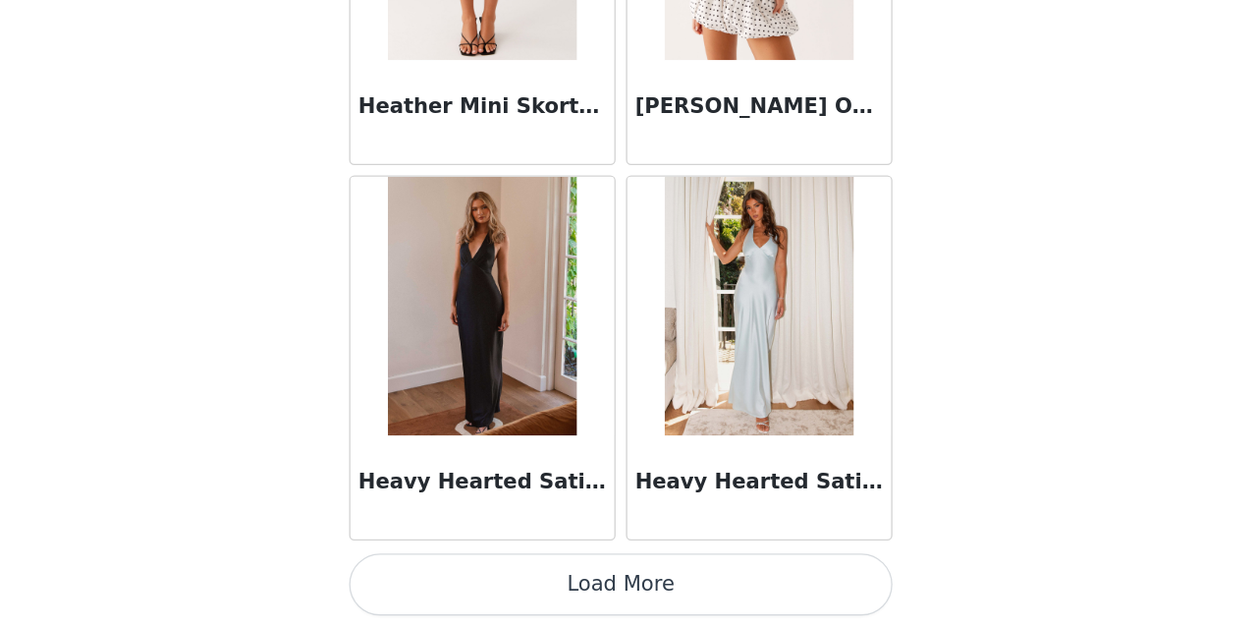
click at [664, 595] on button "Load More" at bounding box center [628, 594] width 413 height 47
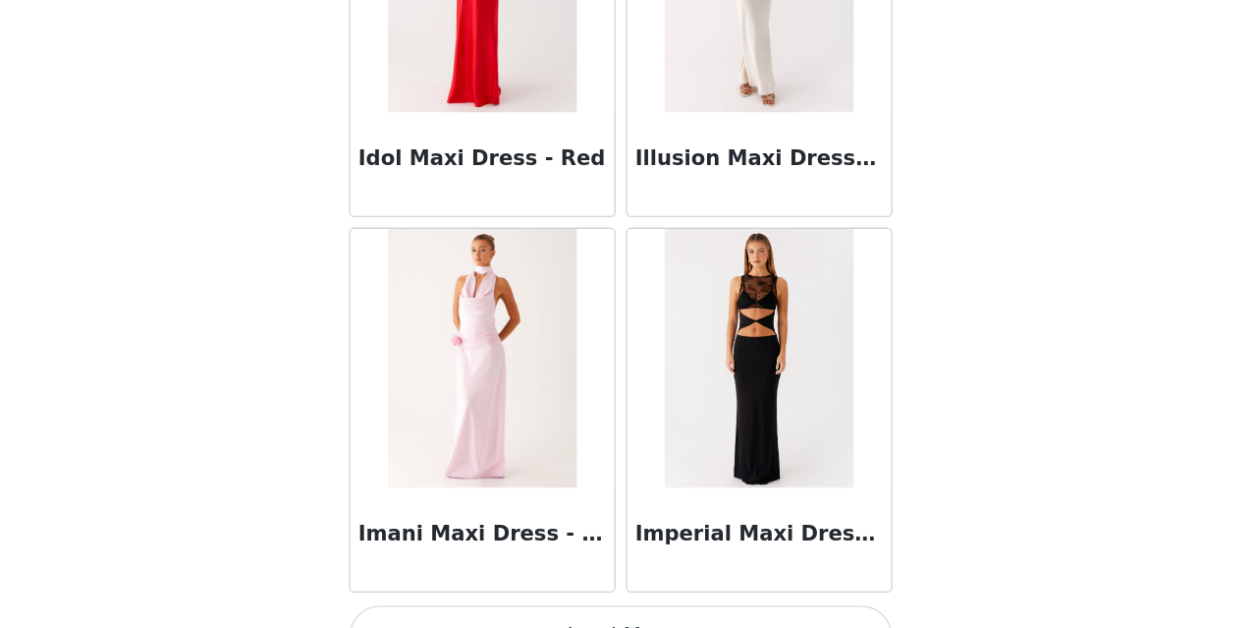
scroll to position [56501, 0]
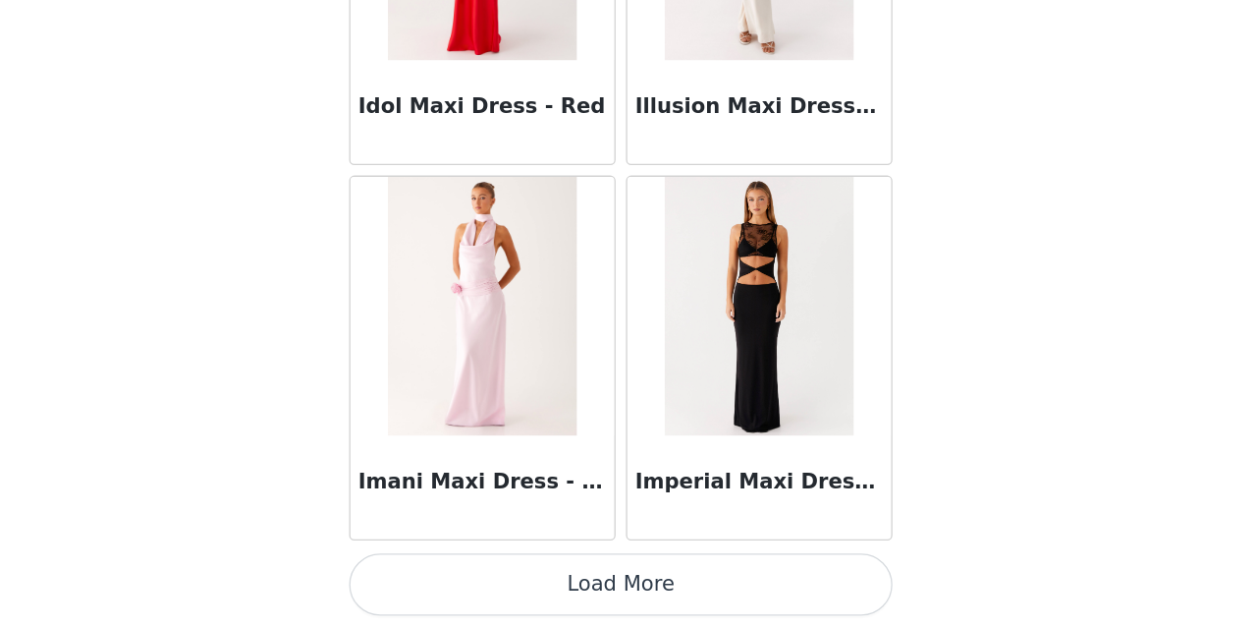
click at [652, 595] on button "Load More" at bounding box center [628, 594] width 413 height 47
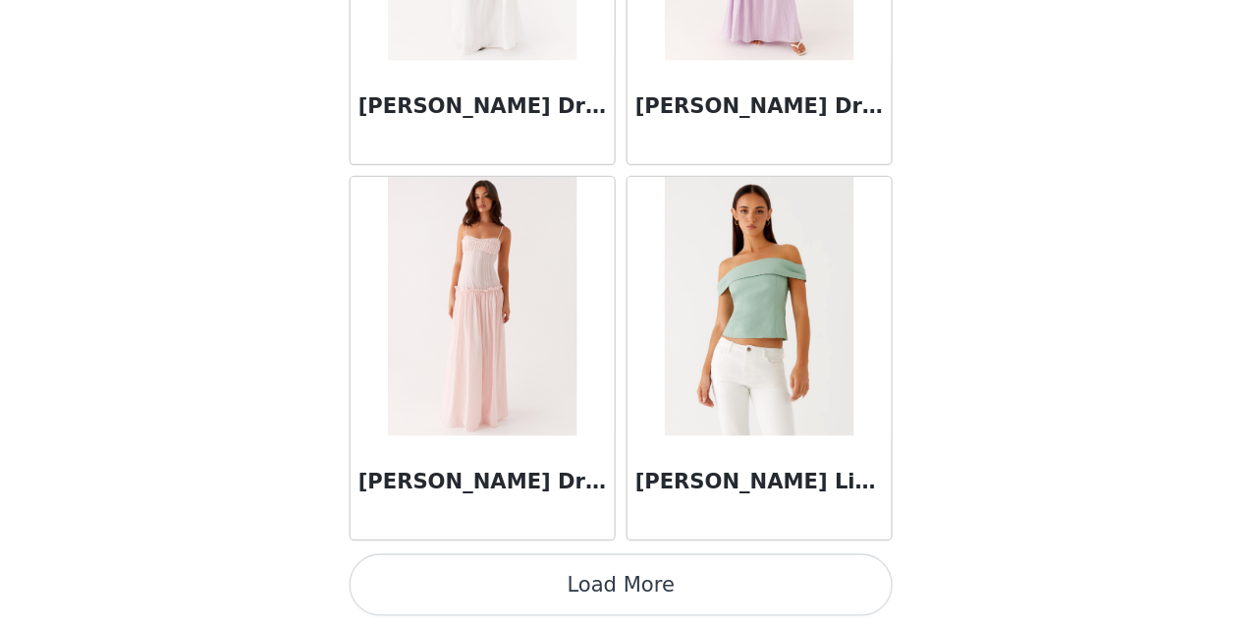
scroll to position [59348, 0]
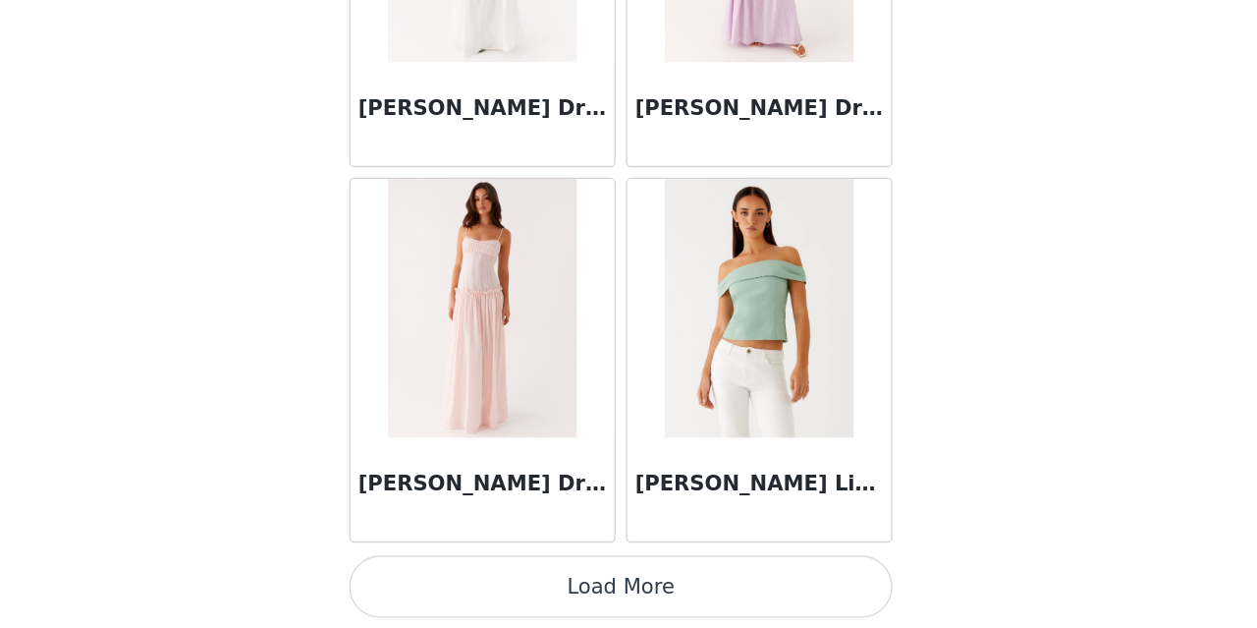
click at [641, 599] on button "Load More" at bounding box center [628, 596] width 413 height 47
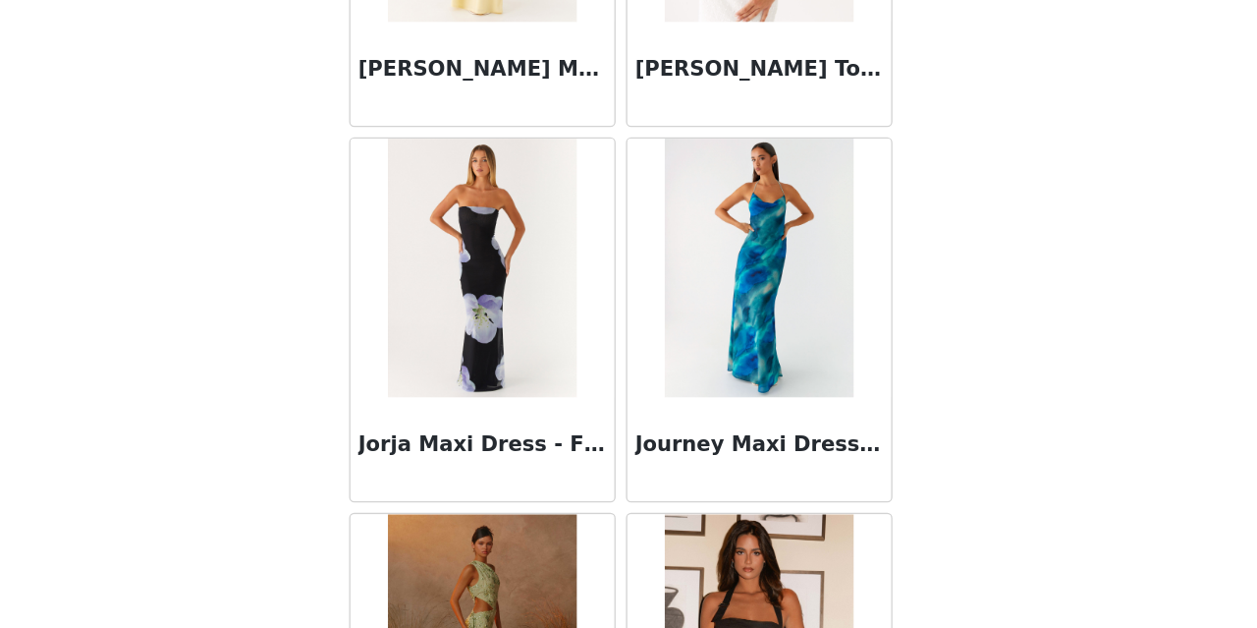
scroll to position [62198, 0]
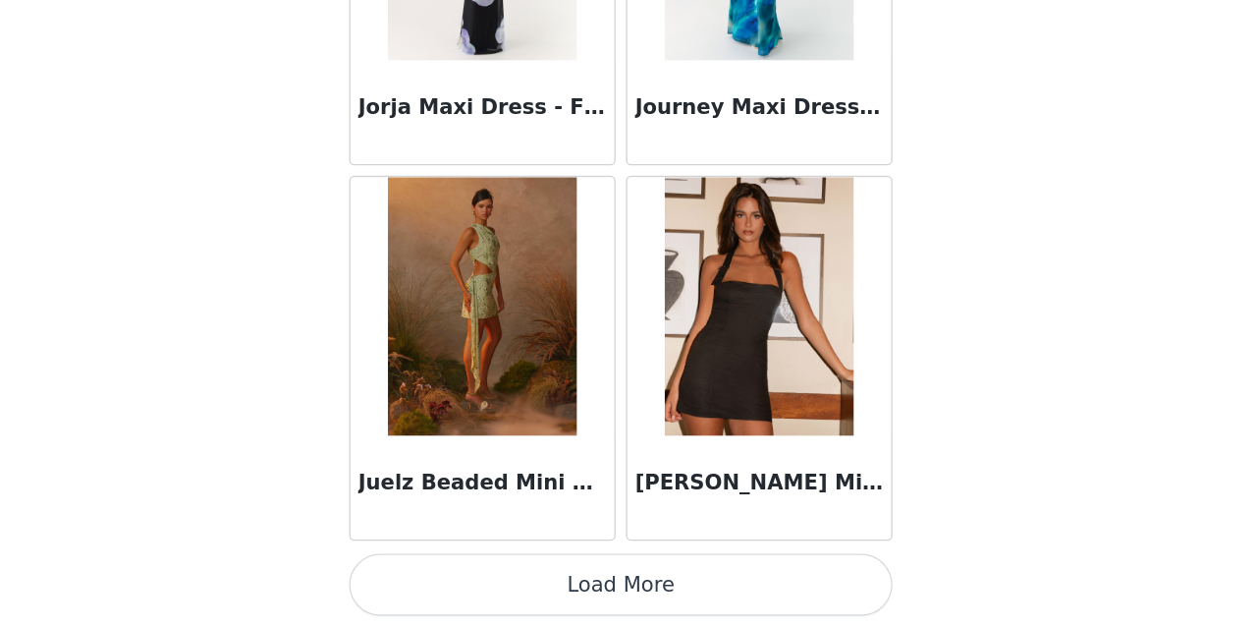
click at [654, 590] on button "Load More" at bounding box center [628, 594] width 413 height 47
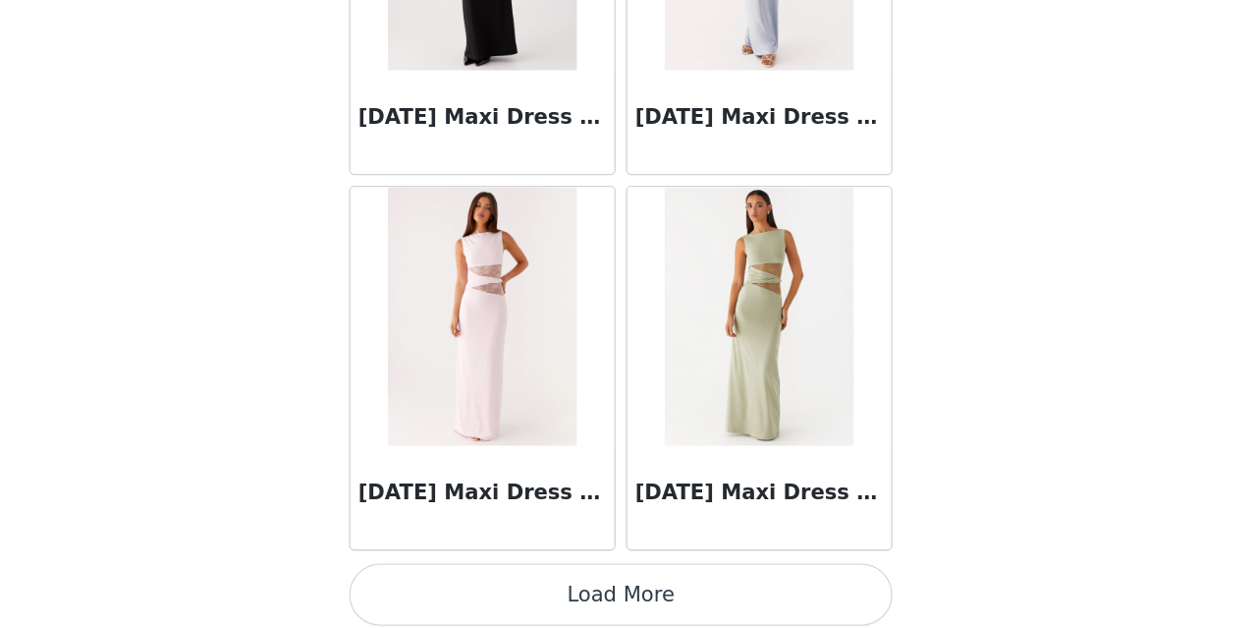
scroll to position [65047, 0]
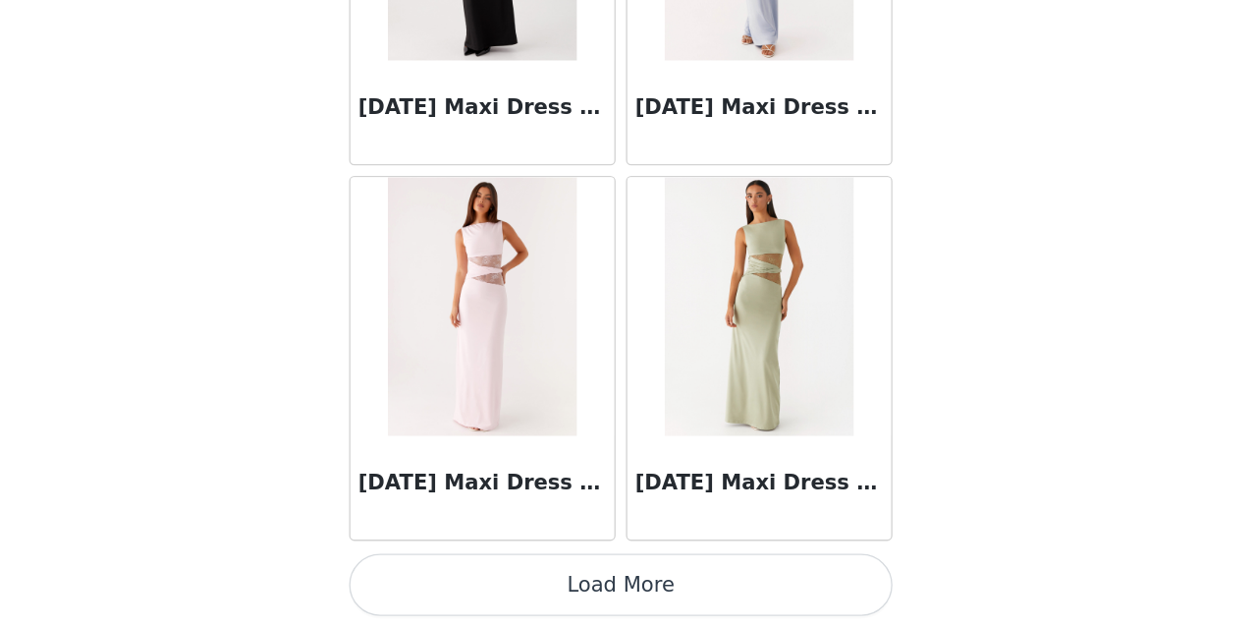
click at [664, 594] on button "Load More" at bounding box center [628, 594] width 413 height 47
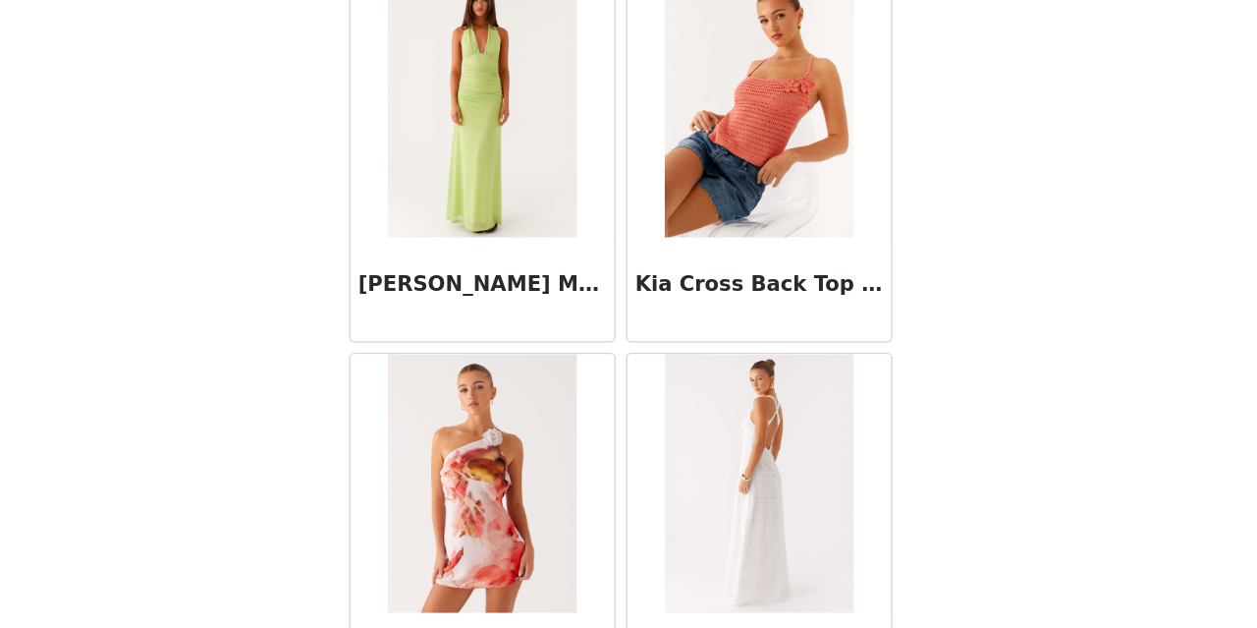
scroll to position [67895, 0]
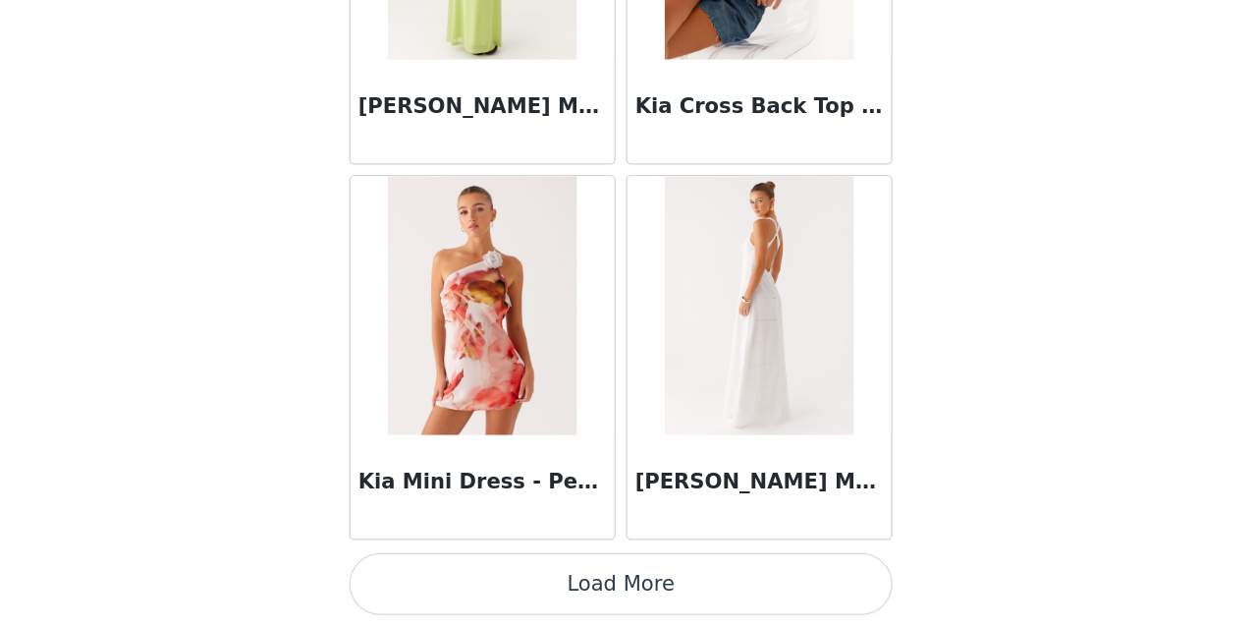
click at [664, 594] on button "Load More" at bounding box center [628, 594] width 413 height 47
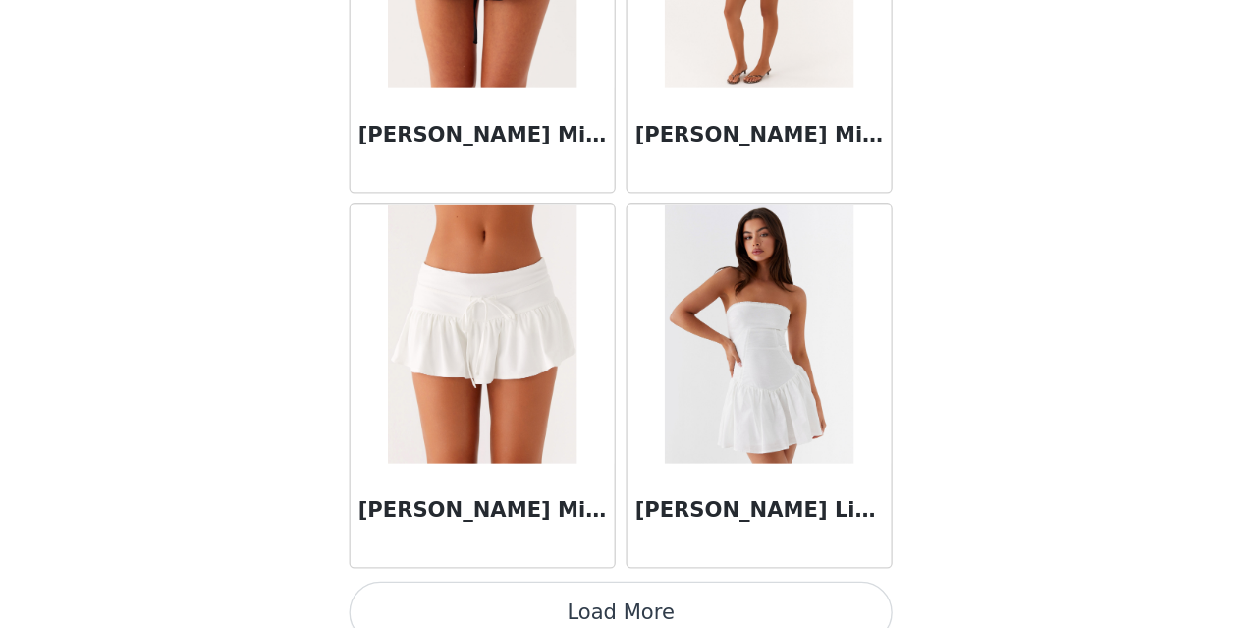
scroll to position [70744, 0]
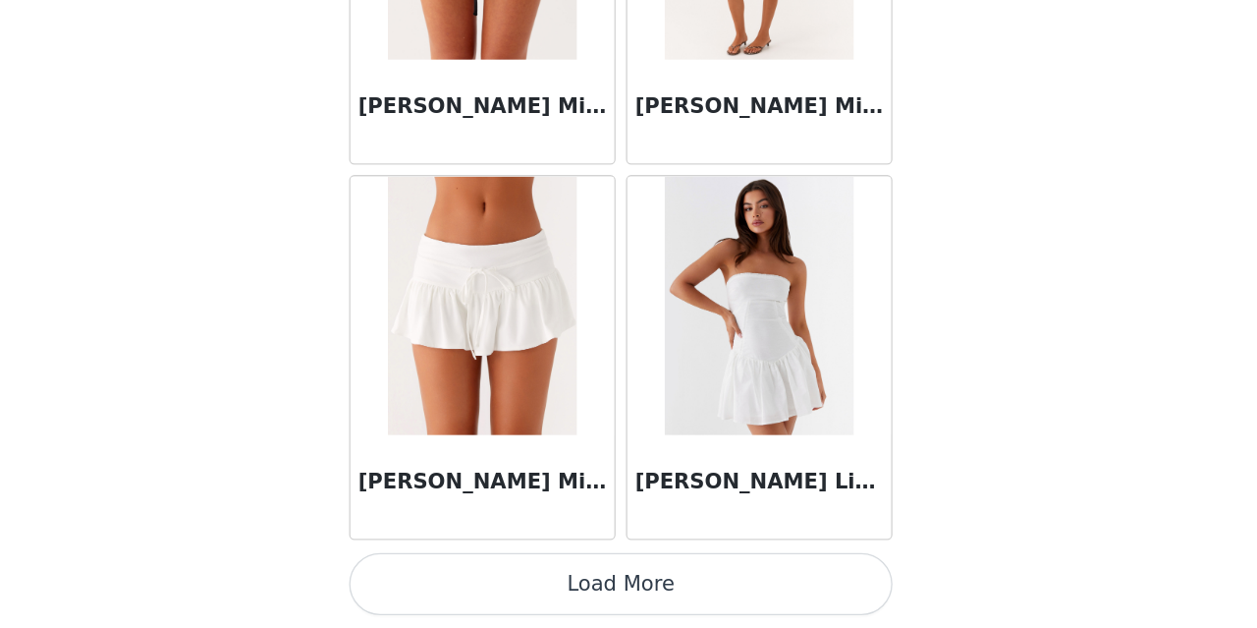
click at [682, 592] on button "Load More" at bounding box center [628, 594] width 413 height 47
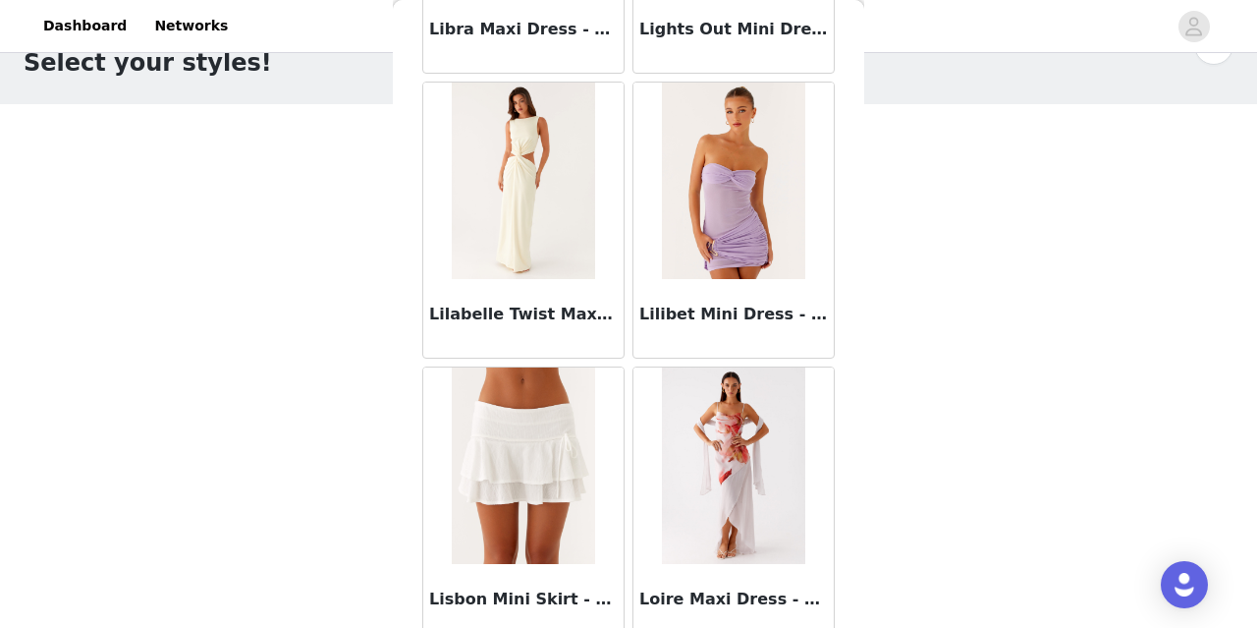
scroll to position [73593, 0]
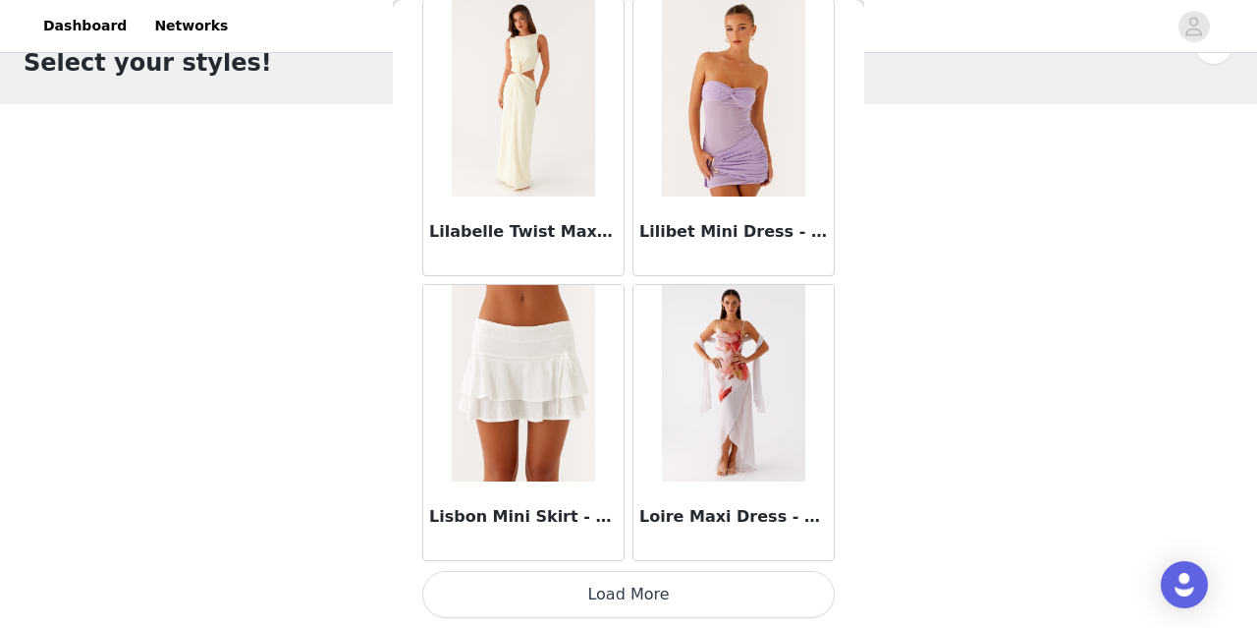
click at [640, 604] on button "Load More" at bounding box center [628, 594] width 413 height 47
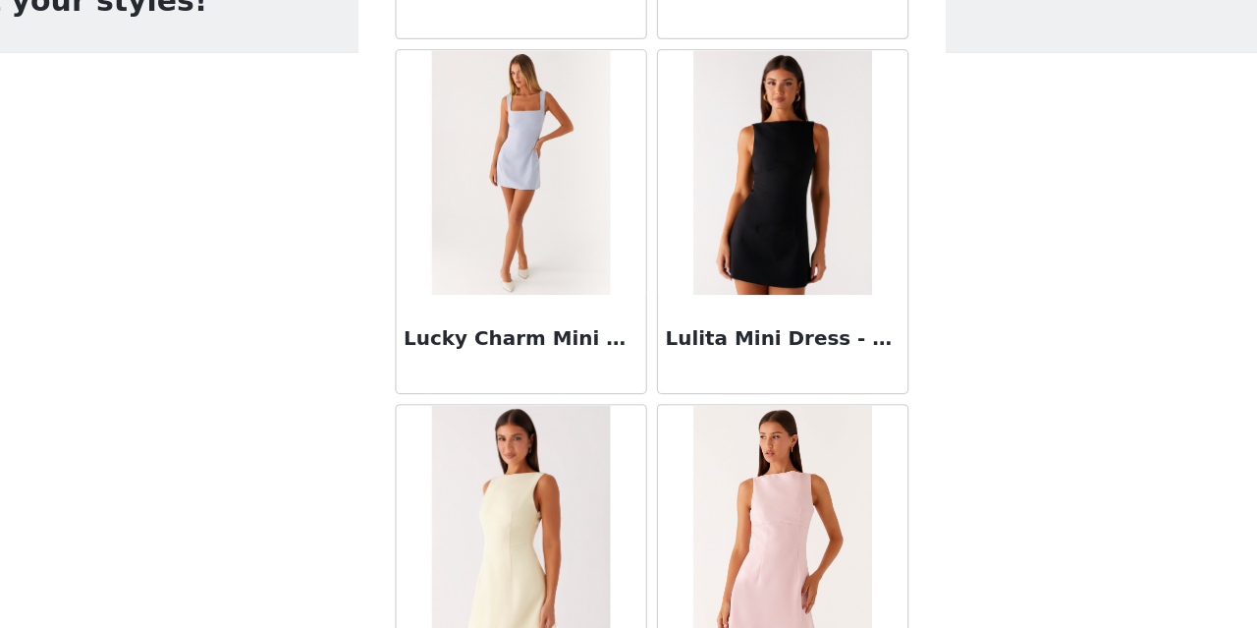
scroll to position [76441, 0]
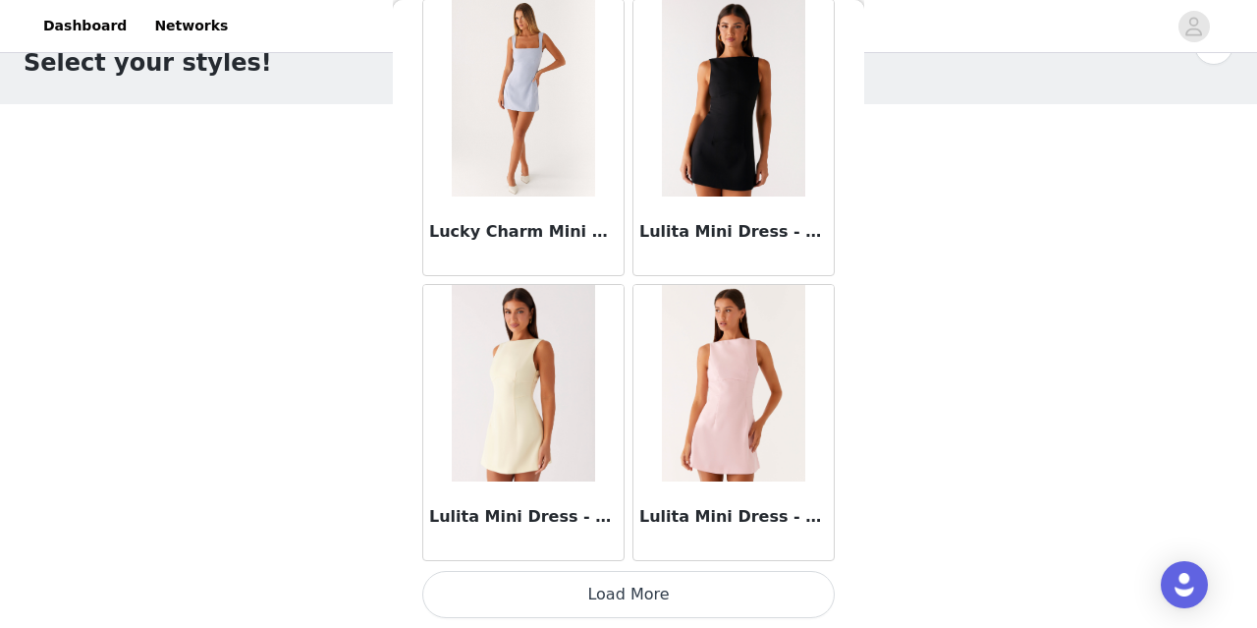
click at [661, 595] on button "Load More" at bounding box center [628, 594] width 413 height 47
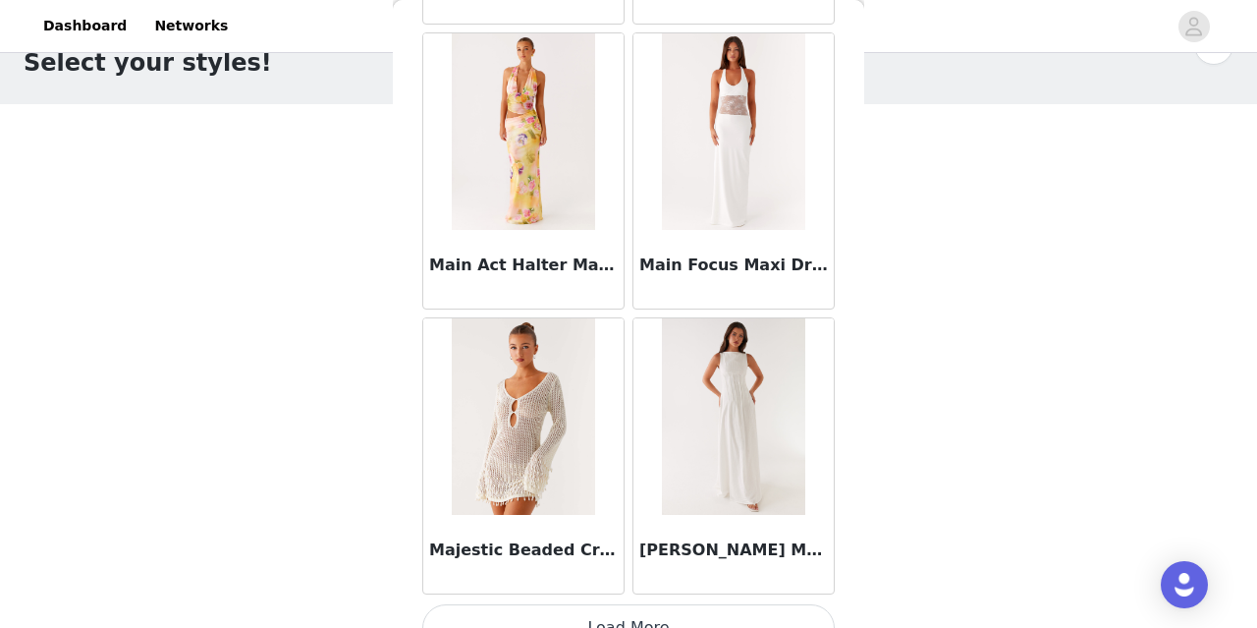
scroll to position [79290, 0]
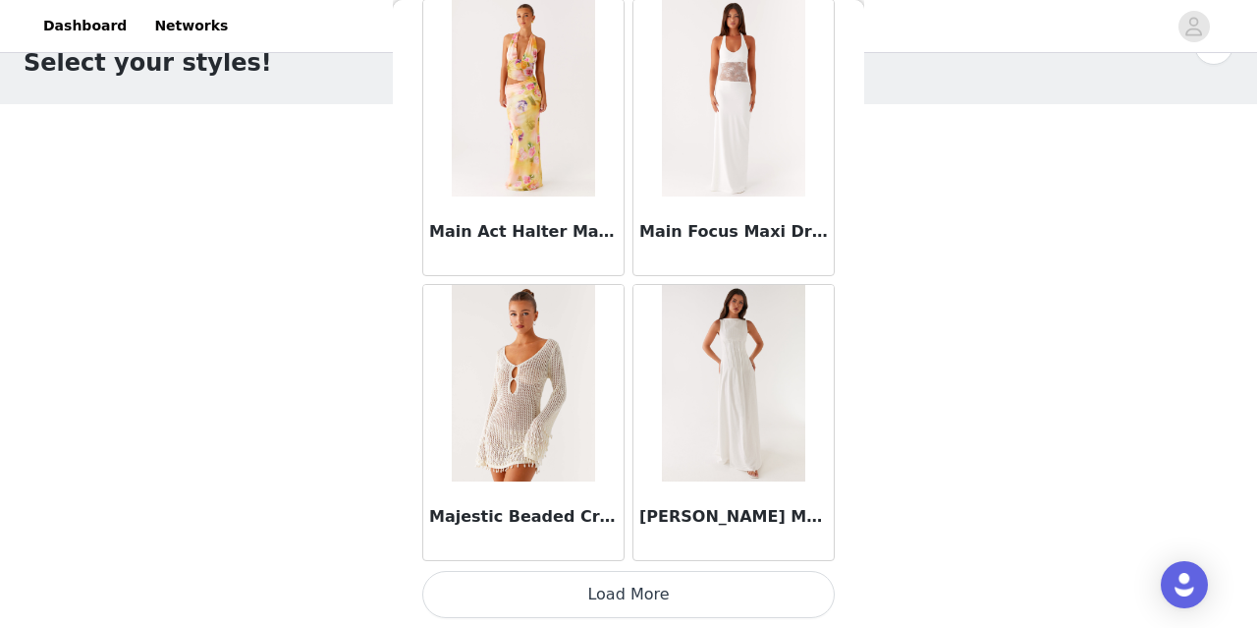
click at [637, 590] on button "Load More" at bounding box center [628, 594] width 413 height 47
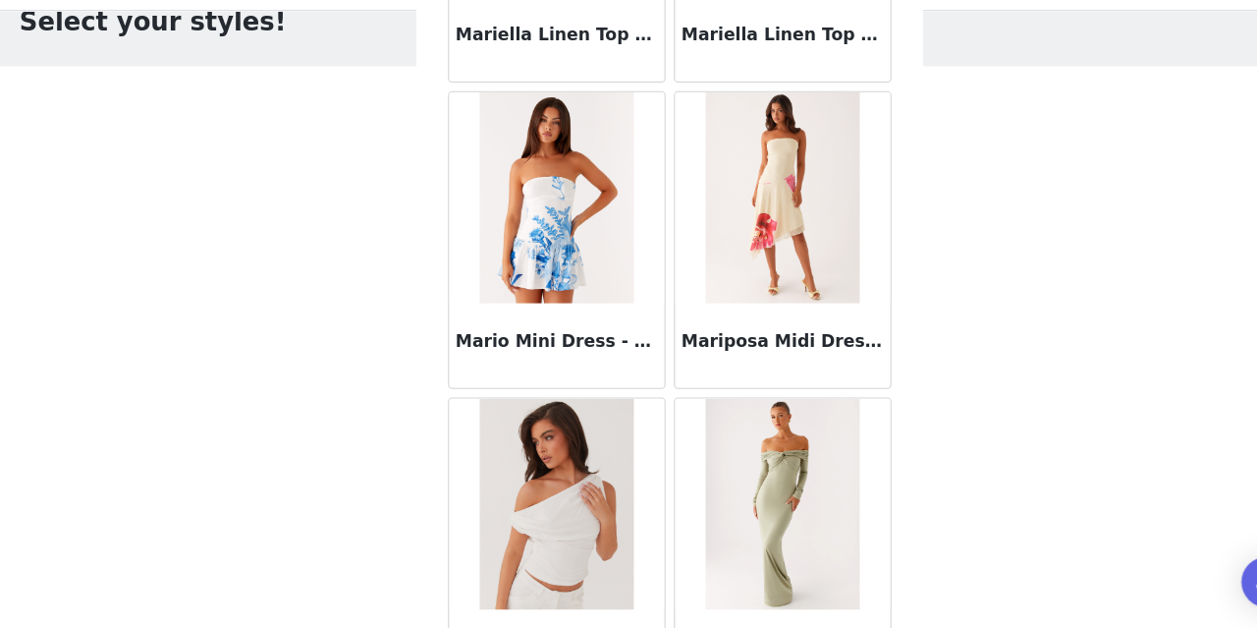
scroll to position [82138, 0]
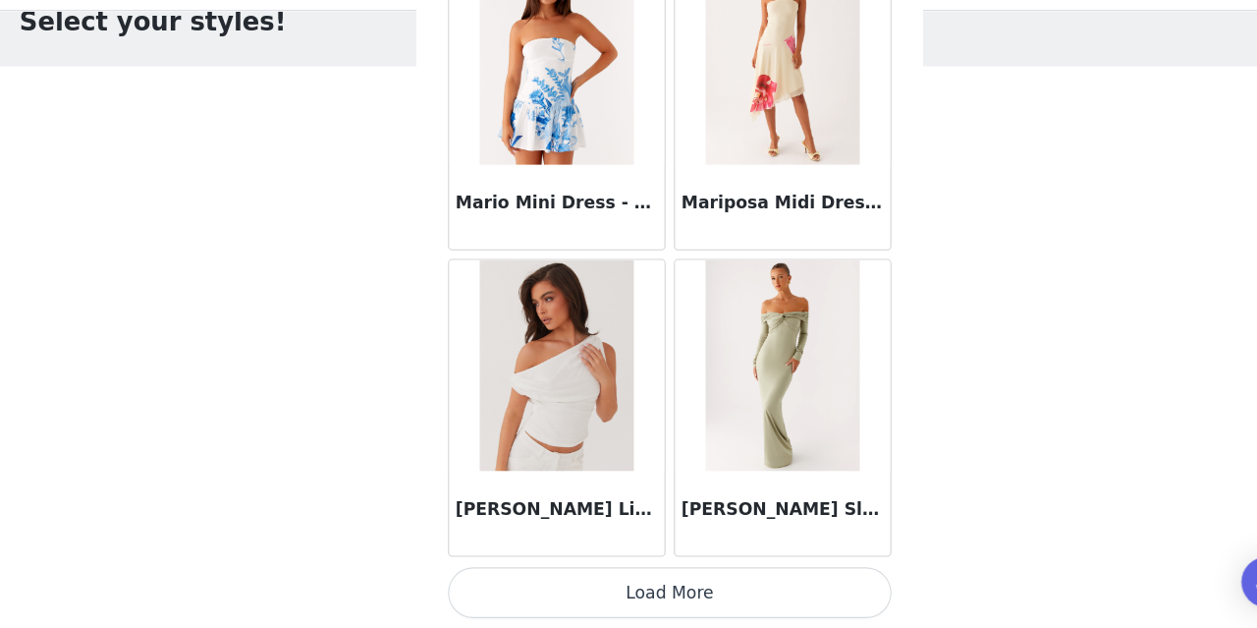
click at [660, 597] on button "Load More" at bounding box center [628, 594] width 413 height 47
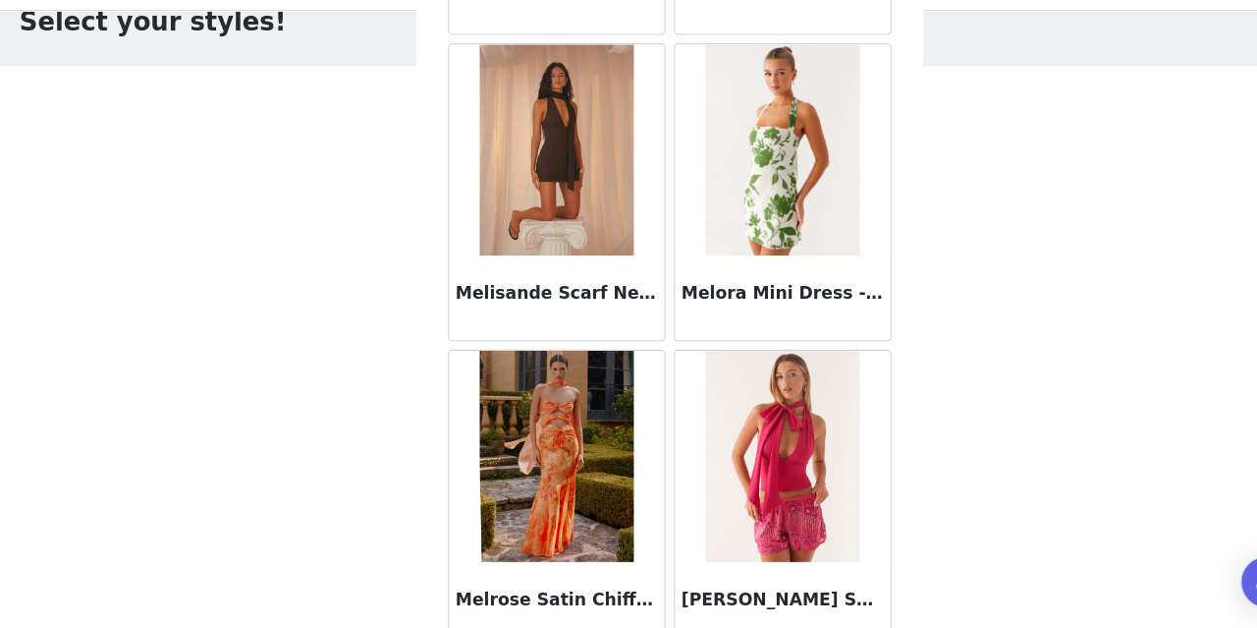
scroll to position [84987, 0]
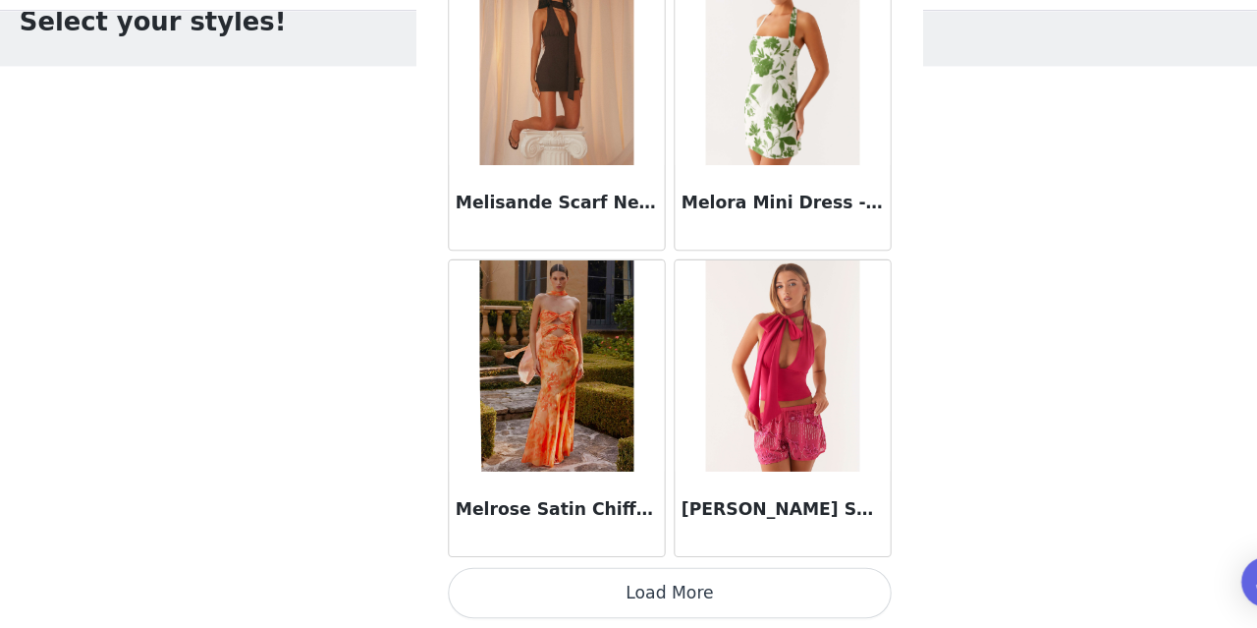
click at [680, 599] on button "Load More" at bounding box center [628, 594] width 413 height 47
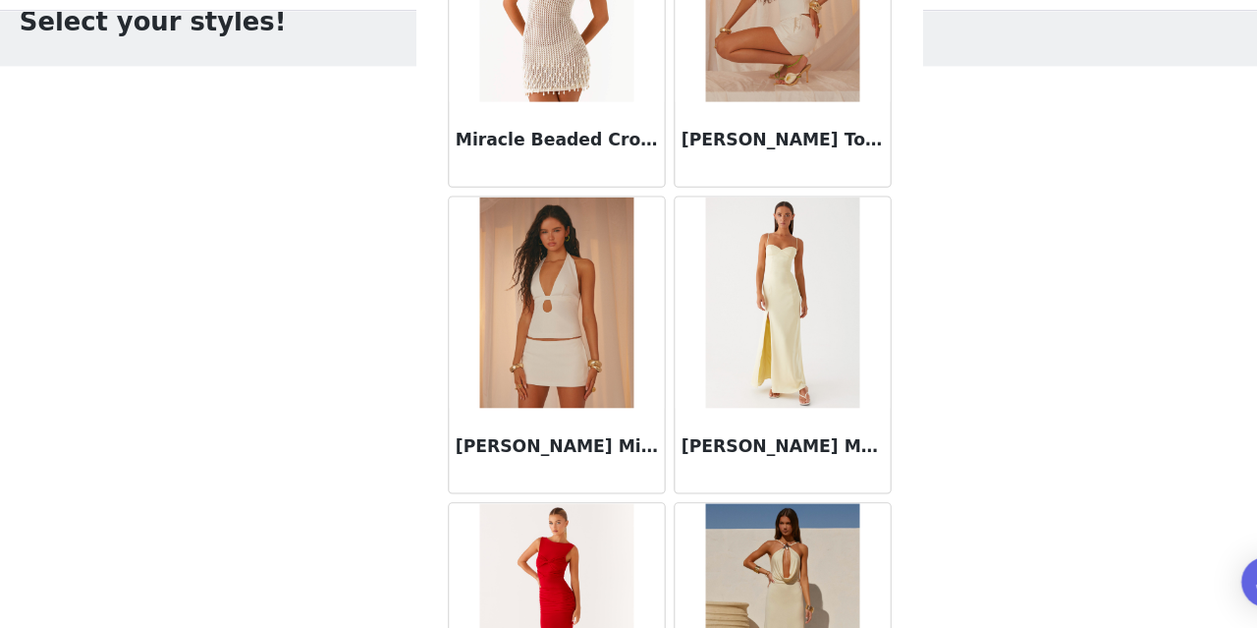
scroll to position [87835, 0]
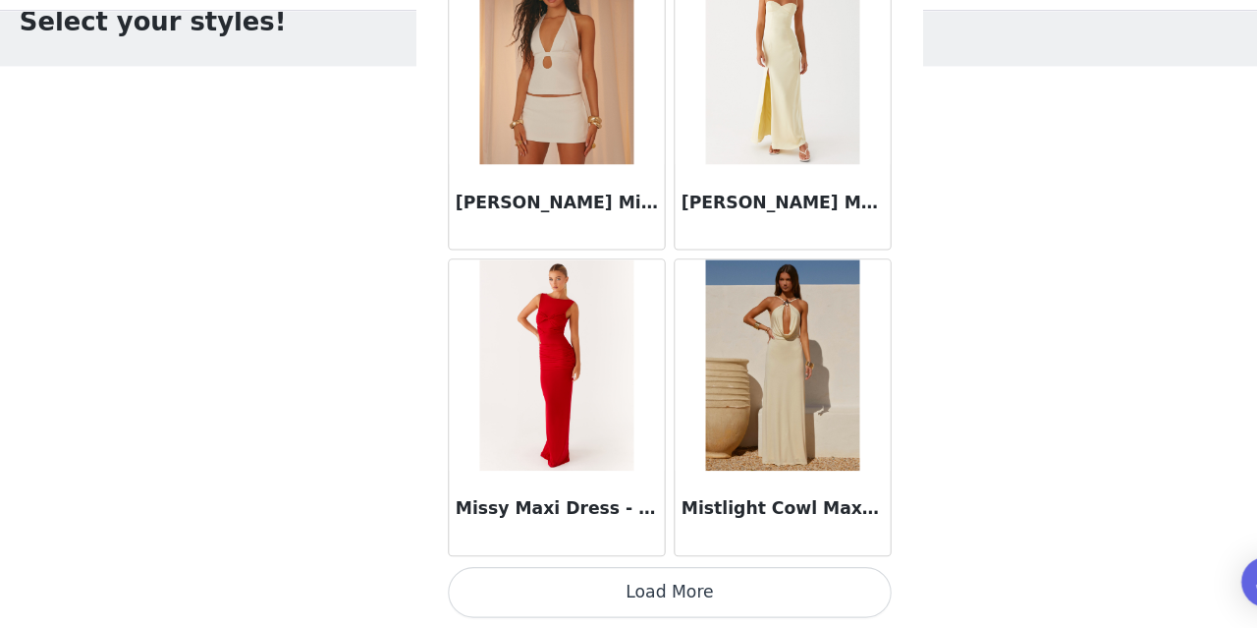
click at [653, 593] on button "Load More" at bounding box center [628, 594] width 413 height 47
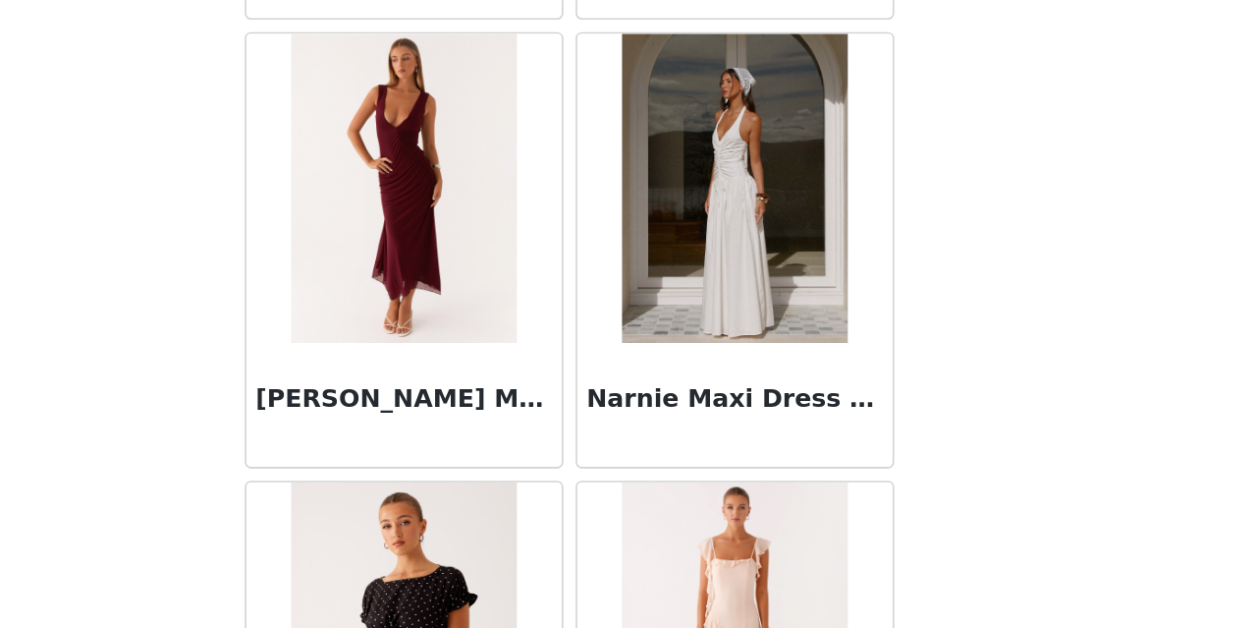
scroll to position [90684, 0]
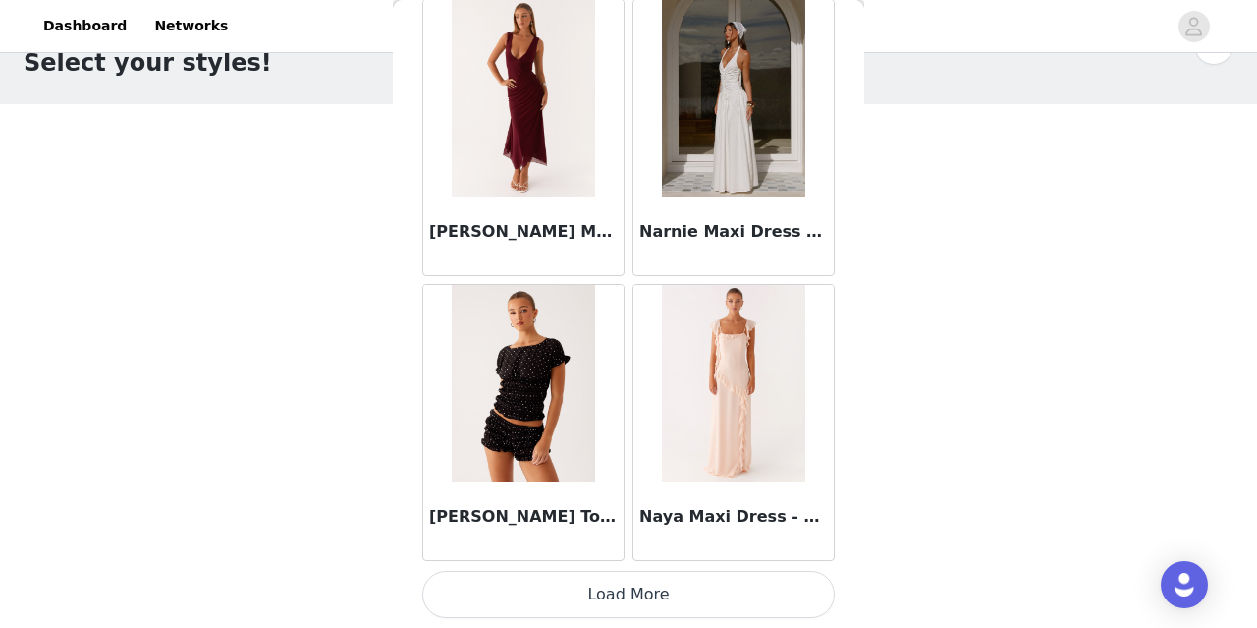
click at [627, 600] on button "Load More" at bounding box center [628, 594] width 413 height 47
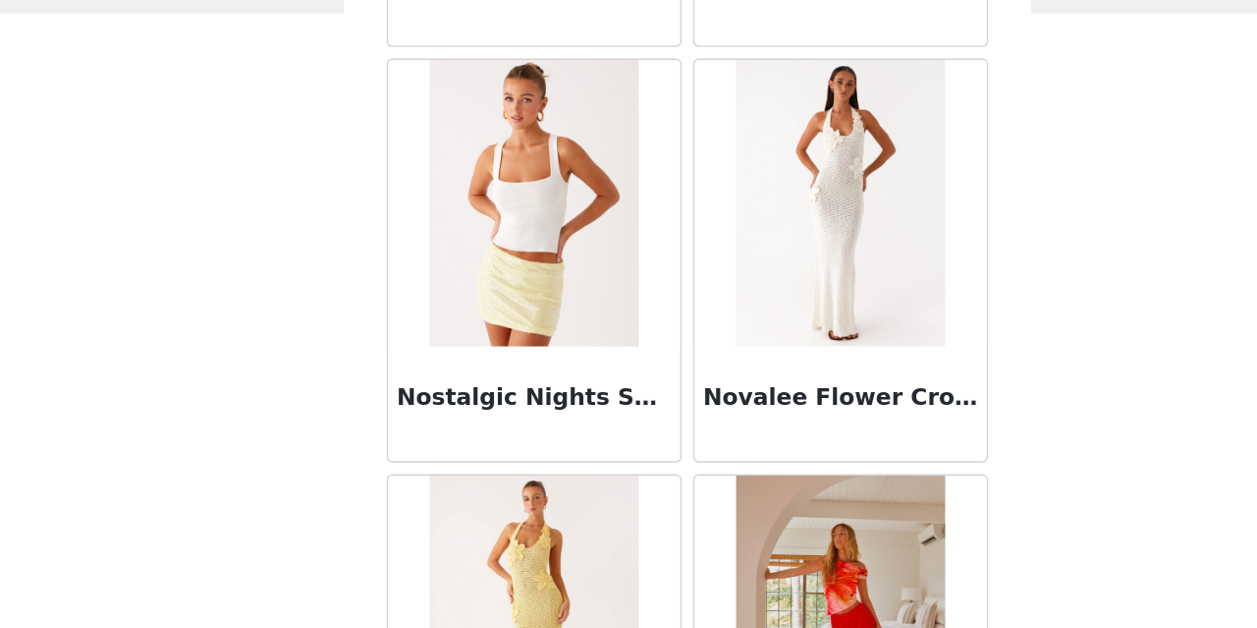
scroll to position [93533, 0]
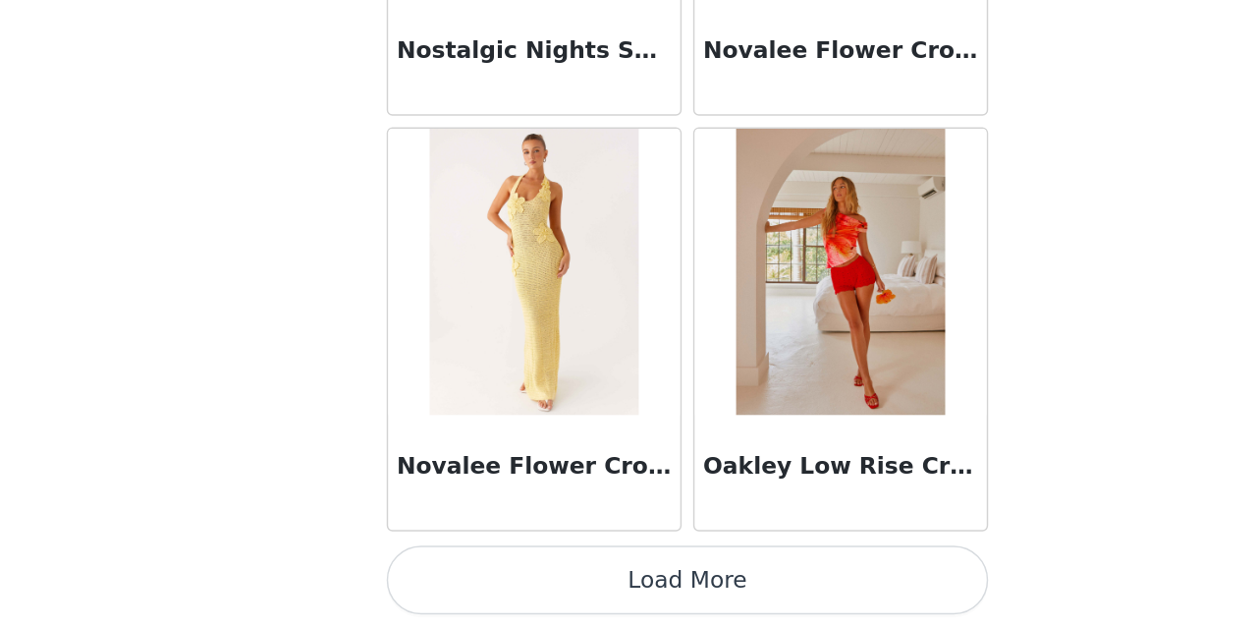
click at [618, 603] on button "Load More" at bounding box center [628, 594] width 413 height 47
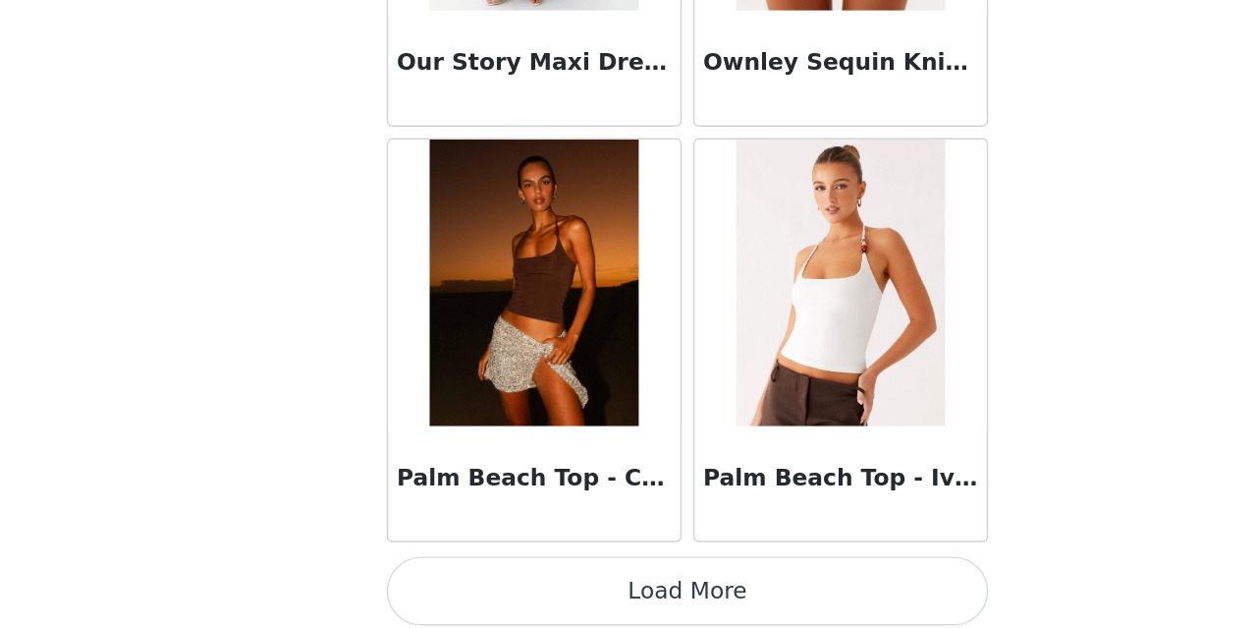
scroll to position [96381, 0]
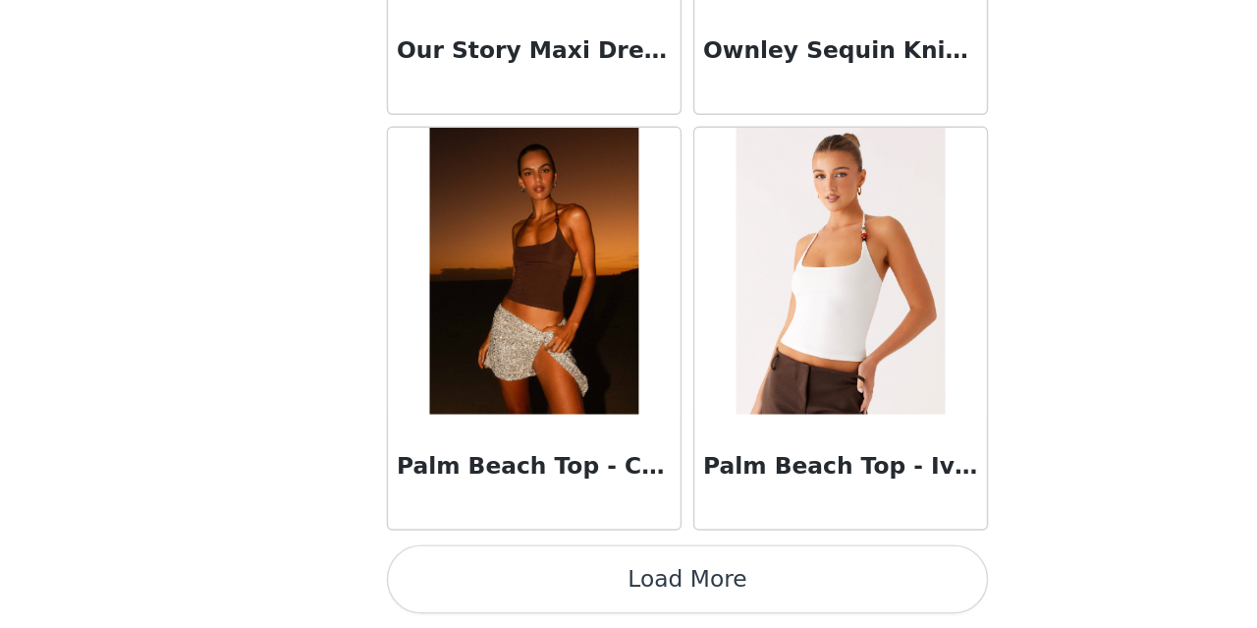
click at [648, 594] on button "Load More" at bounding box center [628, 594] width 413 height 47
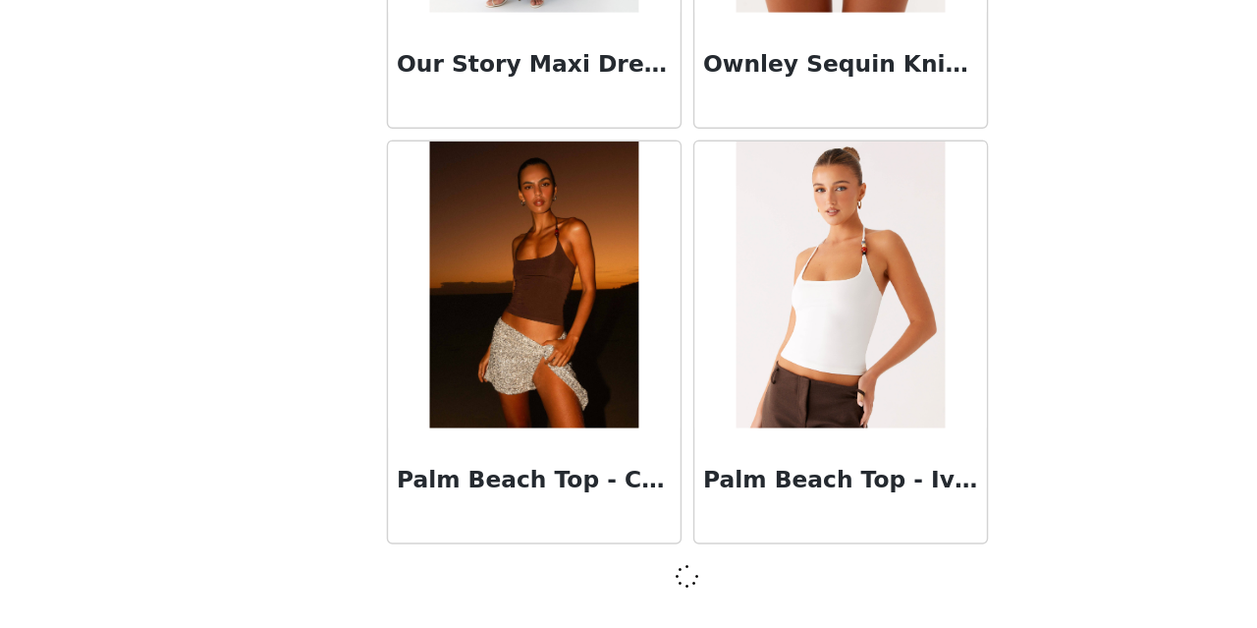
scroll to position [96372, 0]
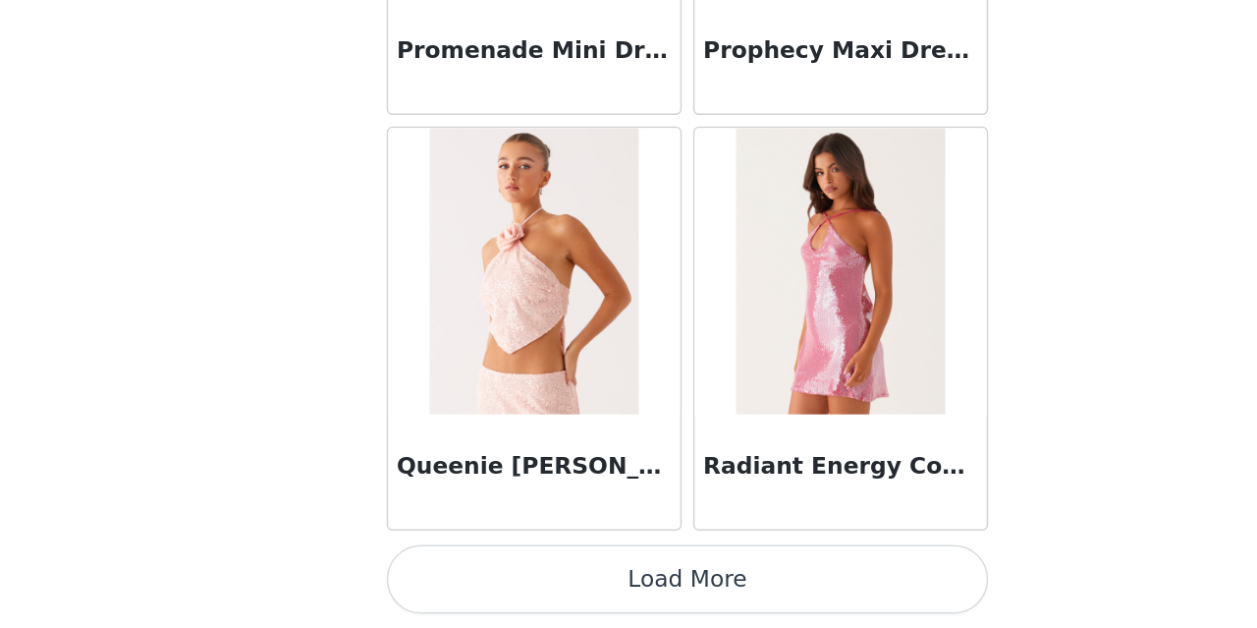
click at [648, 608] on button "Load More" at bounding box center [628, 594] width 413 height 47
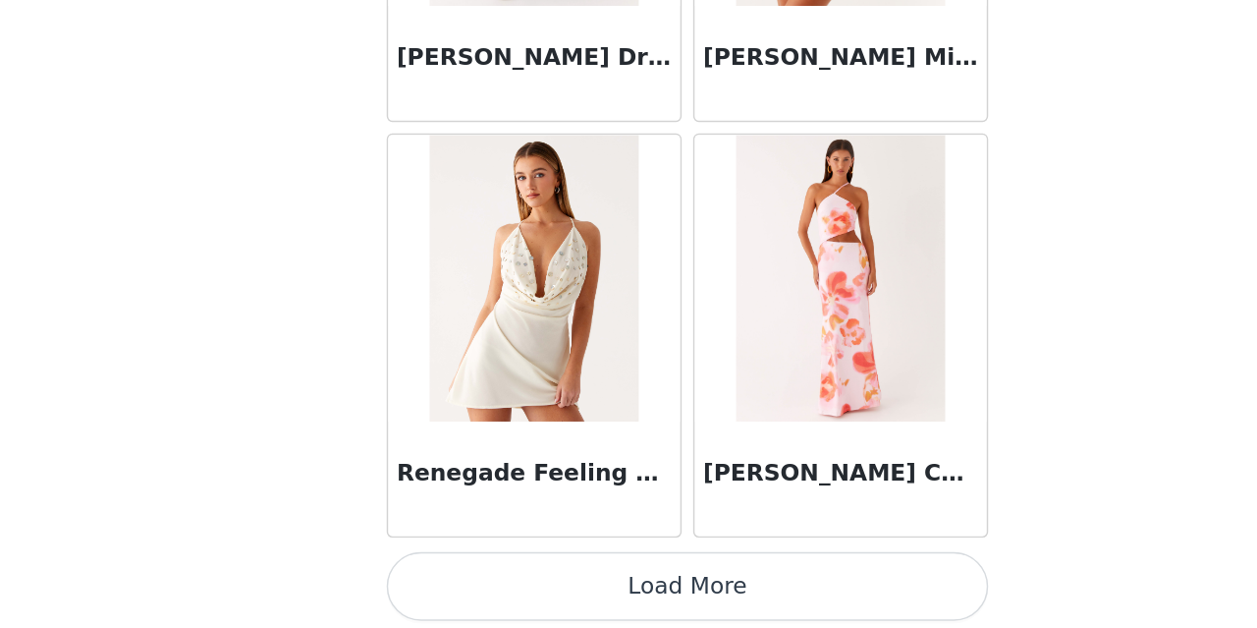
scroll to position [102078, 0]
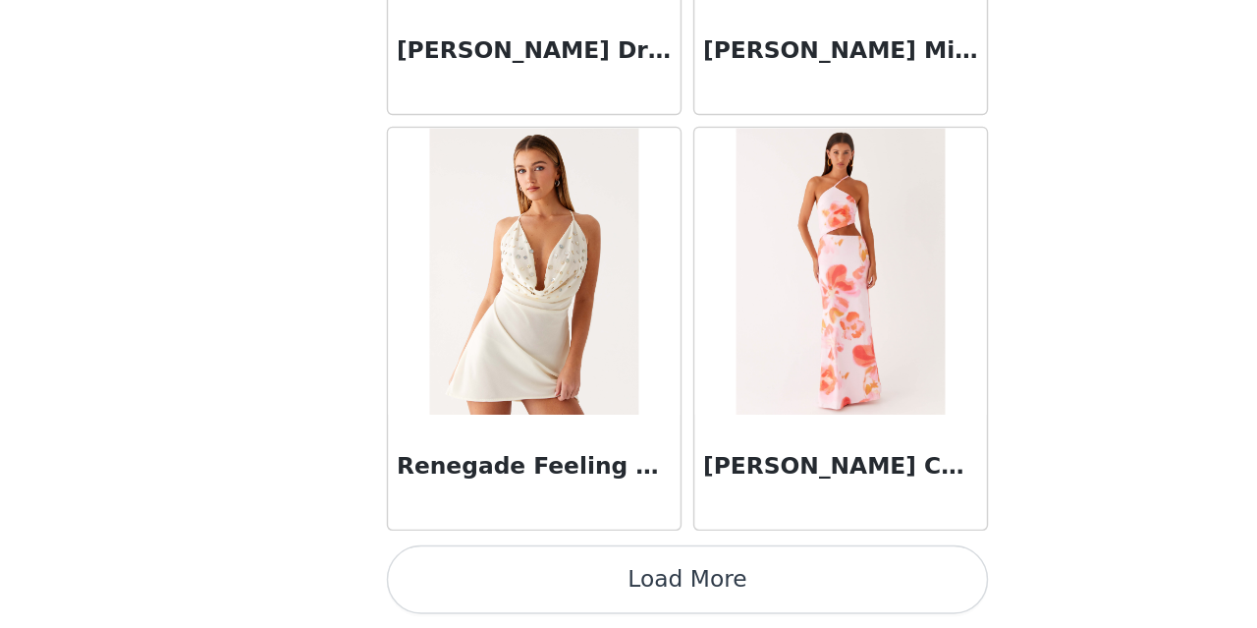
click at [635, 597] on button "Load More" at bounding box center [628, 594] width 413 height 47
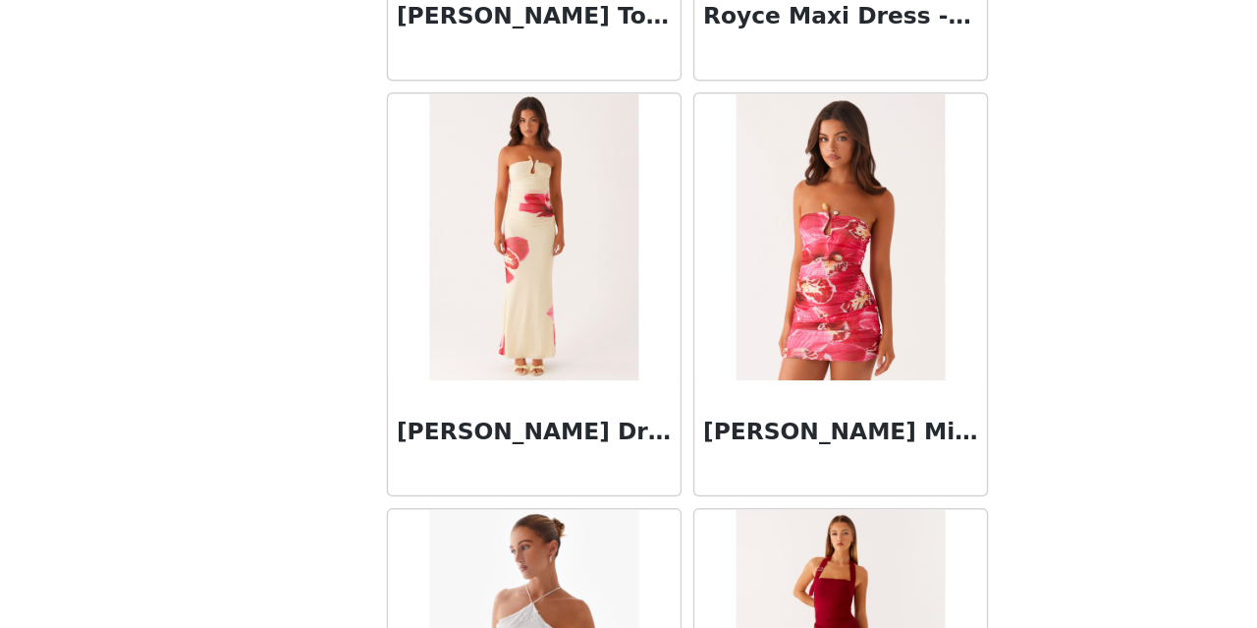
scroll to position [104927, 0]
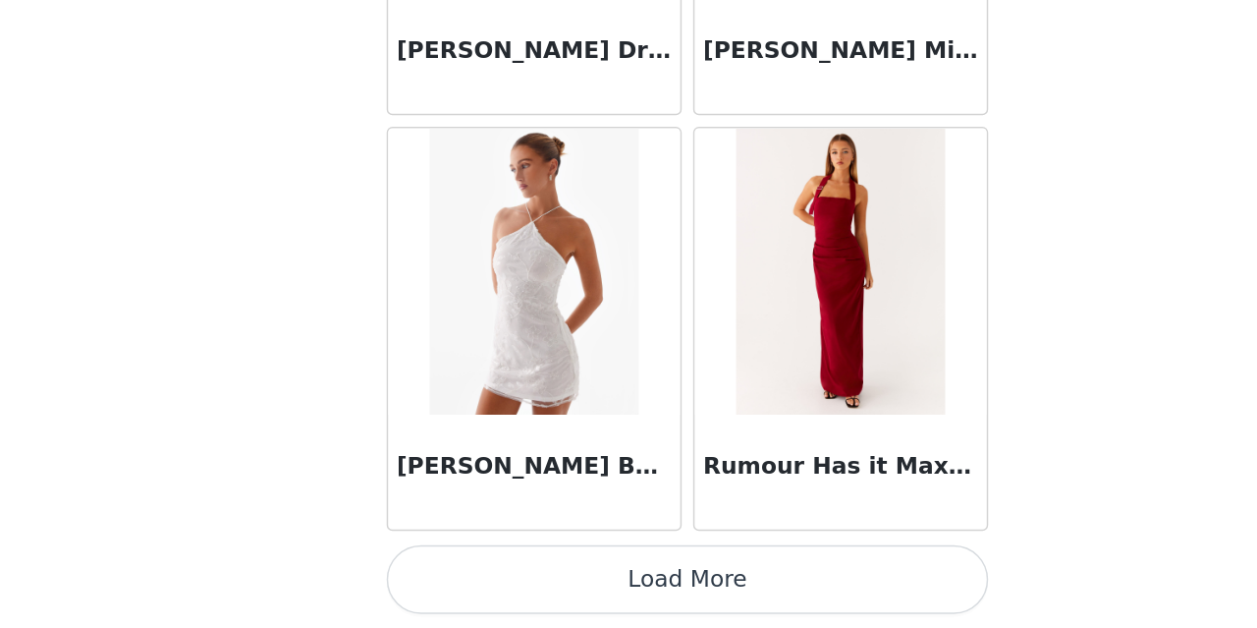
click at [637, 595] on button "Load More" at bounding box center [628, 594] width 413 height 47
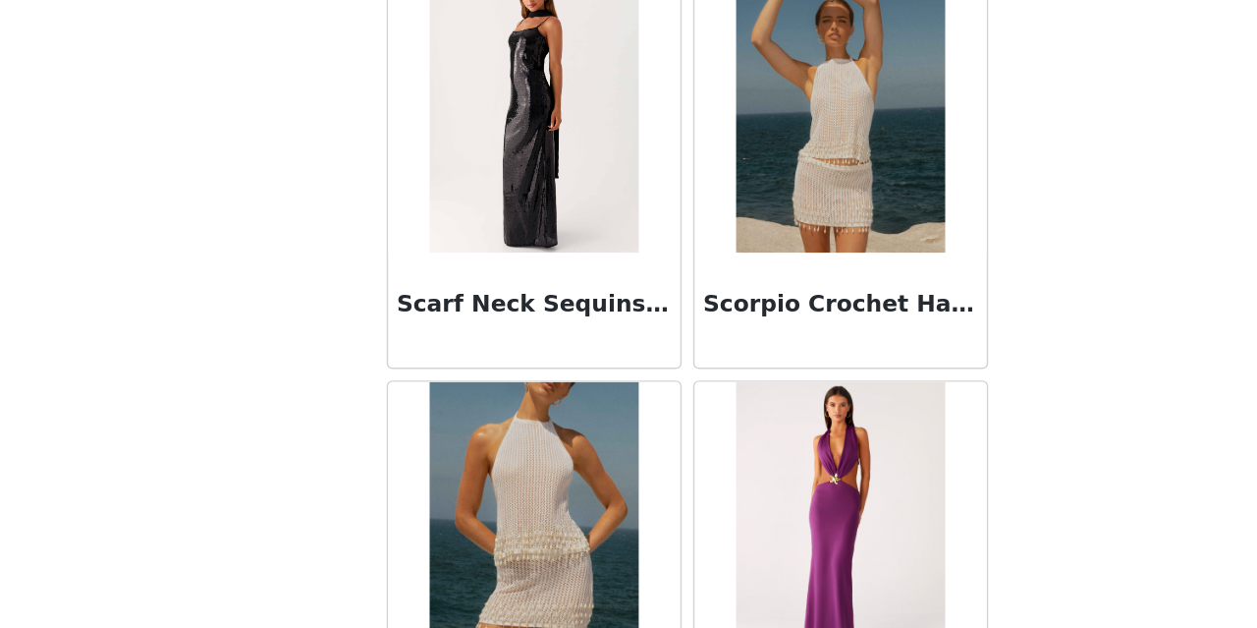
scroll to position [107776, 0]
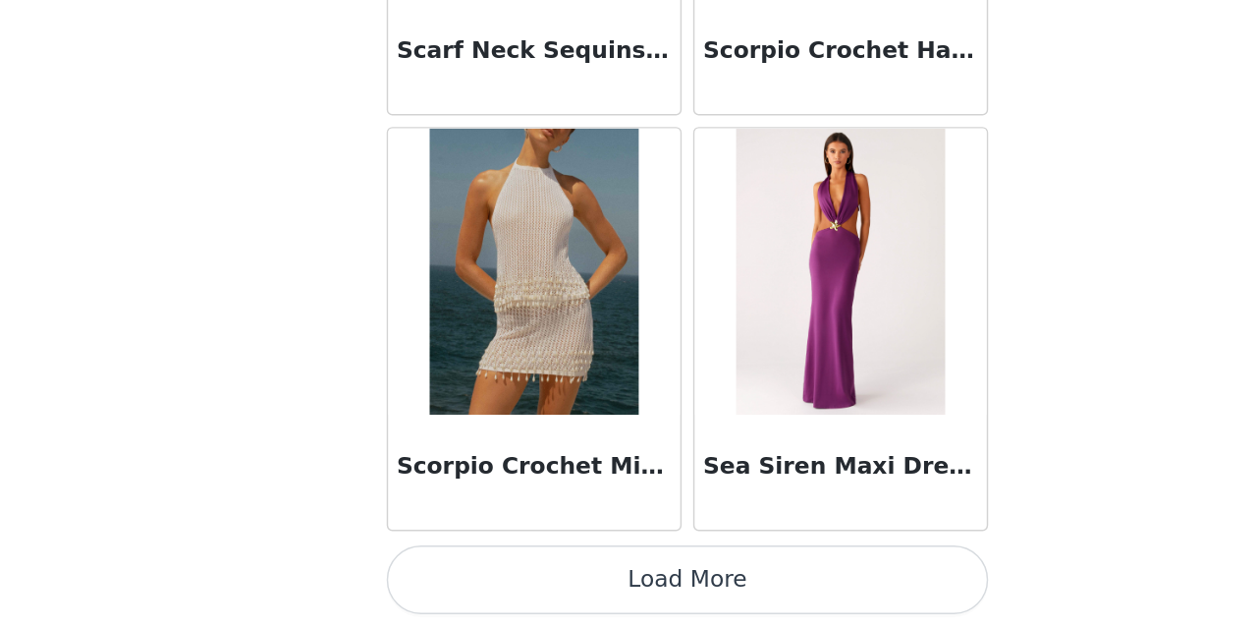
click at [646, 582] on button "Load More" at bounding box center [628, 594] width 413 height 47
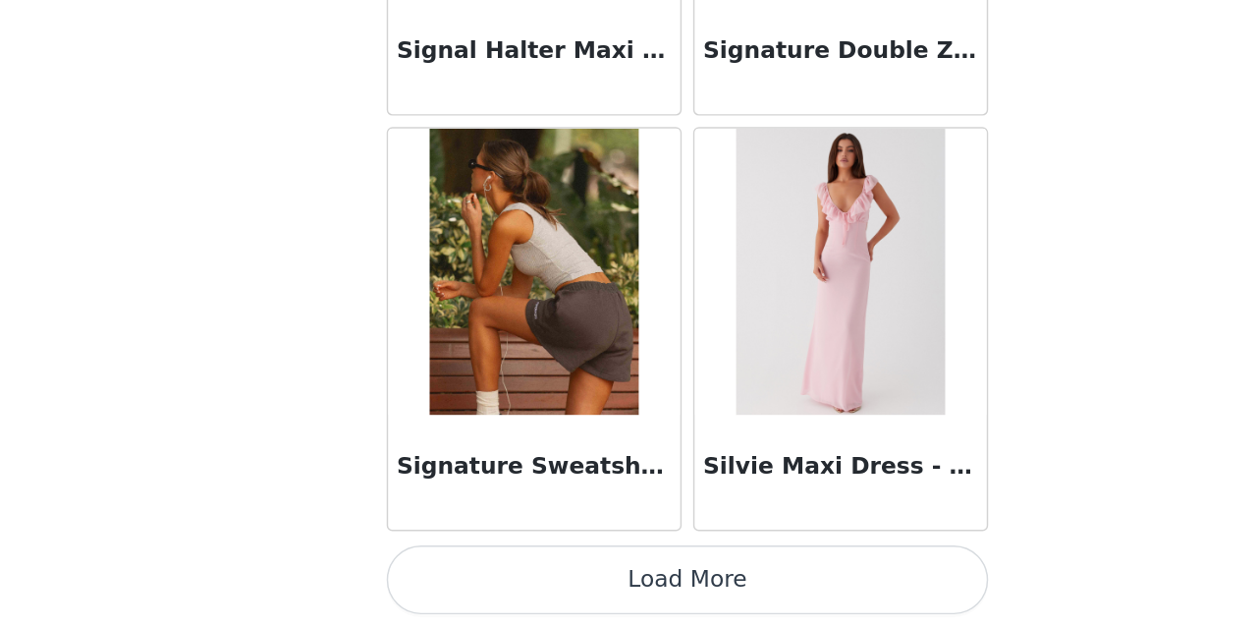
scroll to position [110623, 0]
click at [642, 603] on button "Load More" at bounding box center [628, 595] width 413 height 47
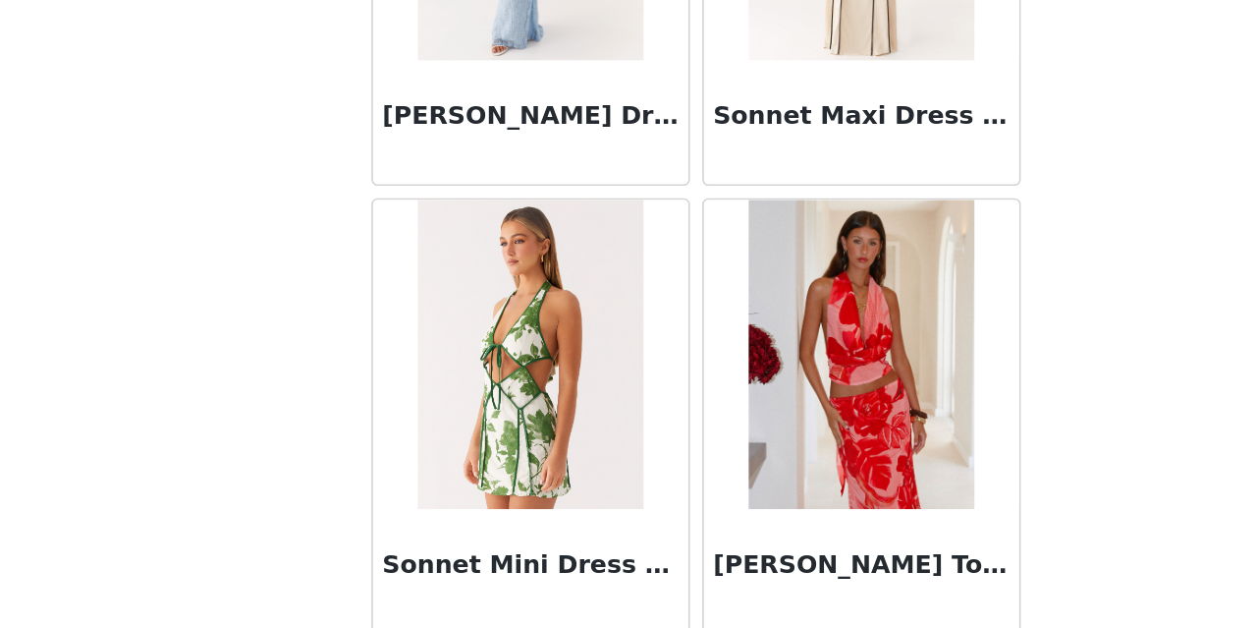
scroll to position [113473, 0]
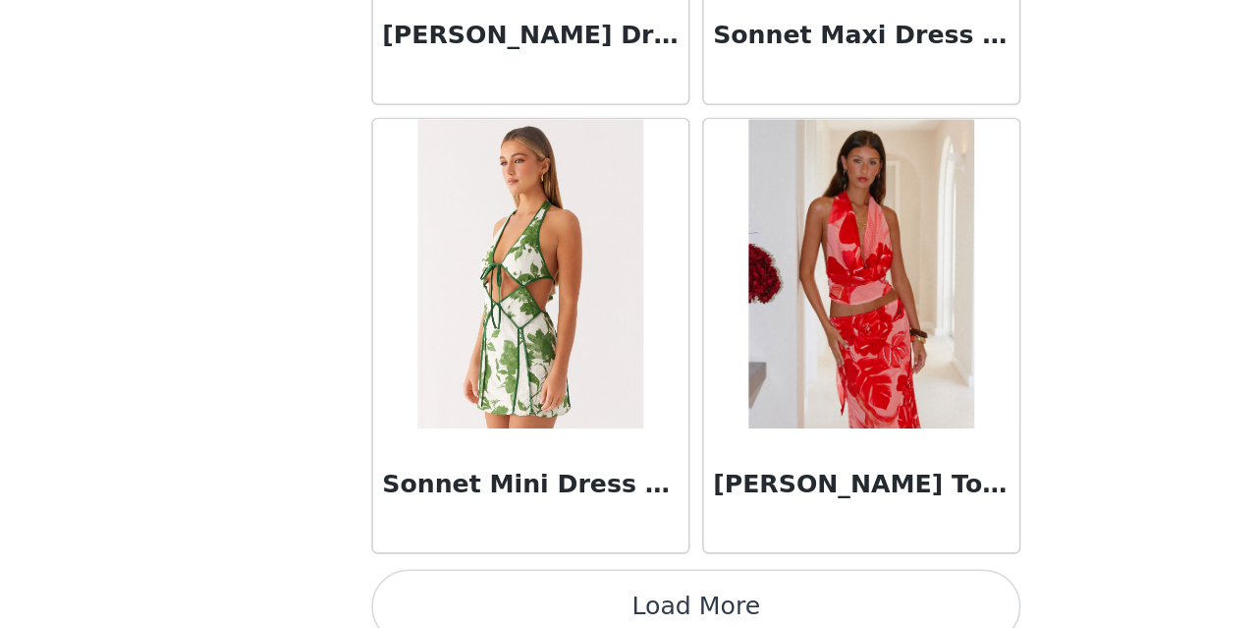
click at [620, 596] on button "Load More" at bounding box center [628, 594] width 413 height 47
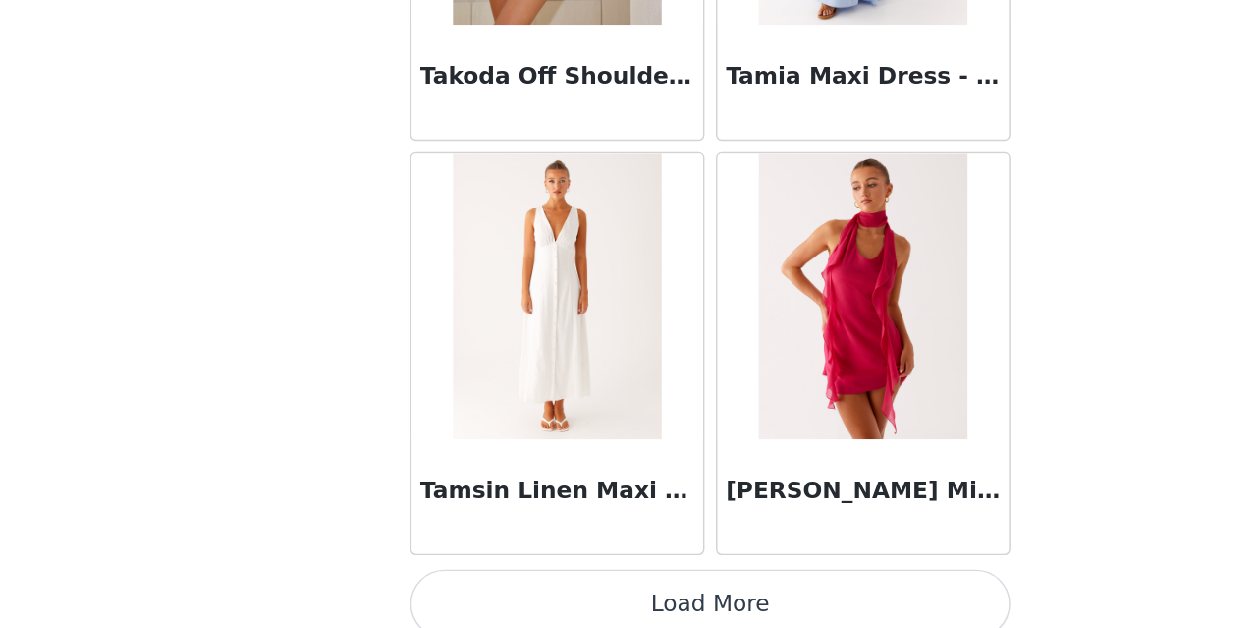
scroll to position [116320, 0]
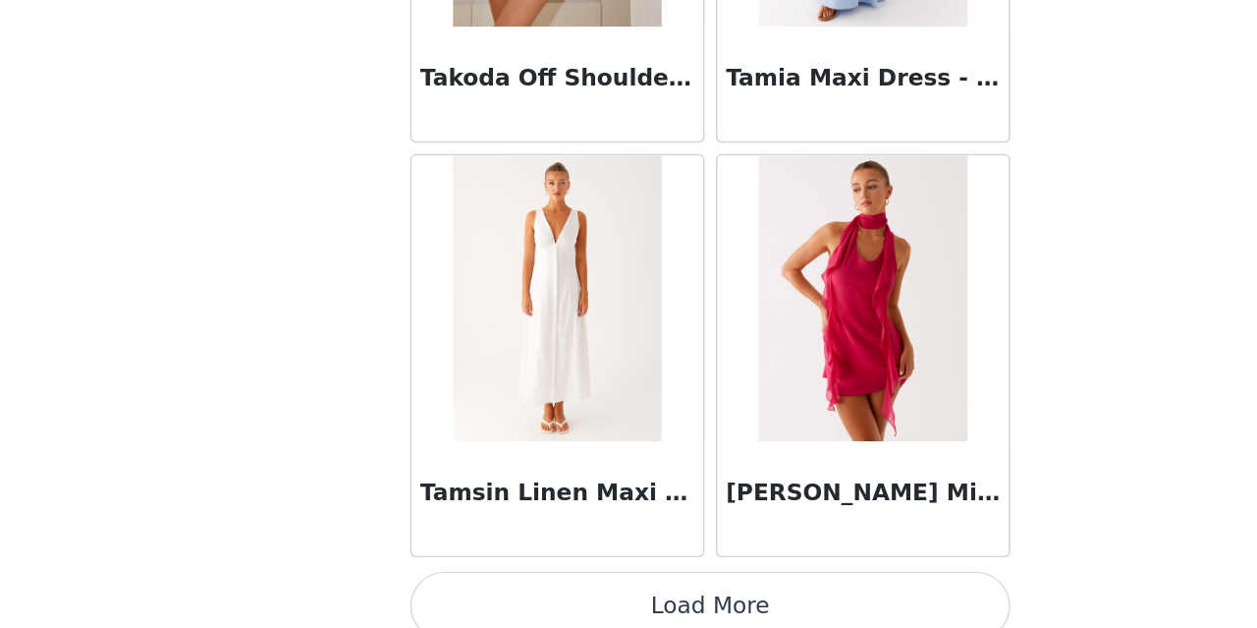
click at [637, 593] on button "Load More" at bounding box center [628, 595] width 413 height 47
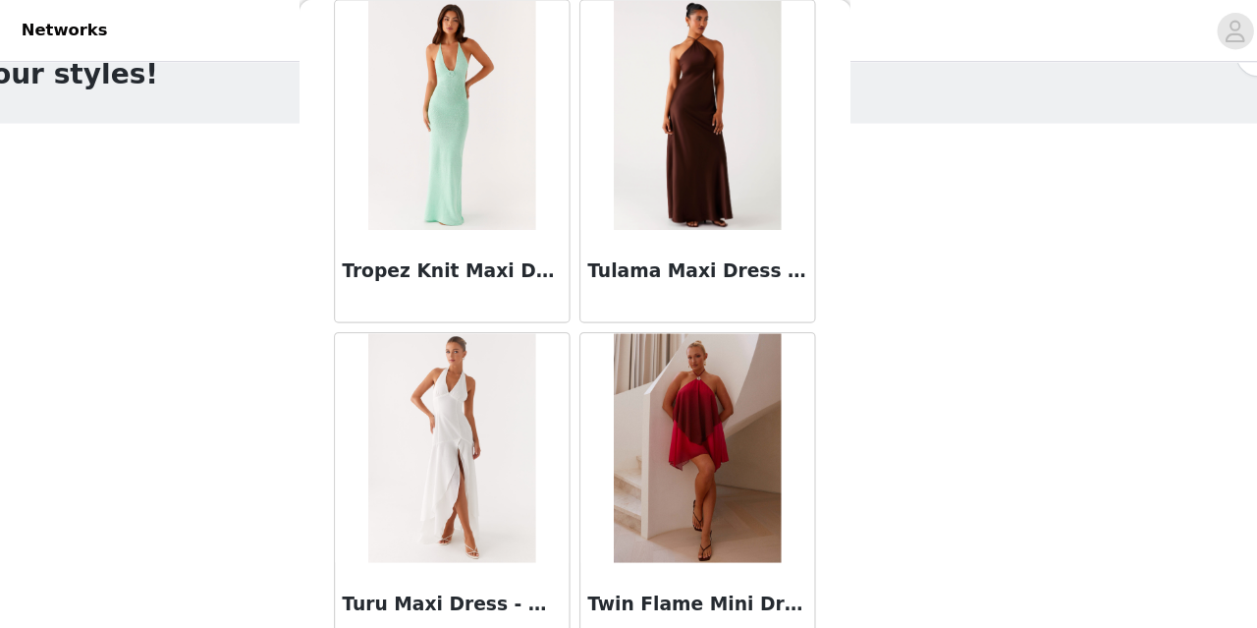
scroll to position [55, 0]
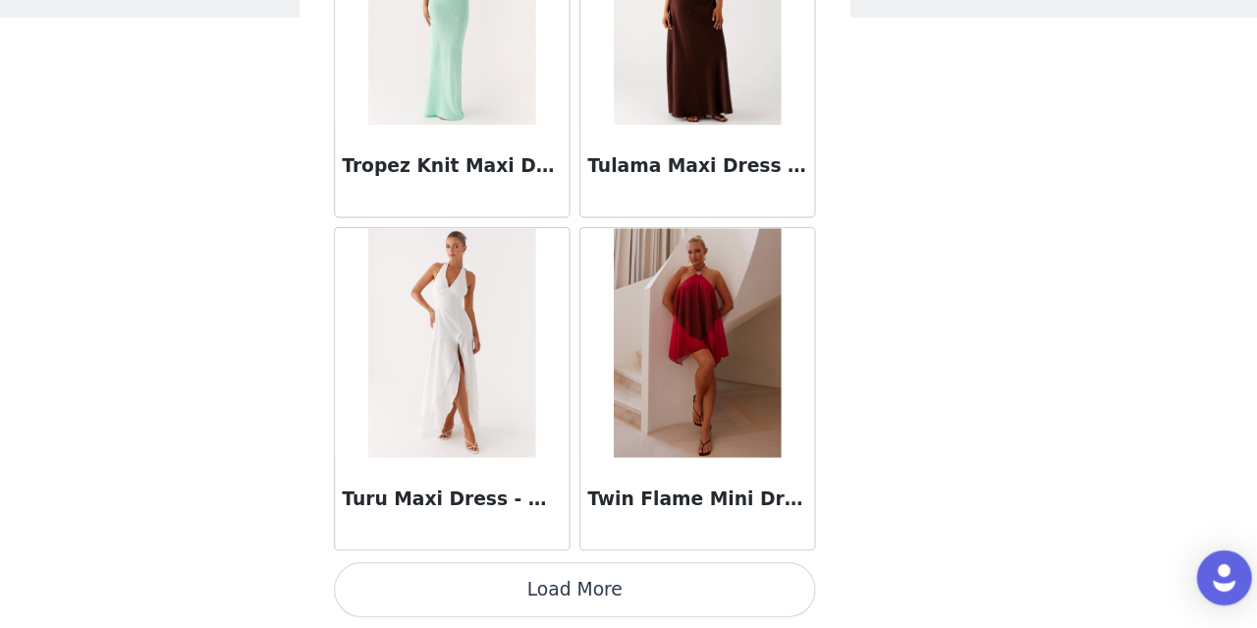
click at [654, 587] on button "Load More" at bounding box center [628, 594] width 413 height 47
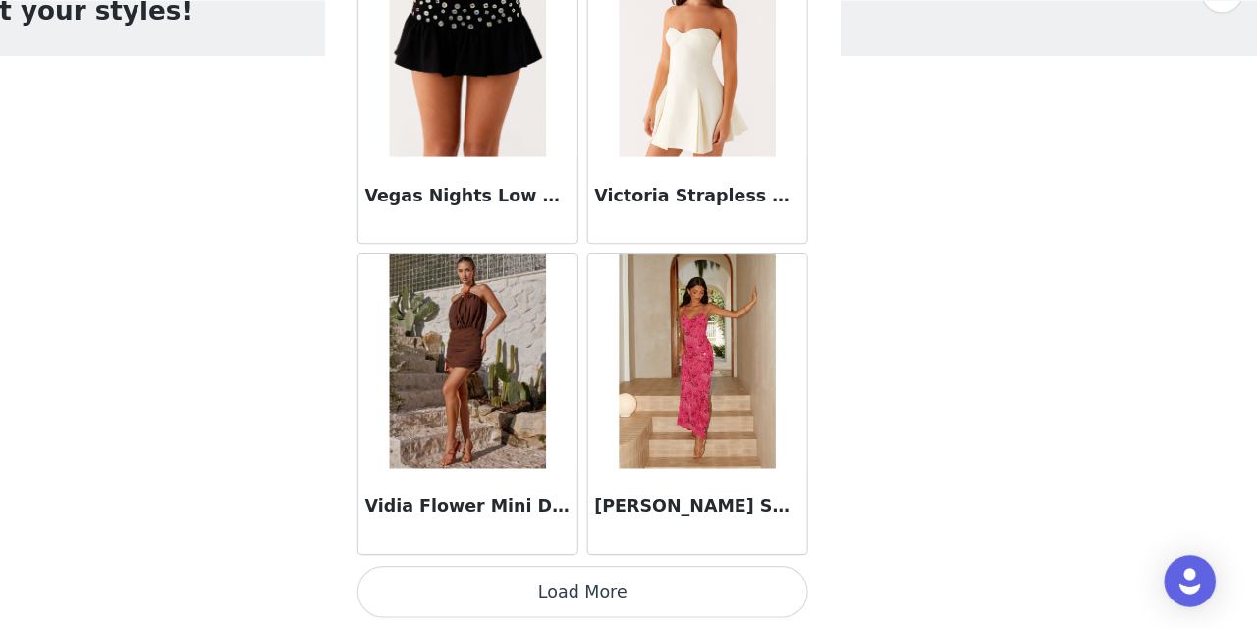
scroll to position [122017, 0]
click at [634, 606] on button "Load More" at bounding box center [628, 595] width 413 height 47
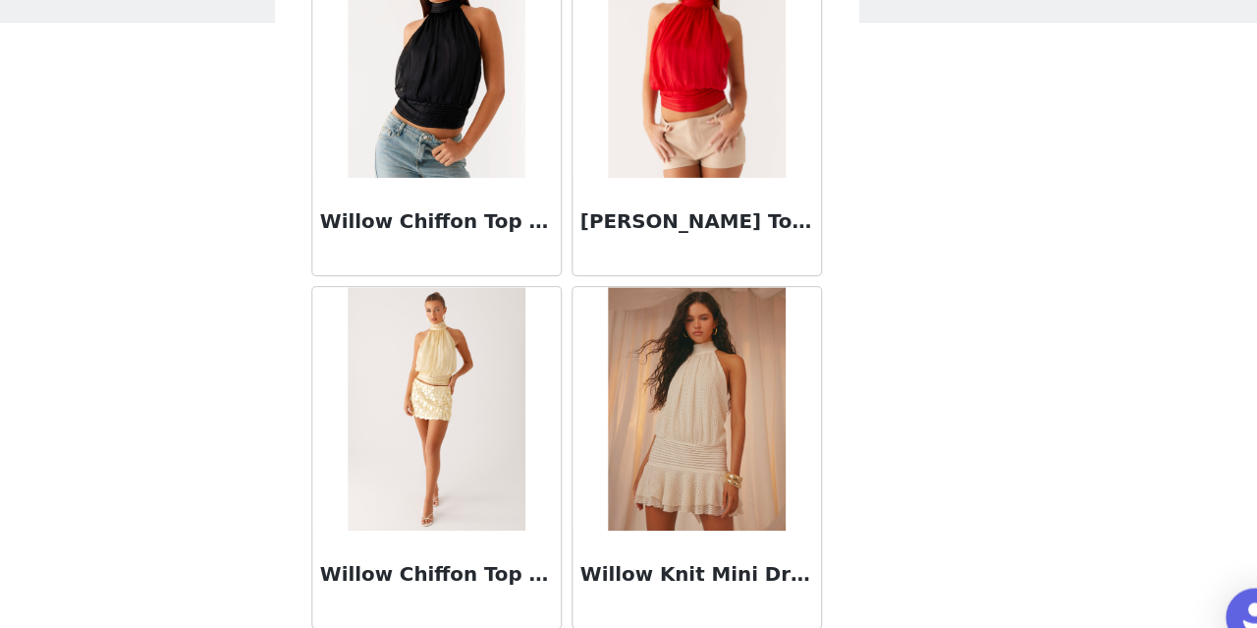
scroll to position [124867, 0]
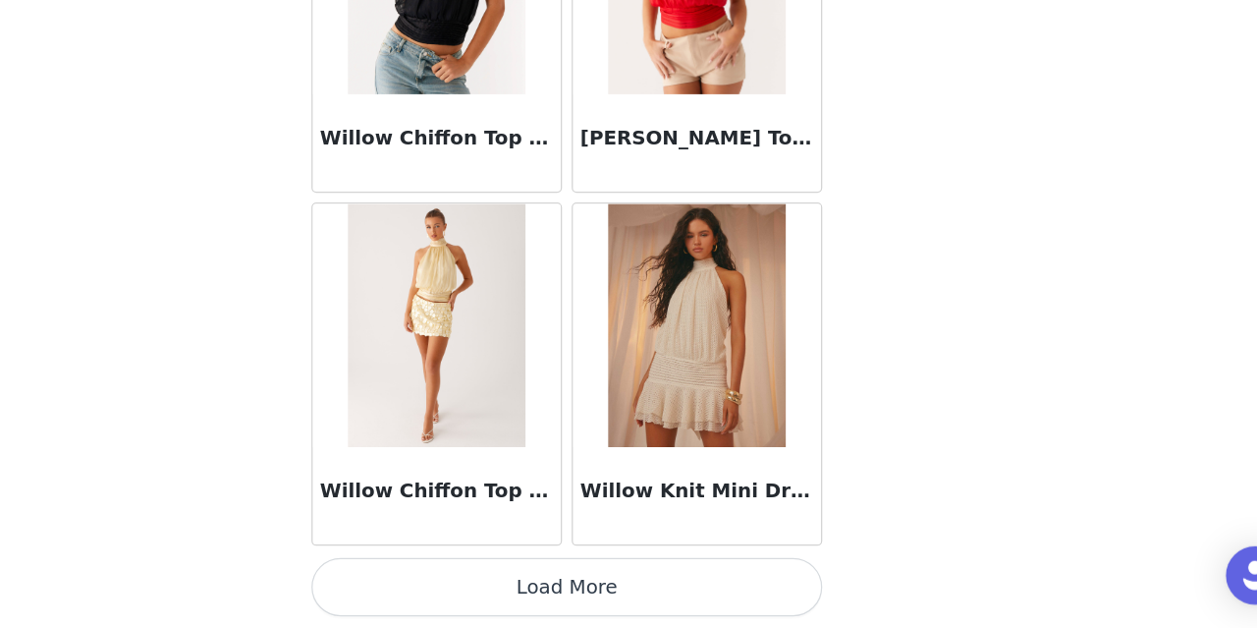
click at [673, 597] on button "Load More" at bounding box center [628, 594] width 413 height 47
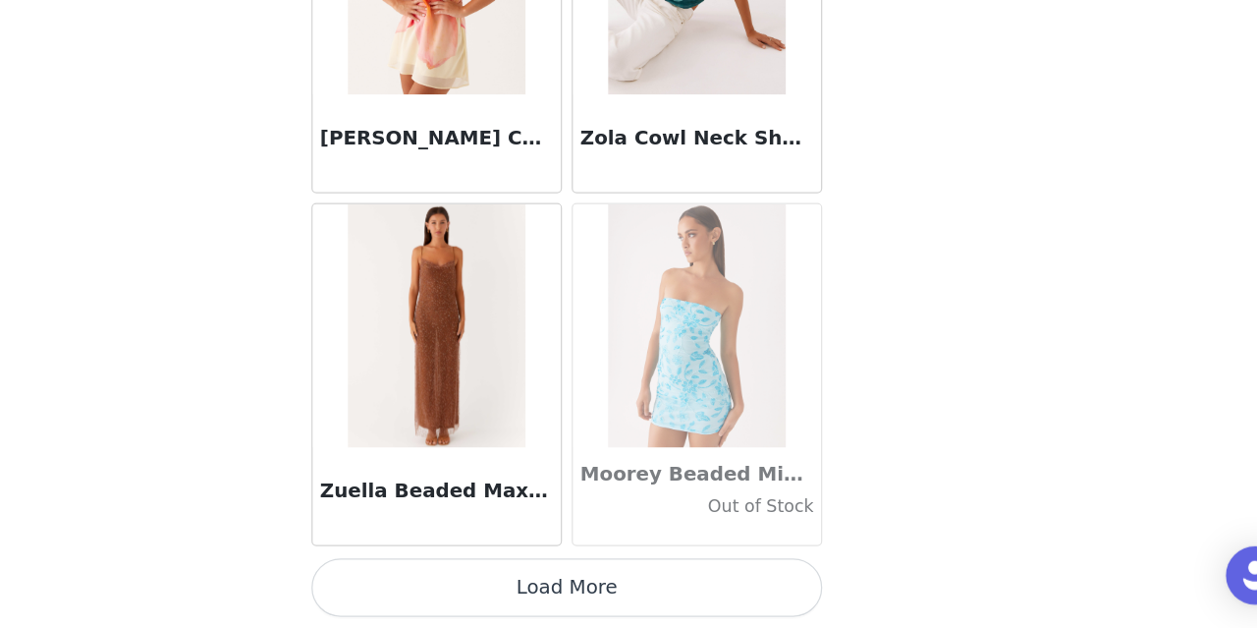
scroll to position [127715, 0]
click at [651, 590] on button "Load More" at bounding box center [628, 595] width 413 height 47
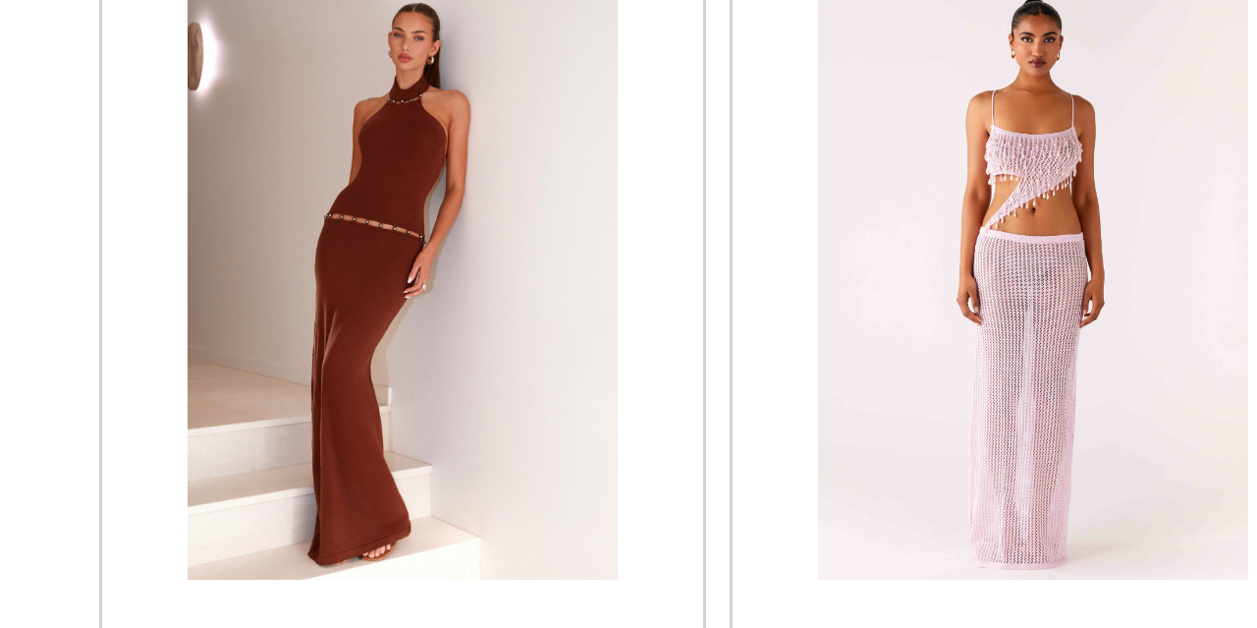
scroll to position [129705, 0]
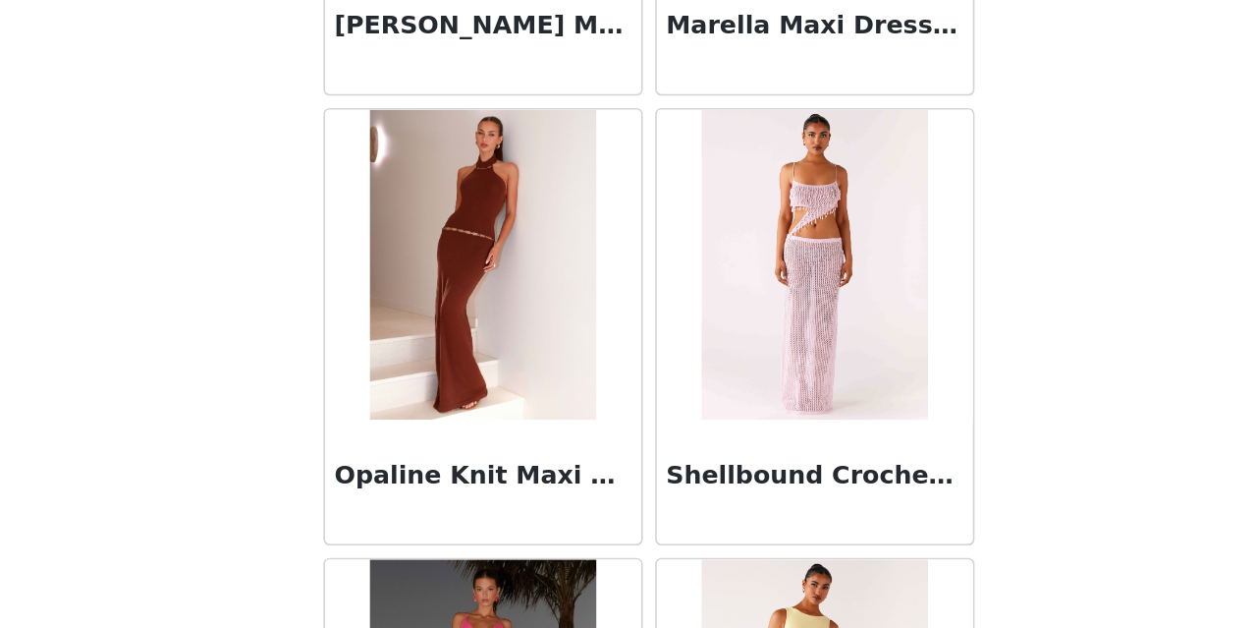
click at [476, 404] on img at bounding box center [523, 388] width 142 height 196
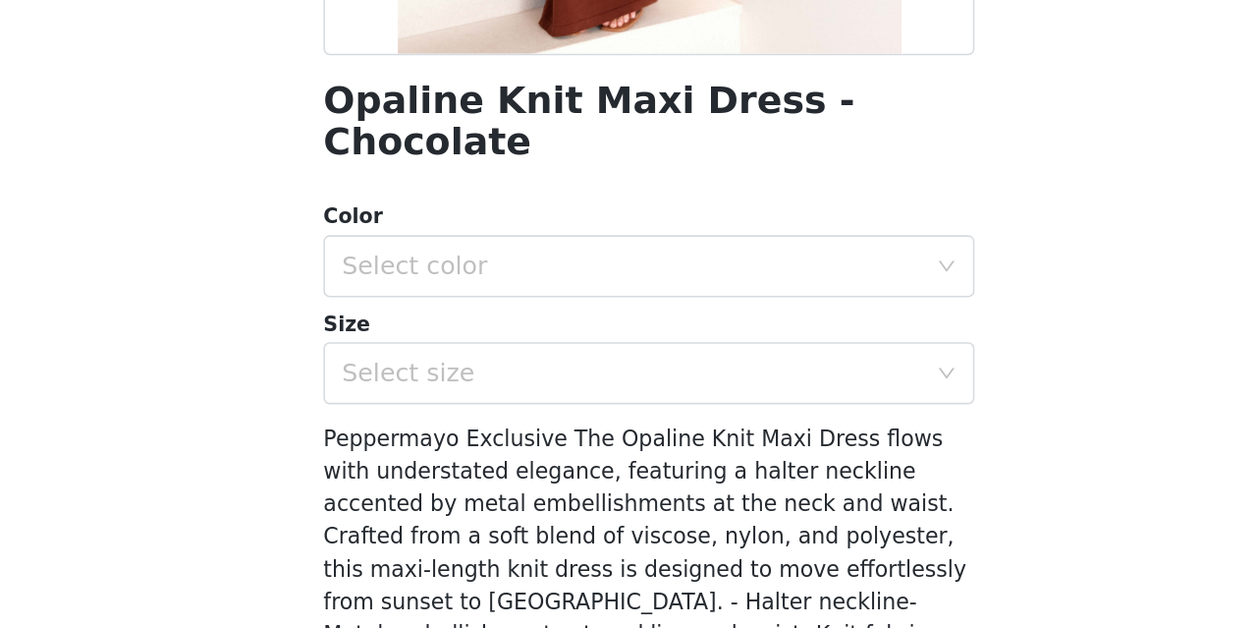
scroll to position [287, 0]
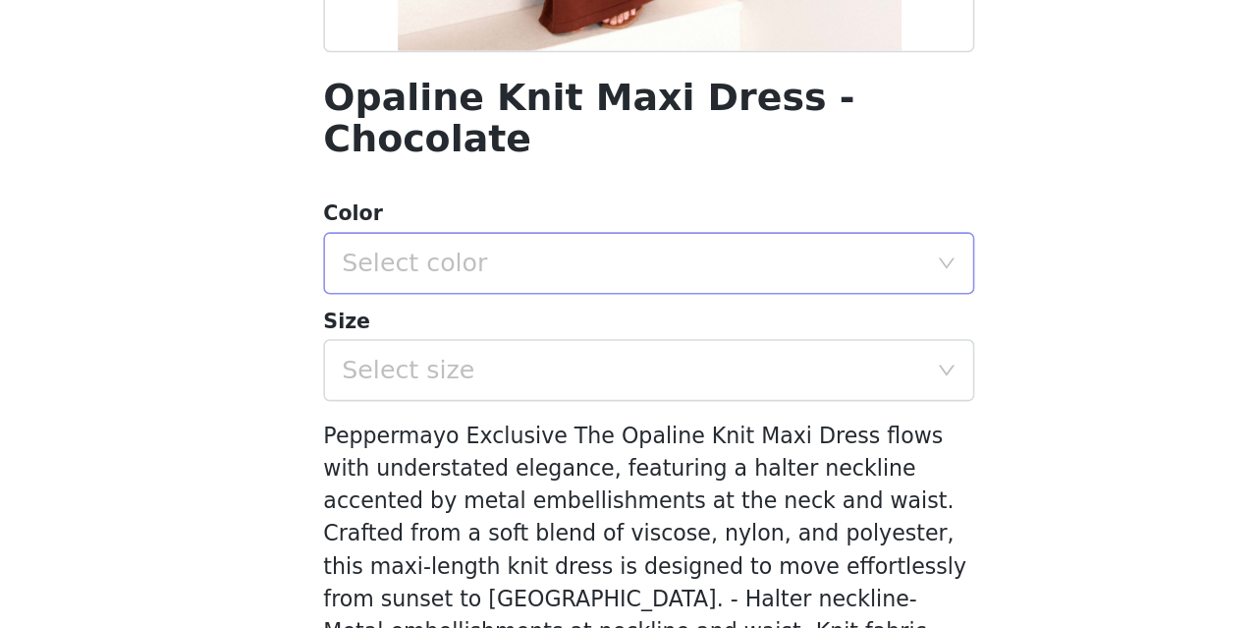
click at [574, 377] on div "Select color" at bounding box center [617, 387] width 367 height 20
click at [558, 411] on li "Chocolate" at bounding box center [628, 403] width 413 height 31
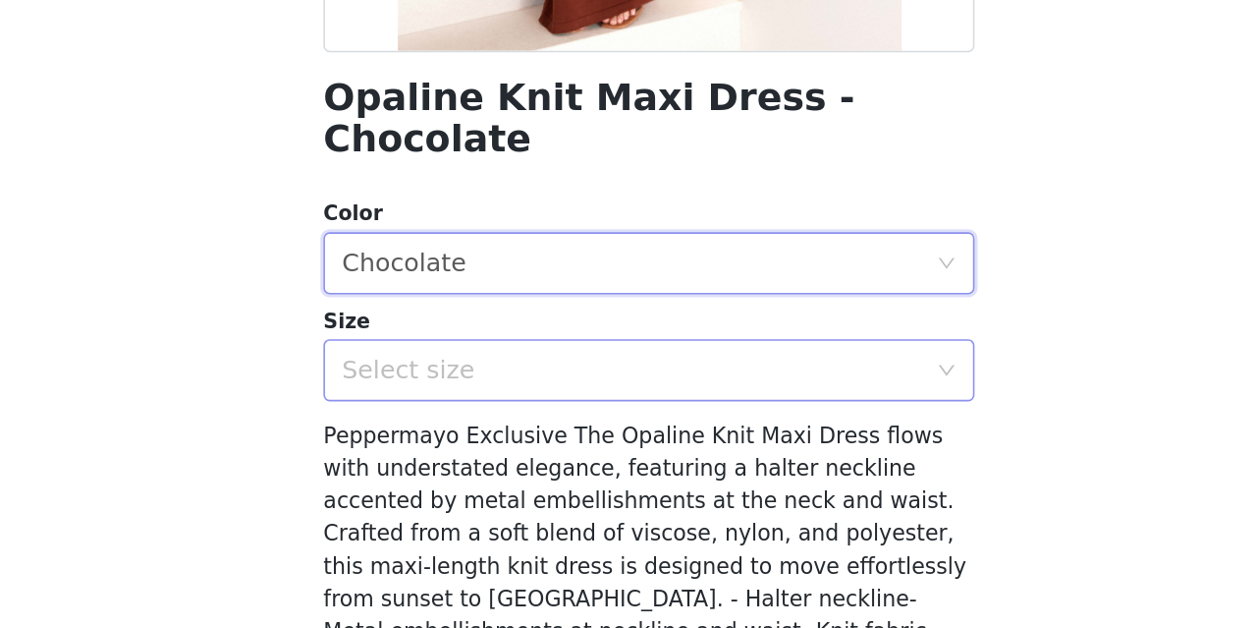
click at [558, 445] on div "Select size" at bounding box center [617, 455] width 367 height 20
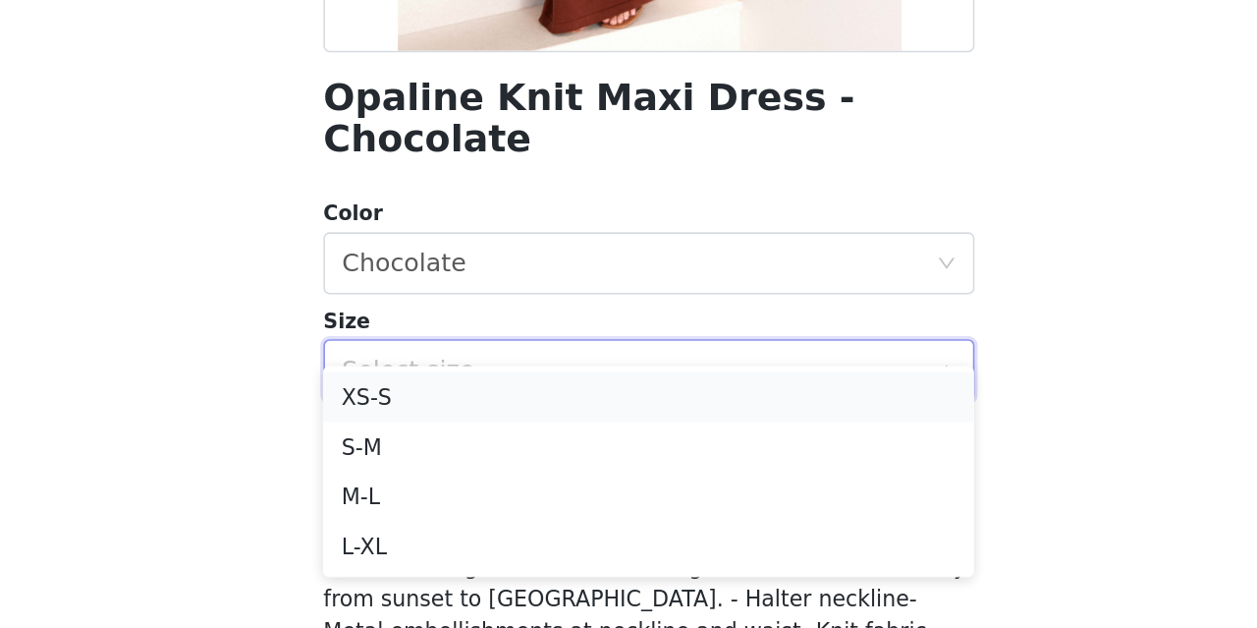
click at [548, 468] on li "XS-S" at bounding box center [628, 471] width 413 height 31
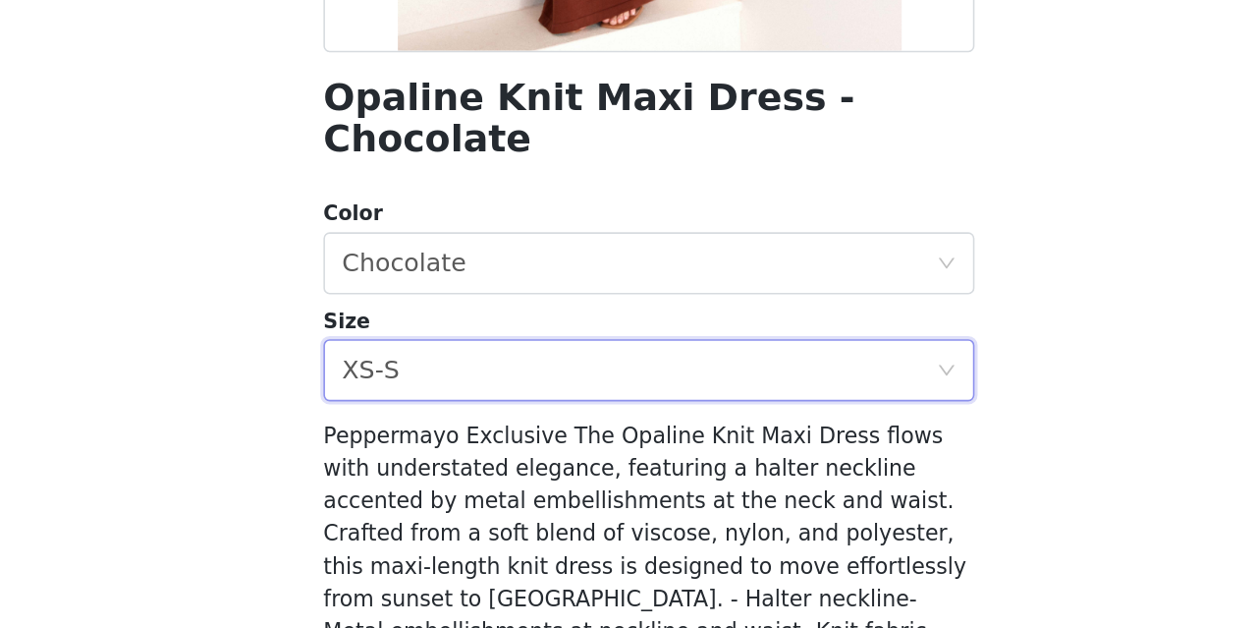
scroll to position [428, 0]
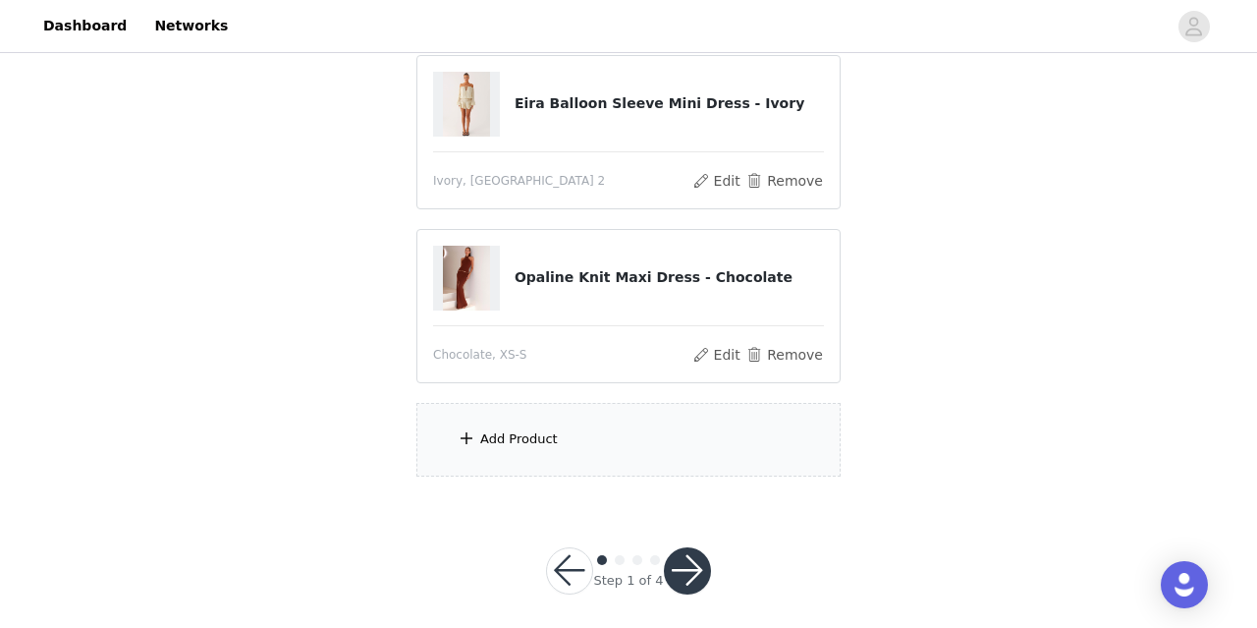
scroll to position [229, 0]
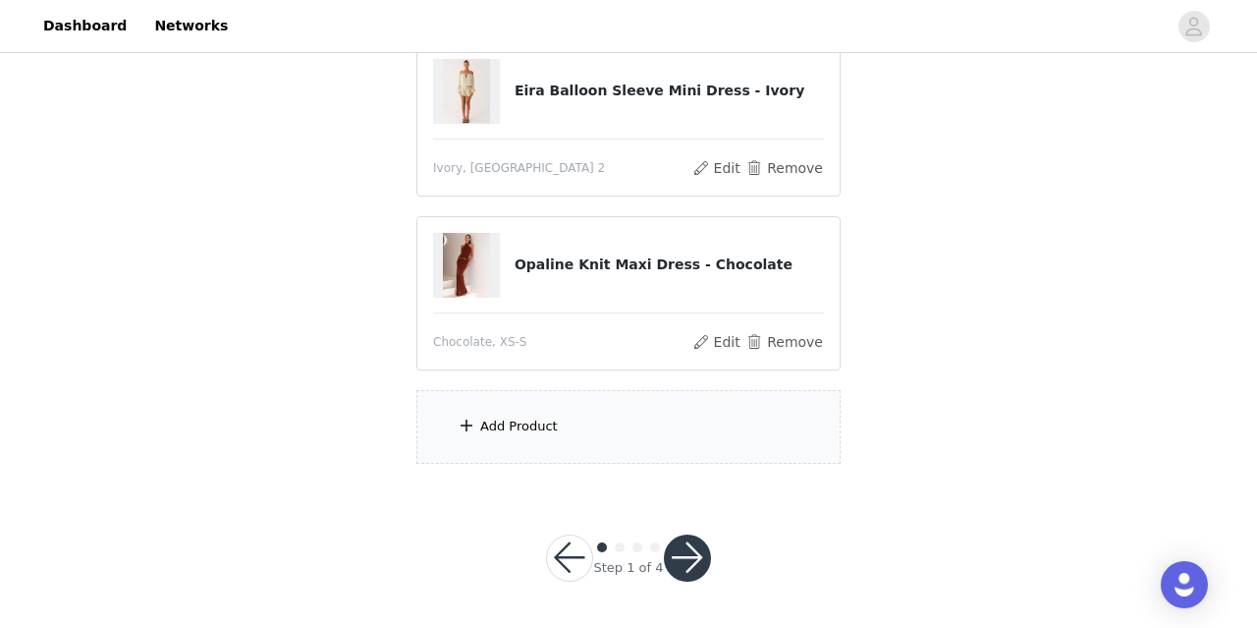
click at [510, 422] on div "Add Product" at bounding box center [519, 426] width 78 height 20
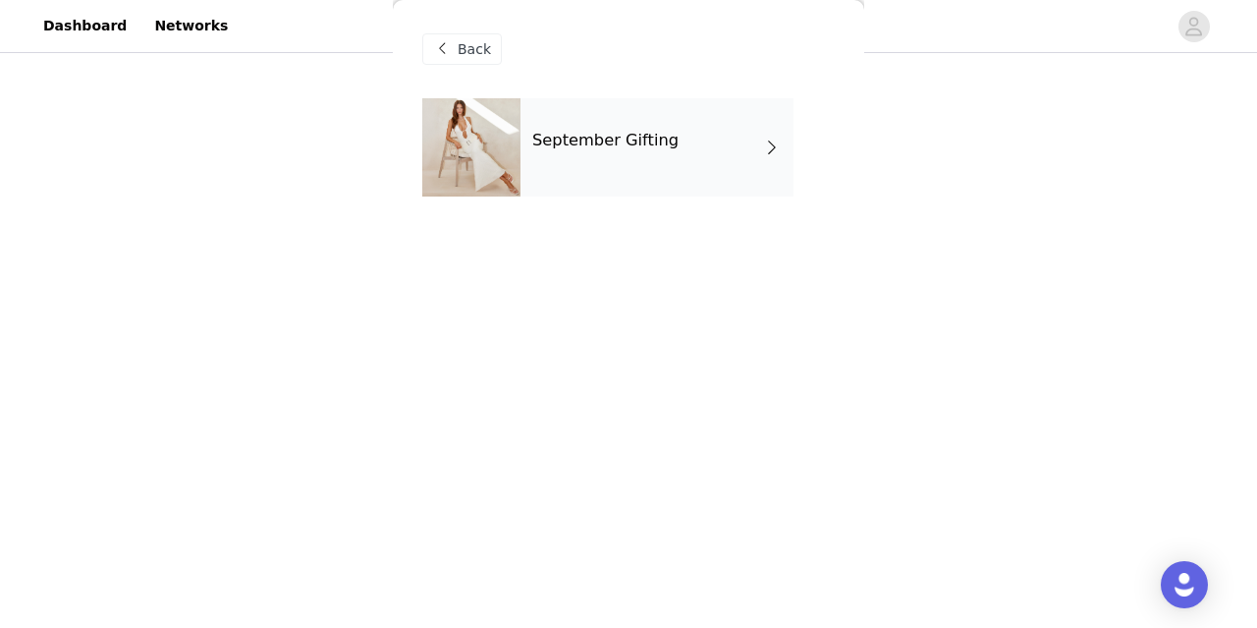
click at [579, 140] on h4 "September Gifting" at bounding box center [605, 141] width 146 height 18
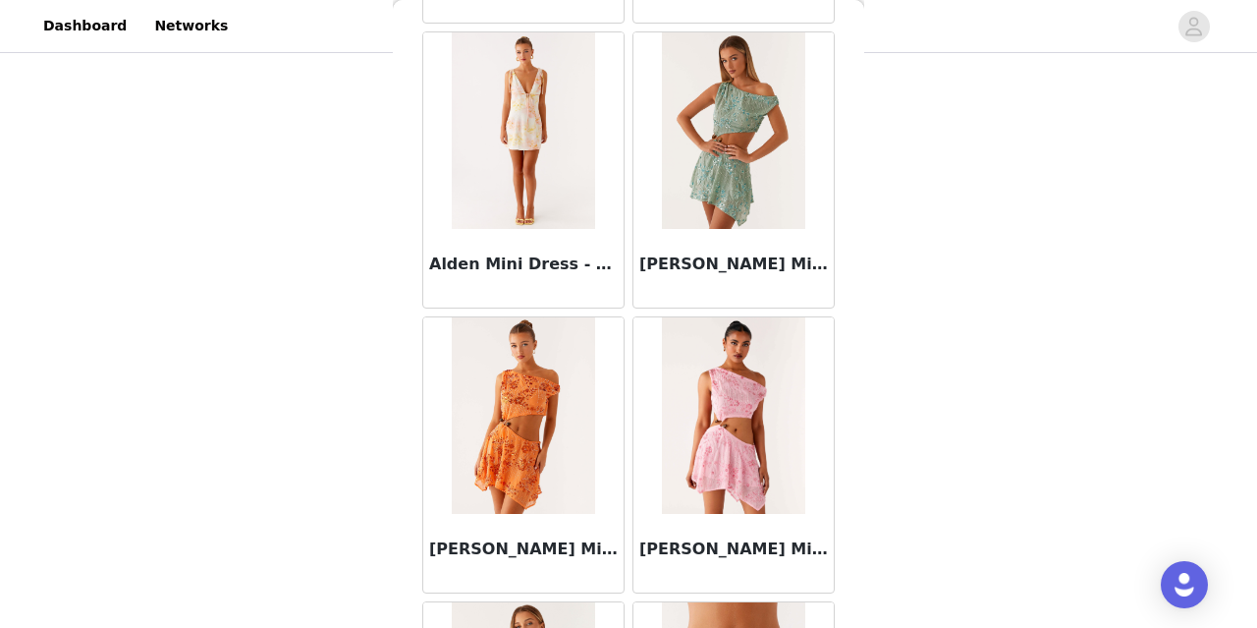
scroll to position [2378, 0]
